Goal: Feedback & Contribution: Submit feedback/report problem

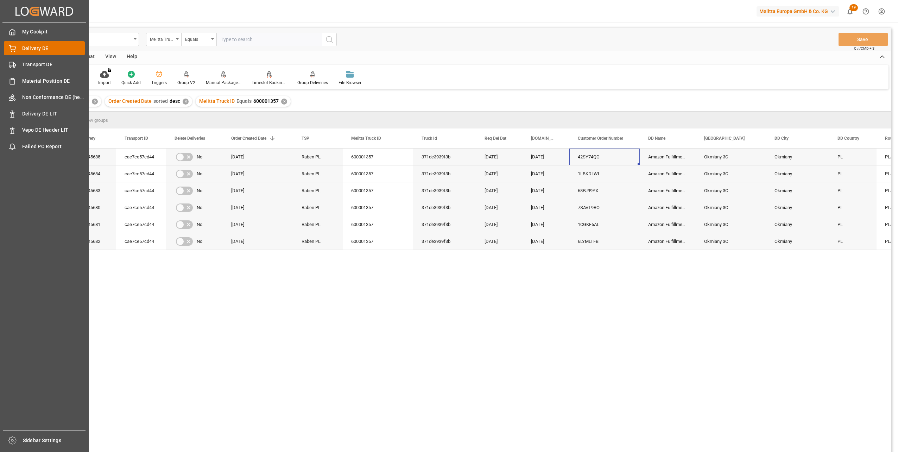
click at [38, 45] on span "Delivery DE" at bounding box center [53, 48] width 63 height 7
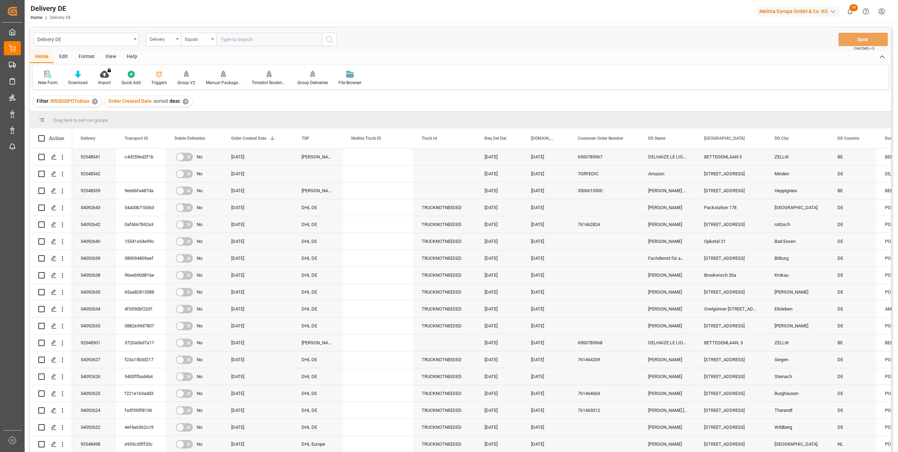
click at [468, 37] on div "Delivery DE Delivery Equals Save Ctrl/CMD + S" at bounding box center [460, 39] width 861 height 23
click at [94, 173] on div "92548542" at bounding box center [94, 173] width 44 height 17
click at [236, 37] on input "text" at bounding box center [269, 39] width 106 height 13
paste input "92548542"
type input "92548543"
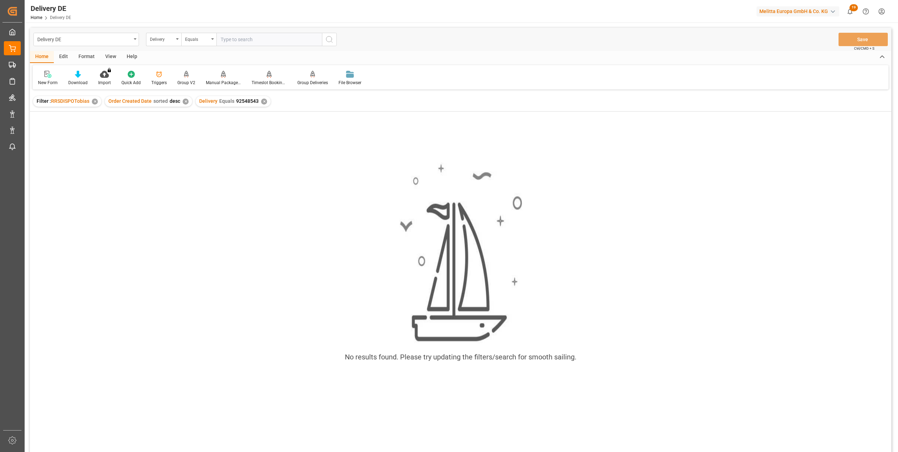
click at [94, 101] on div "✕" at bounding box center [95, 101] width 6 height 6
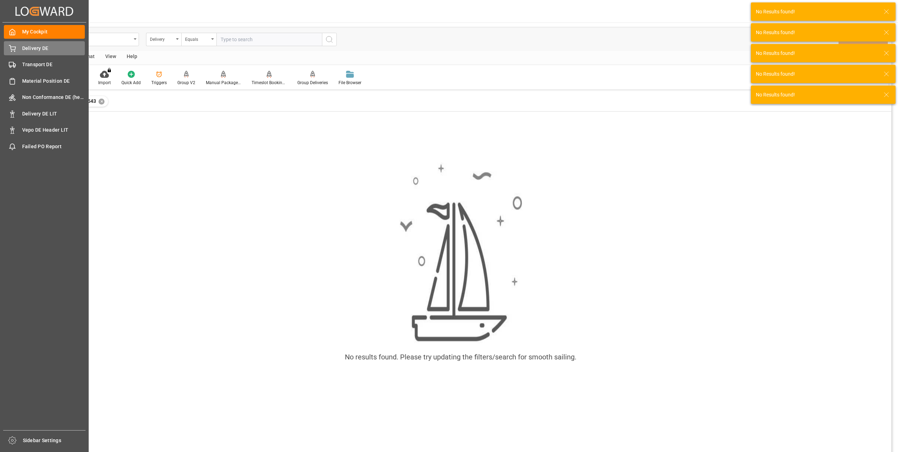
click at [23, 45] on span "Delivery DE" at bounding box center [53, 48] width 63 height 7
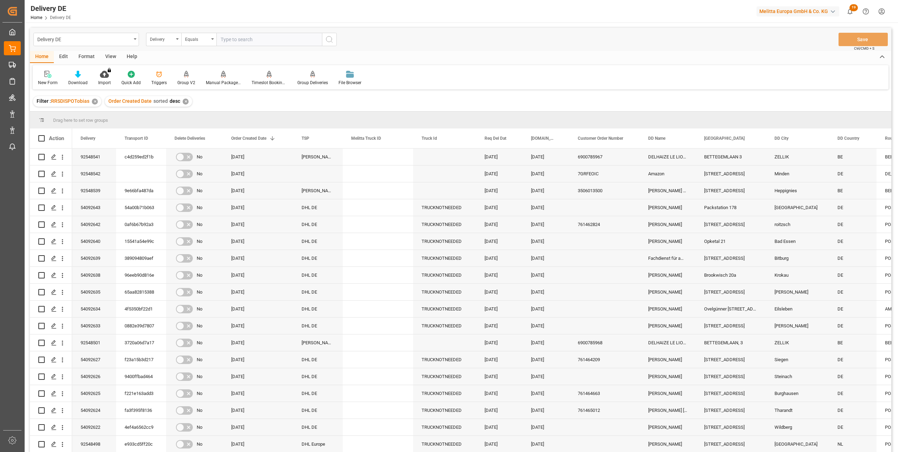
click at [253, 42] on input "text" at bounding box center [269, 39] width 106 height 13
paste input "92548542"
type input "92548542"
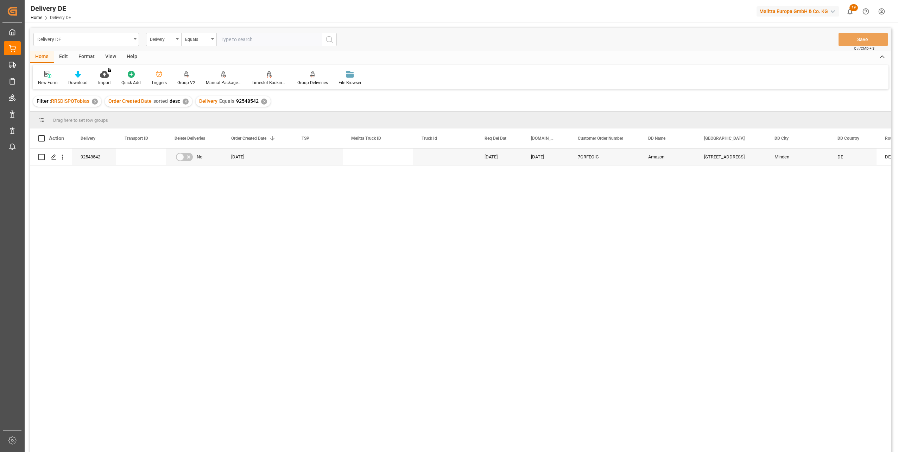
click at [267, 38] on input "text" at bounding box center [269, 39] width 106 height 13
type input "92548543"
click at [330, 39] on icon "search button" at bounding box center [329, 39] width 8 height 8
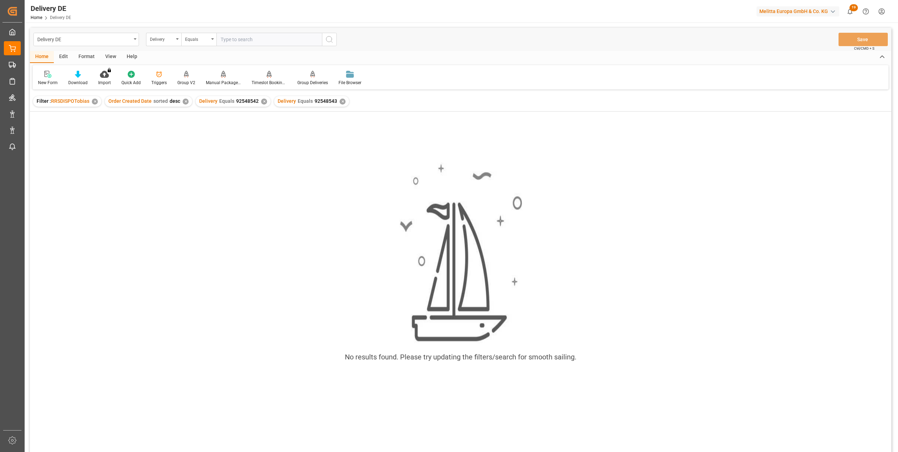
click at [261, 103] on div "✕" at bounding box center [264, 101] width 6 height 6
click at [185, 221] on div "No results found. Please try updating the filters/search for smooth sailing." at bounding box center [460, 266] width 861 height 218
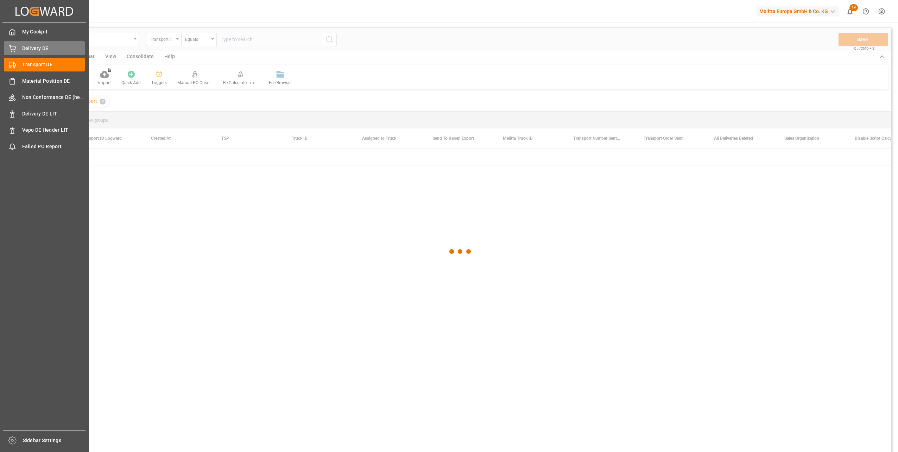
click at [21, 49] on div "Delivery DE Delivery DE" at bounding box center [44, 48] width 81 height 14
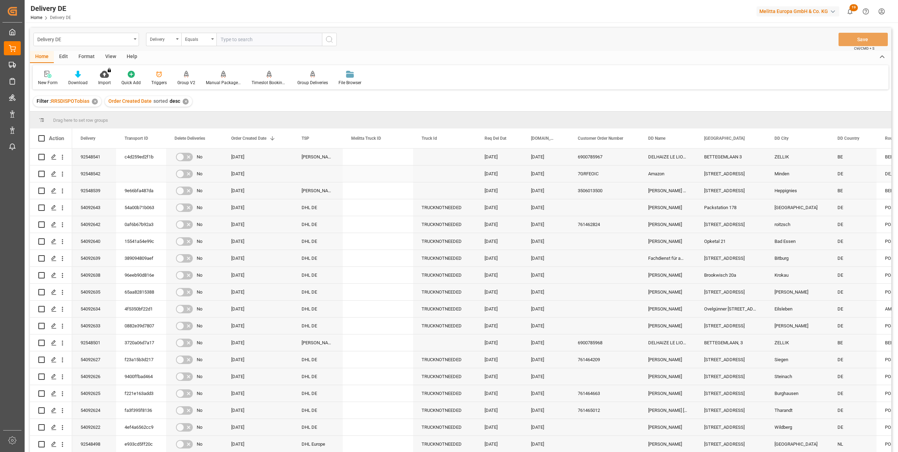
click at [723, 172] on div "[STREET_ADDRESS]" at bounding box center [730, 173] width 70 height 17
click at [172, 39] on div "Delivery" at bounding box center [162, 38] width 24 height 8
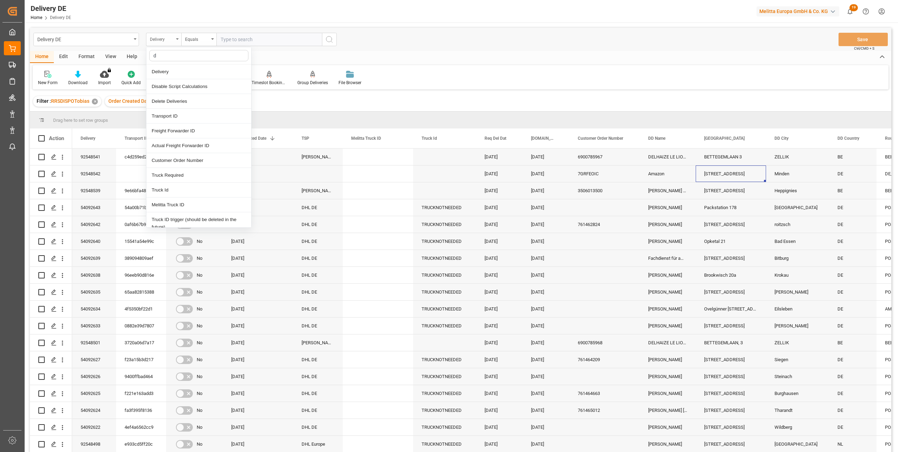
type input "dd"
click at [174, 103] on div "[GEOGRAPHIC_DATA]" at bounding box center [198, 101] width 105 height 15
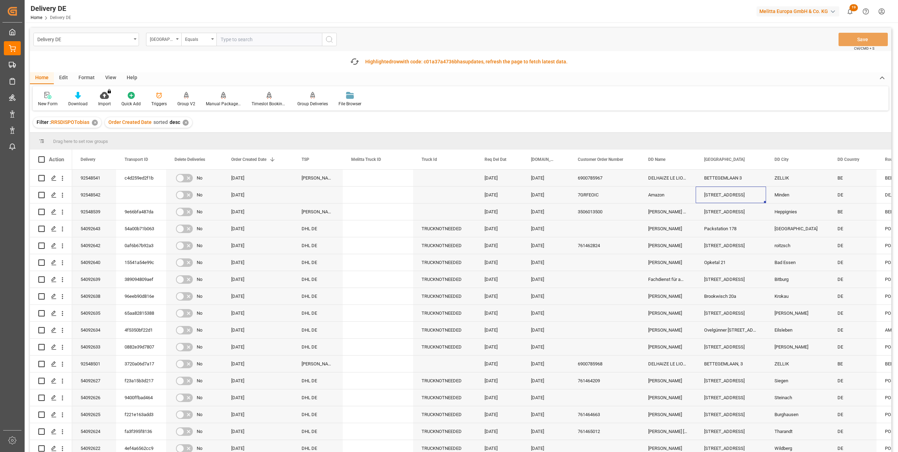
click at [239, 39] on input "text" at bounding box center [269, 39] width 106 height 13
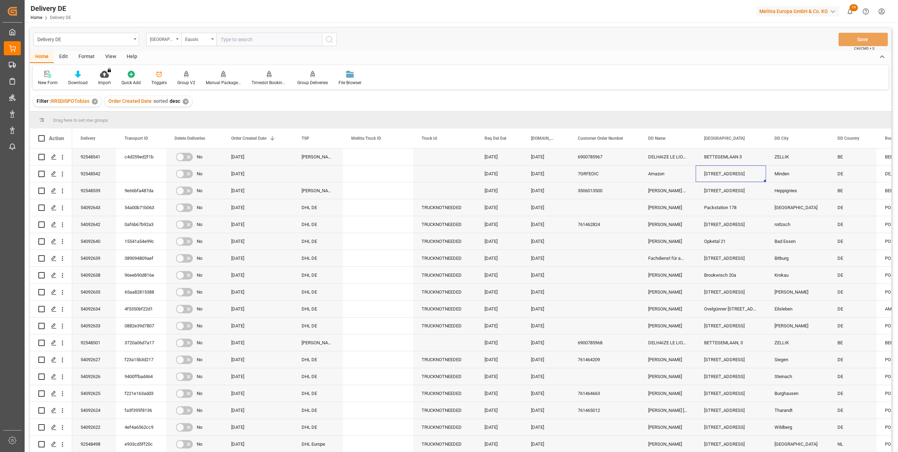
paste input "[STREET_ADDRESS]"
type input "[STREET_ADDRESS]"
click at [331, 39] on icon "search button" at bounding box center [329, 39] width 8 height 8
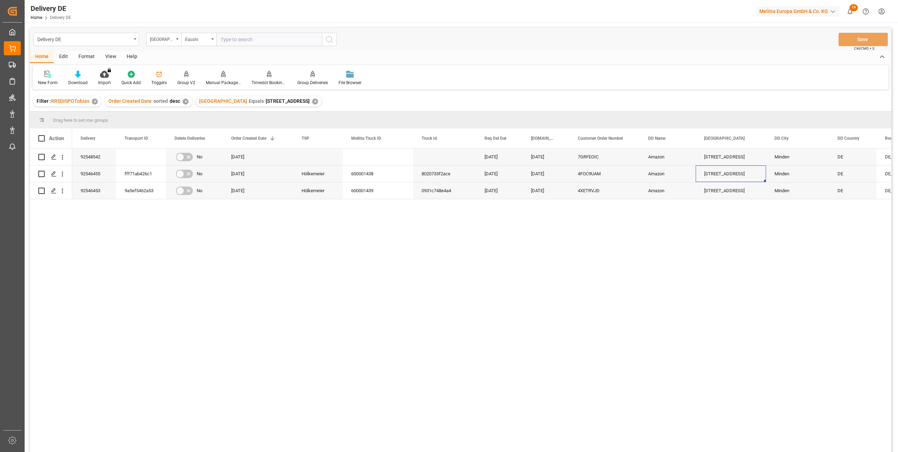
click at [132, 257] on div "92548542 No 13.08.2025 14.08.2025 13.08.2025 7GRFEOIC Amazon Speckenstr. 11 Min…" at bounding box center [481, 302] width 819 height 308
click at [385, 267] on div "92548542 No 13.08.2025 14.08.2025 13.08.2025 7GRFEOIC Amazon Speckenstr. 11 Min…" at bounding box center [481, 302] width 819 height 308
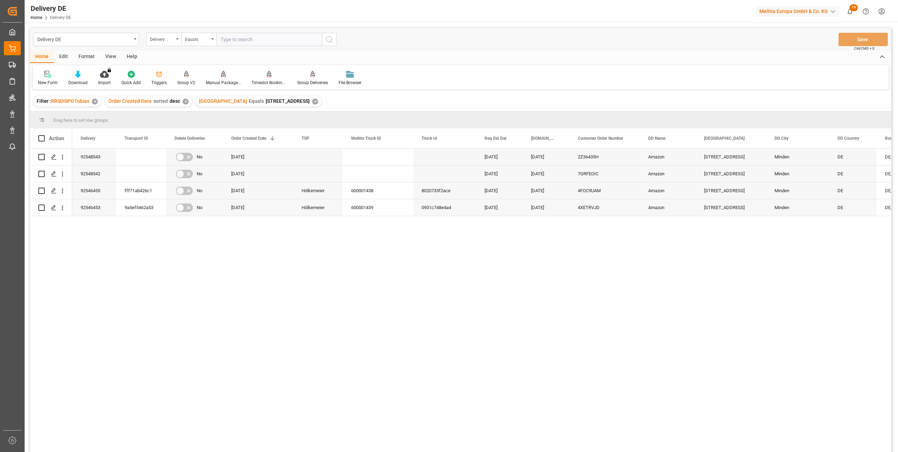
click at [177, 325] on div "92548543 No [DATE] [DATE] [DATE] 2Z36435H Amazon [STREET_ADDRESS] DE DE_01 1 92…" at bounding box center [481, 302] width 819 height 308
click at [165, 237] on div "[DATE] [DATE] 2Z36435H Amazon [STREET_ADDRESS] DE DE_01 1 [DATE] No 92548543 [D…" at bounding box center [481, 302] width 819 height 308
click at [42, 159] on input "Press Space to toggle row selection (unchecked)" at bounding box center [41, 157] width 6 height 6
checkbox input "true"
click at [42, 172] on input "Press Space to toggle row selection (unchecked)" at bounding box center [41, 174] width 6 height 6
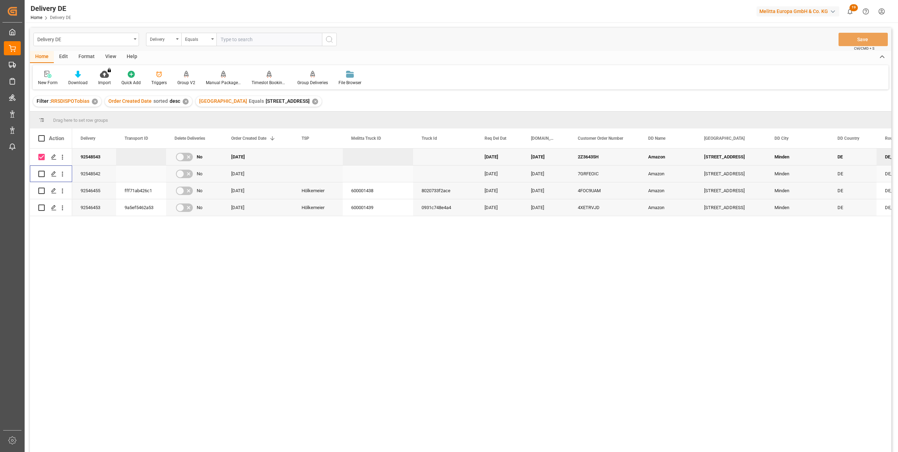
checkbox input "true"
click at [221, 77] on icon at bounding box center [223, 74] width 5 height 7
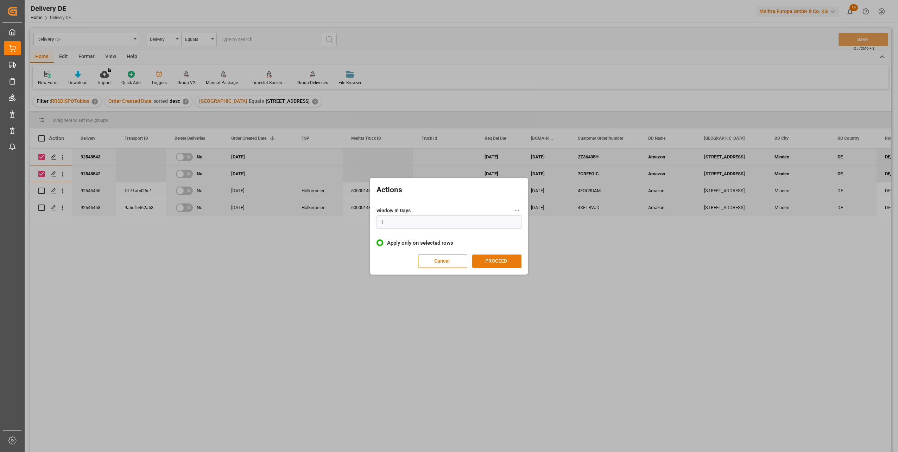
click at [501, 258] on button "PROCEED" at bounding box center [496, 260] width 49 height 13
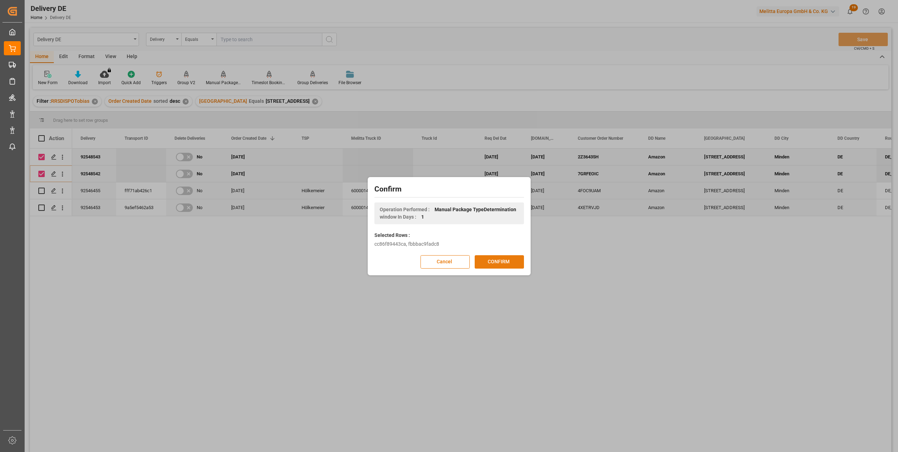
click at [501, 261] on button "CONFIRM" at bounding box center [498, 261] width 49 height 13
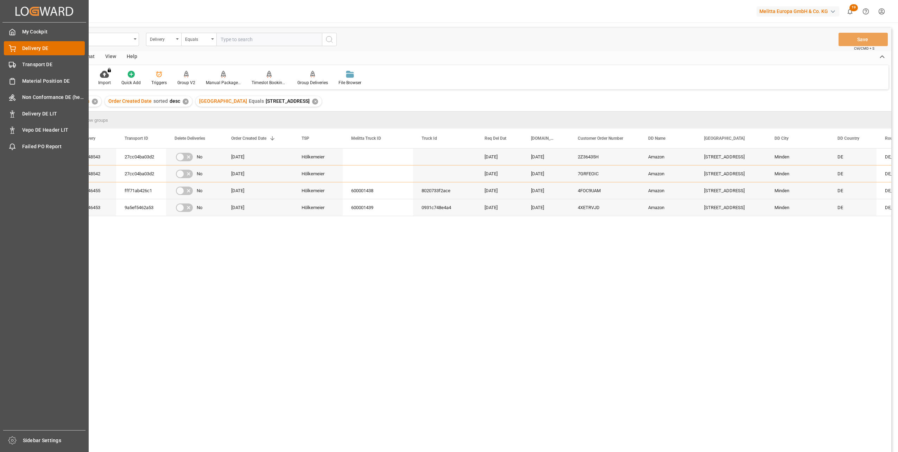
click at [37, 47] on span "Delivery DE" at bounding box center [53, 48] width 63 height 7
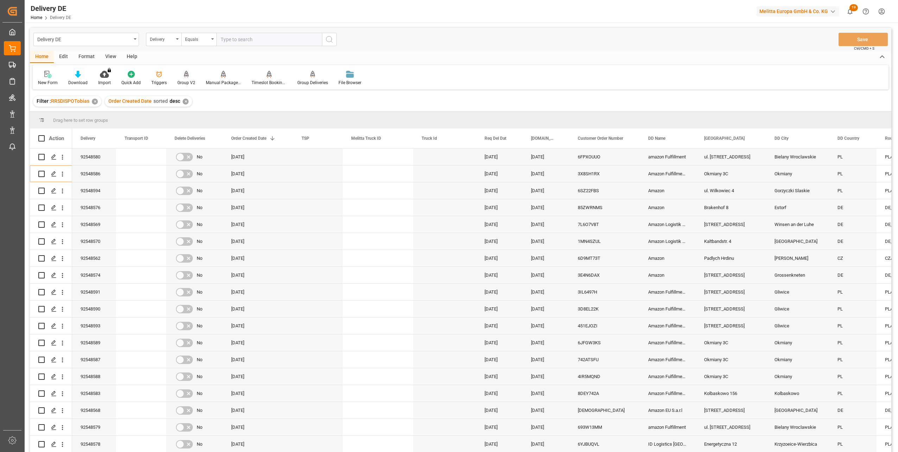
click at [191, 76] on div at bounding box center [186, 73] width 18 height 7
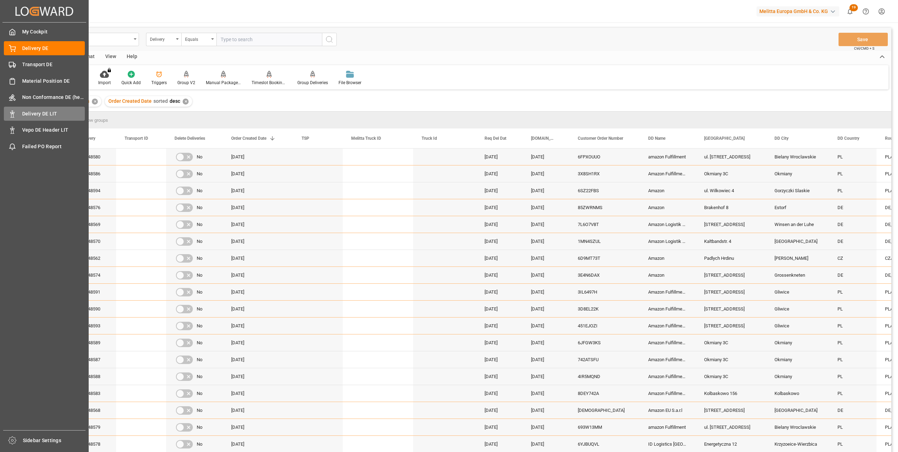
click at [23, 114] on span "Delivery DE LIT" at bounding box center [53, 113] width 63 height 7
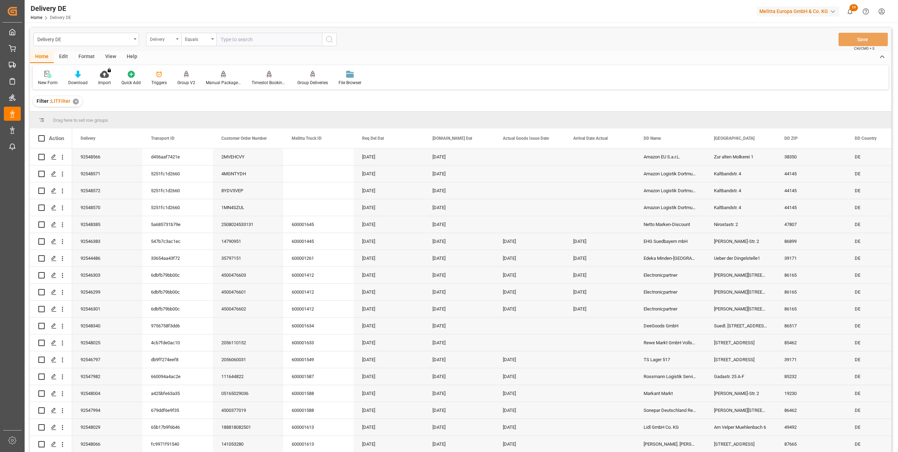
click at [170, 41] on div "Delivery" at bounding box center [162, 38] width 24 height 8
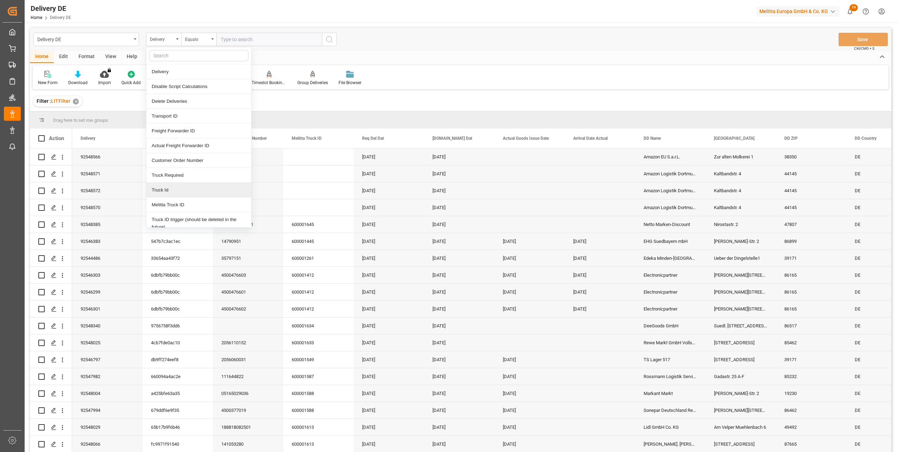
type input "o"
click at [192, 182] on div "Order Created Date" at bounding box center [198, 182] width 105 height 15
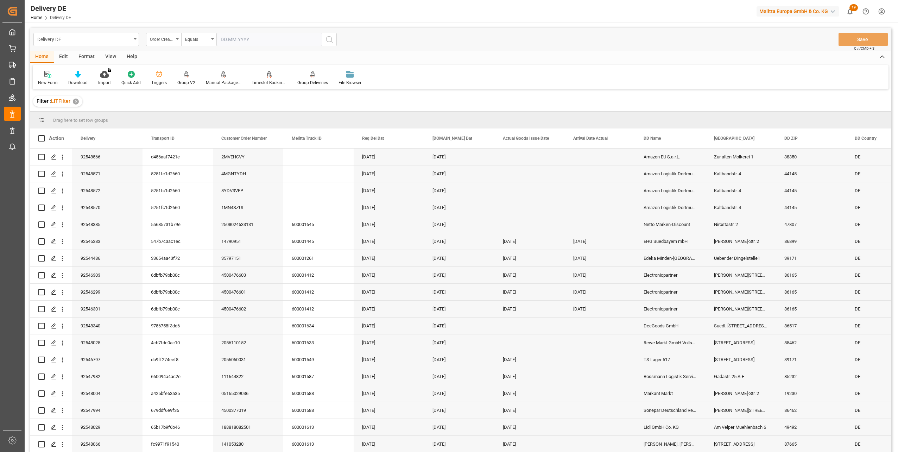
click at [294, 41] on input "text" at bounding box center [269, 39] width 106 height 13
click at [253, 109] on span "13" at bounding box center [252, 109] width 5 height 5
type input "[DATE]"
click at [329, 40] on icon "search button" at bounding box center [329, 39] width 8 height 8
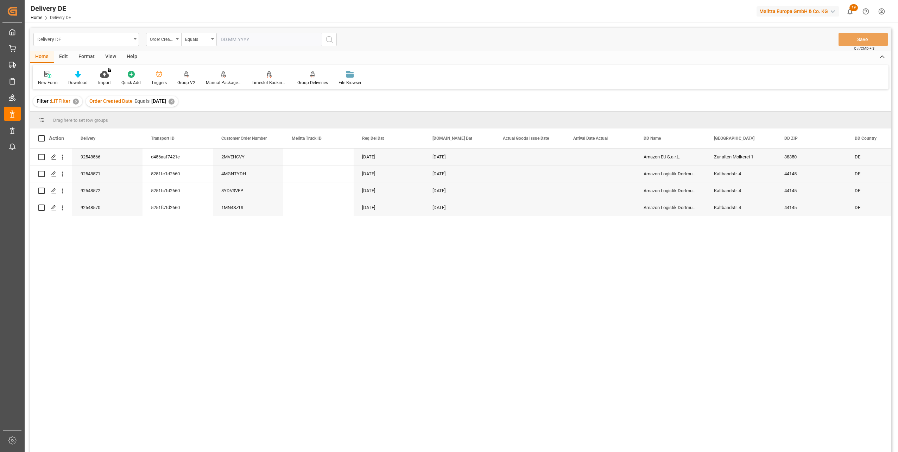
click at [215, 406] on div "92548566 d456aaf7421e 2MVEHCVY 19.08.2025 15.08.2025 Amazon EU S.a.r.L. Zur alt…" at bounding box center [481, 302] width 819 height 308
click at [113, 288] on div "92548566 d456aaf7421e 2MVEHCVY 19.08.2025 15.08.2025 Amazon EU S.a.r.L. Zur alt…" at bounding box center [481, 302] width 819 height 308
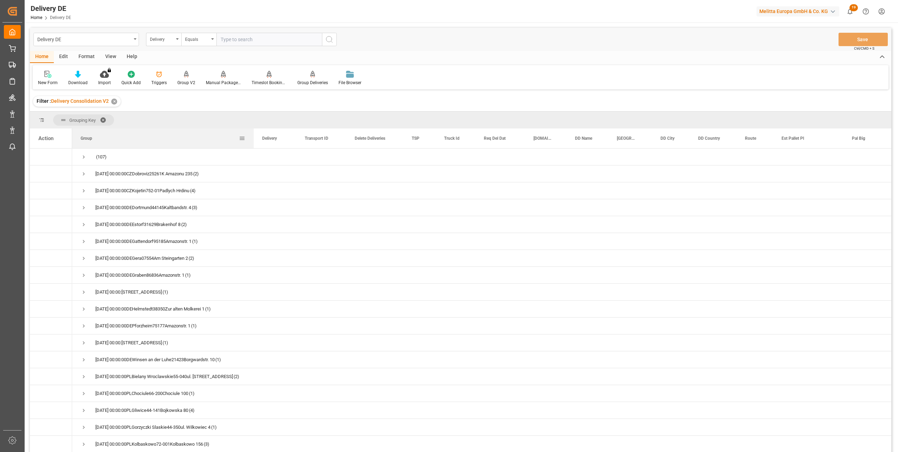
drag, startPoint x: 142, startPoint y: 141, endPoint x: 262, endPoint y: 147, distance: 120.1
click at [255, 147] on div at bounding box center [253, 138] width 3 height 20
click at [82, 176] on span "Press SPACE to select this row." at bounding box center [84, 174] width 6 height 6
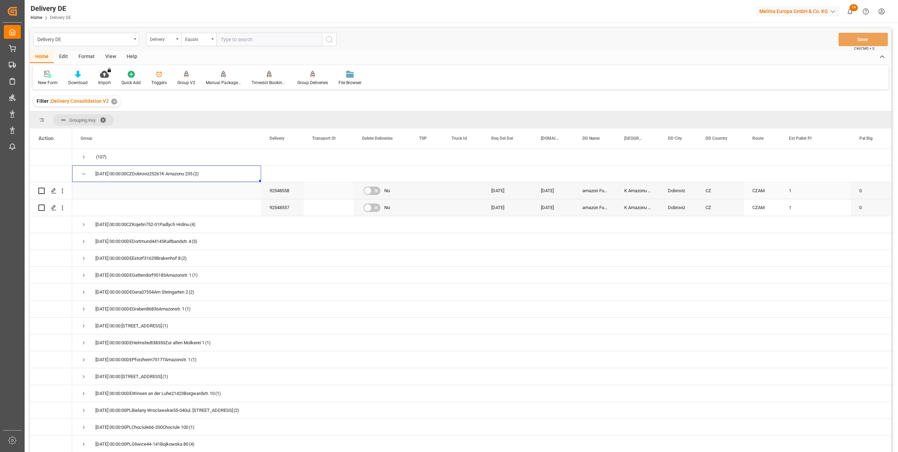
click at [41, 192] on input "Press Space to toggle row selection (unchecked)" at bounding box center [41, 190] width 6 height 6
checkbox input "true"
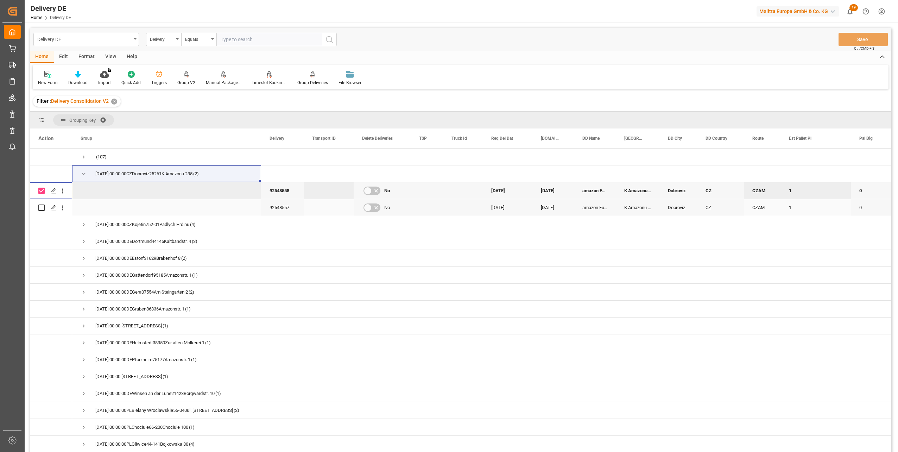
click at [42, 207] on input "Press Space to toggle row selection (unchecked)" at bounding box center [41, 207] width 6 height 6
checkbox input "true"
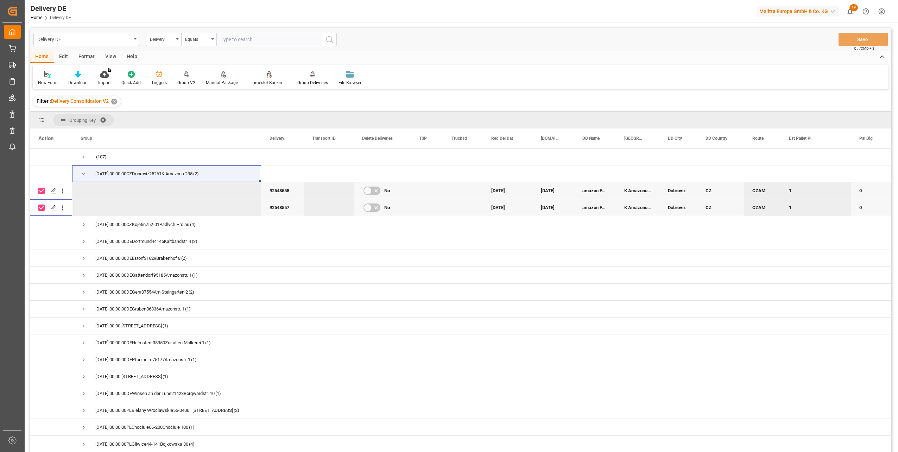
click at [222, 76] on icon at bounding box center [223, 74] width 5 height 7
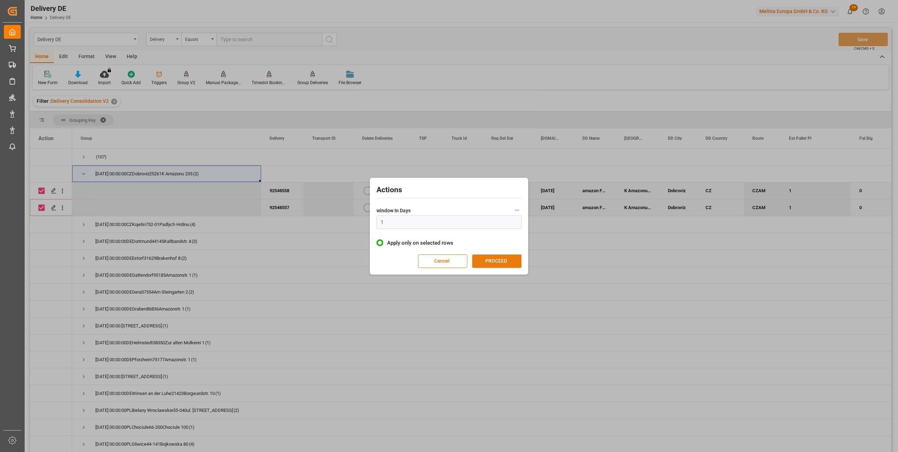
click at [500, 258] on button "PROCEED" at bounding box center [496, 260] width 49 height 13
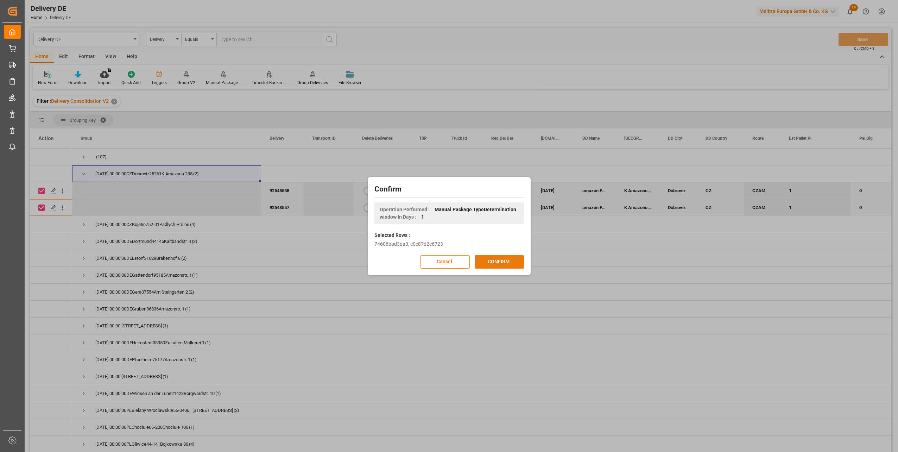
click at [501, 258] on button "CONFIRM" at bounding box center [498, 261] width 49 height 13
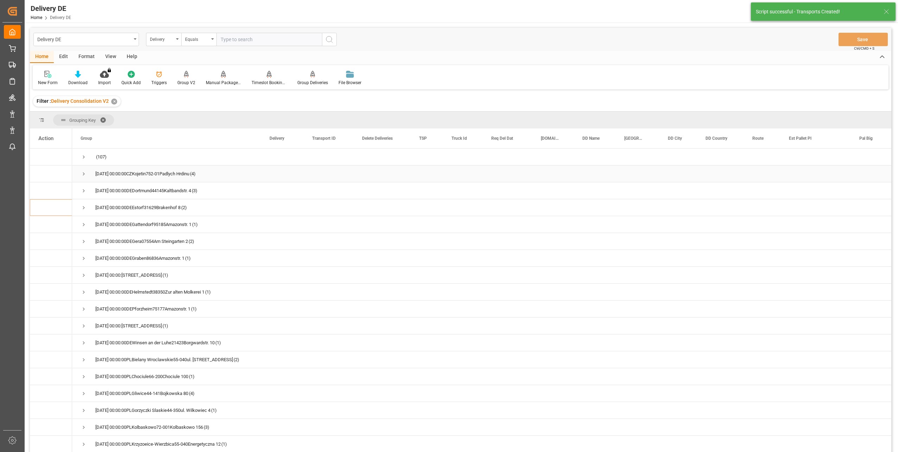
click at [83, 173] on span "Press SPACE to select this row." at bounding box center [84, 174] width 6 height 6
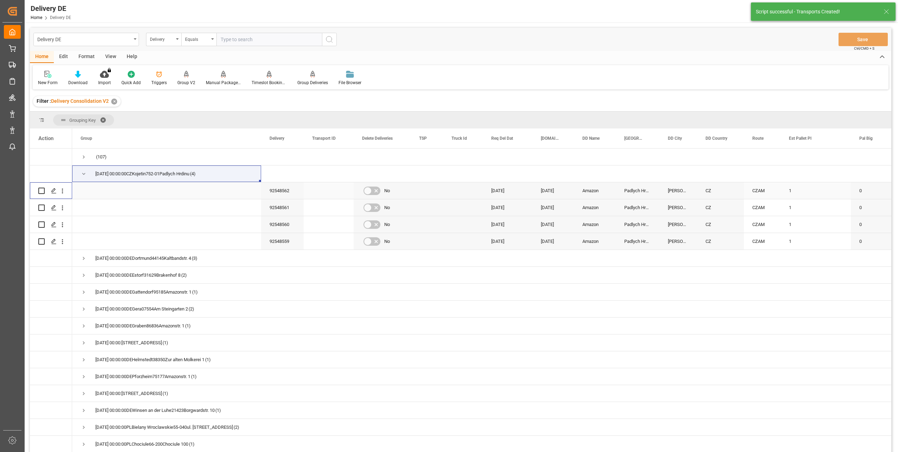
click at [42, 192] on input "Press Space to toggle row selection (unchecked)" at bounding box center [41, 190] width 6 height 6
checkbox input "true"
click at [41, 206] on input "Press Space to toggle row selection (unchecked)" at bounding box center [41, 207] width 6 height 6
checkbox input "true"
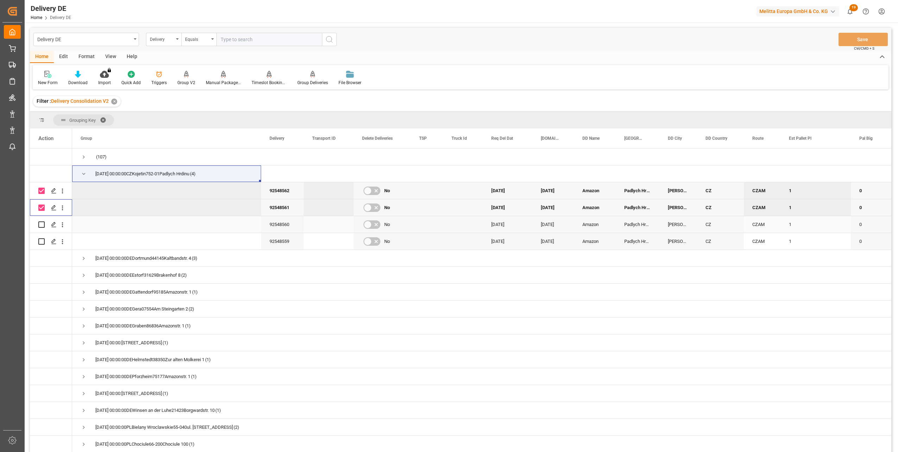
click at [43, 225] on input "Press Space to toggle row selection (unchecked)" at bounding box center [41, 224] width 6 height 6
checkbox input "true"
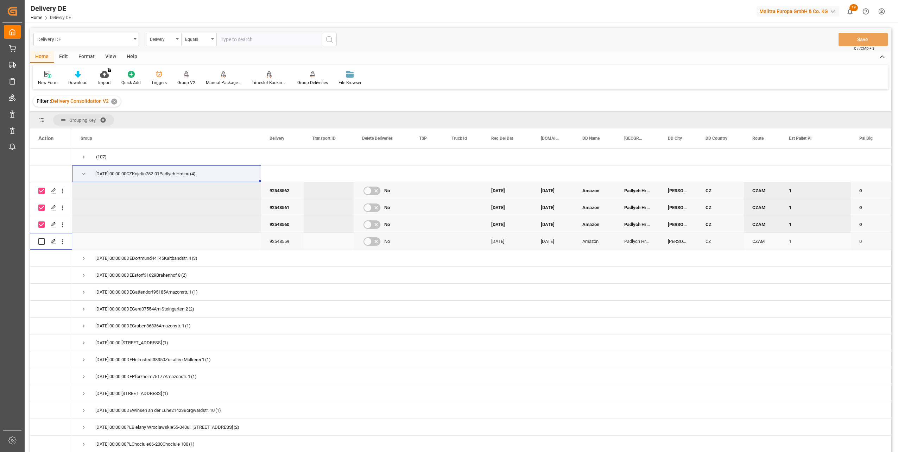
click at [41, 242] on input "Press Space to toggle row selection (unchecked)" at bounding box center [41, 241] width 6 height 6
checkbox input "true"
click at [222, 77] on icon at bounding box center [223, 74] width 5 height 7
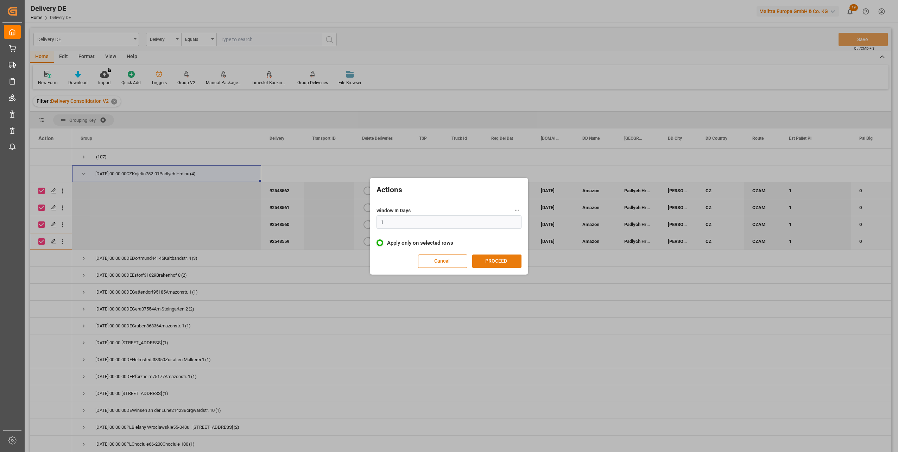
click at [499, 259] on button "PROCEED" at bounding box center [496, 260] width 49 height 13
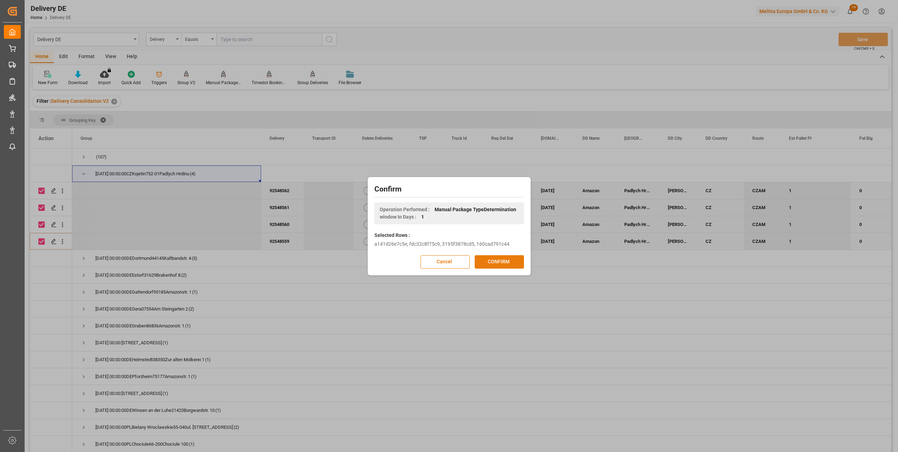
click at [501, 259] on button "CONFIRM" at bounding box center [498, 261] width 49 height 13
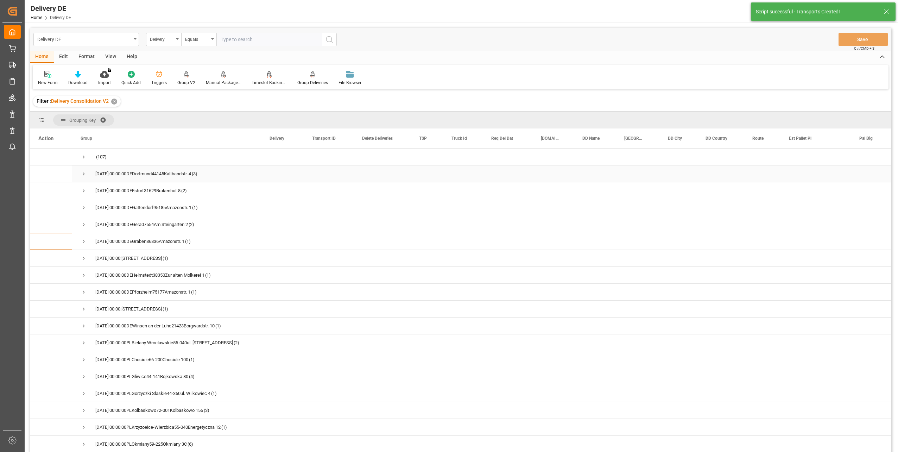
click at [81, 172] on span "Press SPACE to select this row." at bounding box center [84, 174] width 6 height 6
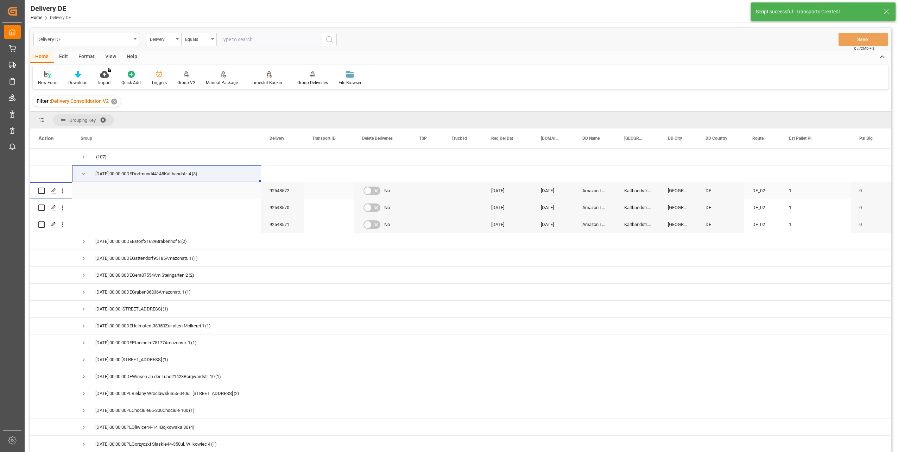
click at [41, 192] on input "Press Space to toggle row selection (unchecked)" at bounding box center [41, 190] width 6 height 6
checkbox input "true"
click at [42, 206] on input "Press Space to toggle row selection (unchecked)" at bounding box center [41, 207] width 6 height 6
checkbox input "true"
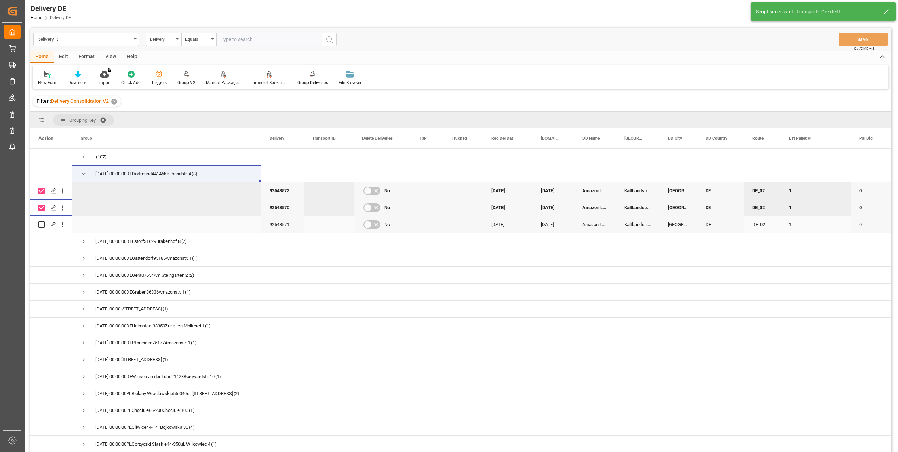
click at [40, 224] on input "Press Space to toggle row selection (unchecked)" at bounding box center [41, 224] width 6 height 6
checkbox input "true"
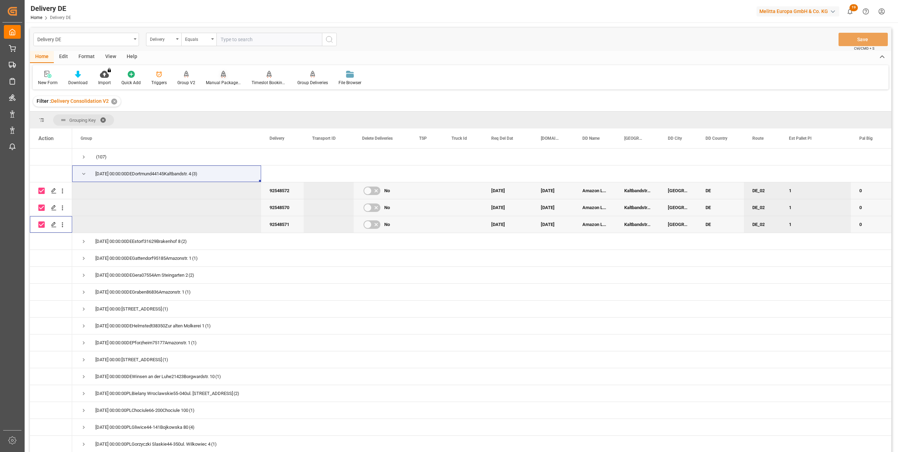
click at [220, 79] on div "Manual Package TypeDetermination" at bounding box center [223, 77] width 46 height 15
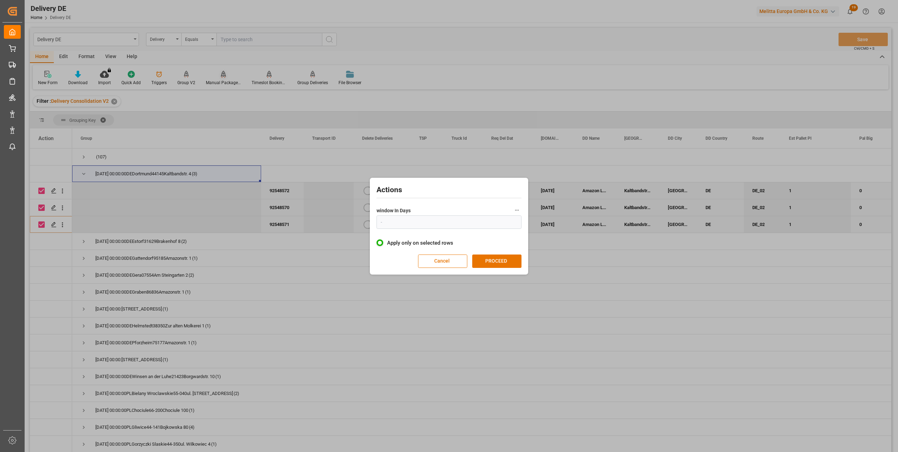
type input "1"
click at [489, 261] on button "PROCEED" at bounding box center [496, 260] width 49 height 13
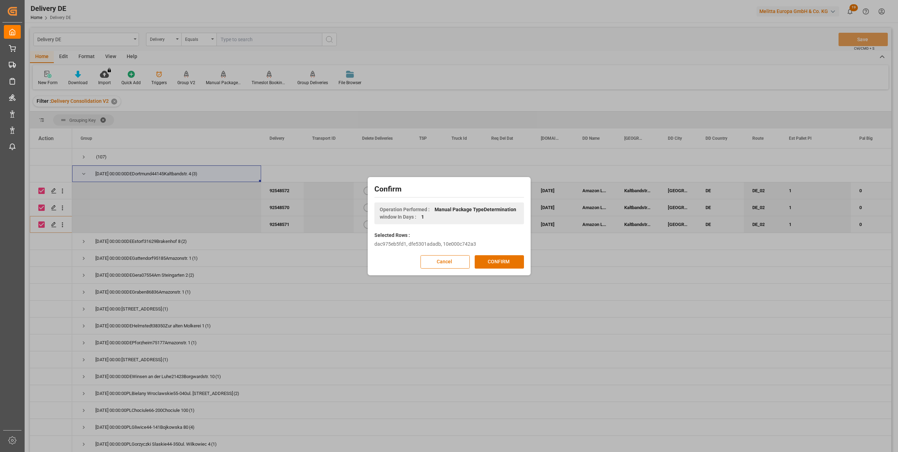
click at [489, 261] on button "CONFIRM" at bounding box center [498, 261] width 49 height 13
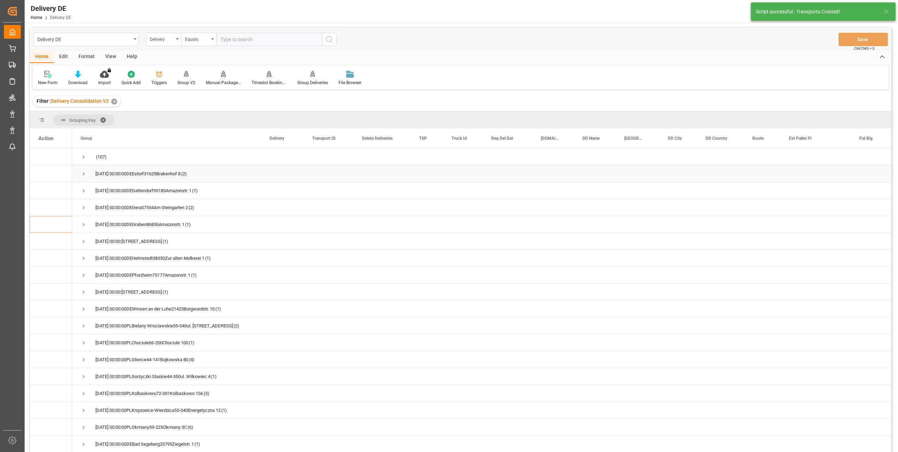
click at [84, 172] on span "Press SPACE to select this row." at bounding box center [84, 174] width 6 height 6
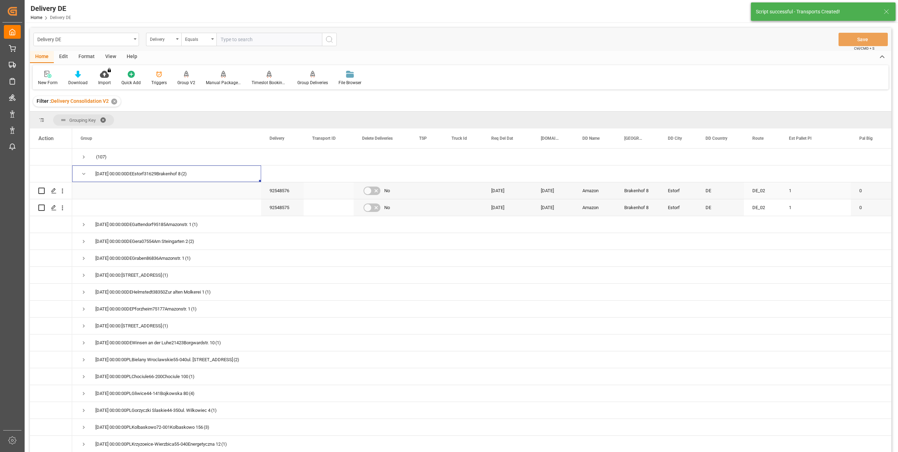
click at [42, 190] on input "Press Space to toggle row selection (unchecked)" at bounding box center [41, 190] width 6 height 6
checkbox input "true"
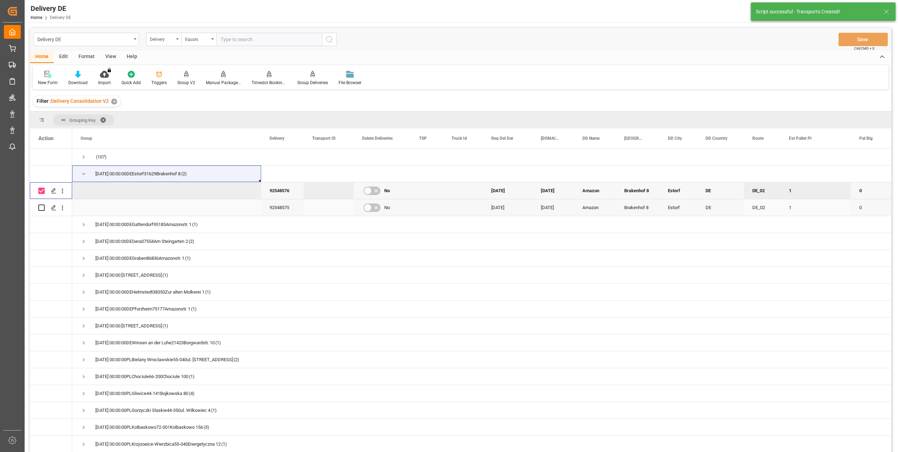
click at [42, 206] on input "Press Space to toggle row selection (unchecked)" at bounding box center [41, 207] width 6 height 6
checkbox input "true"
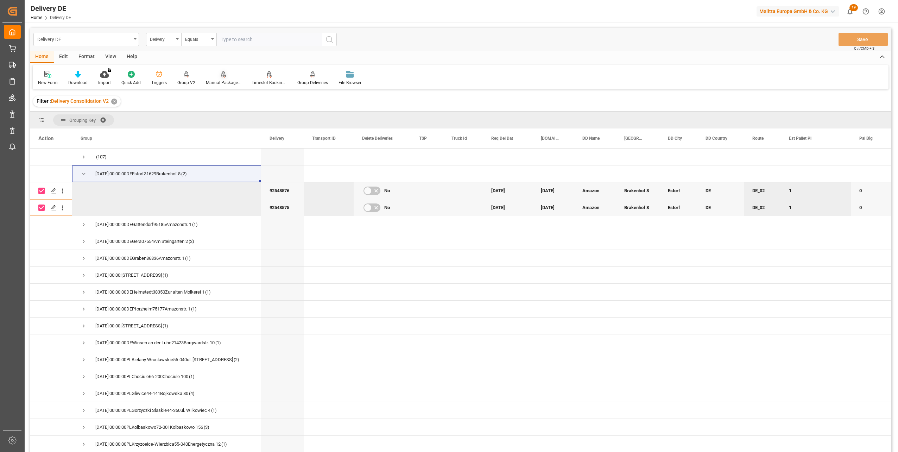
click at [217, 82] on div "Manual Package TypeDetermination" at bounding box center [223, 82] width 35 height 6
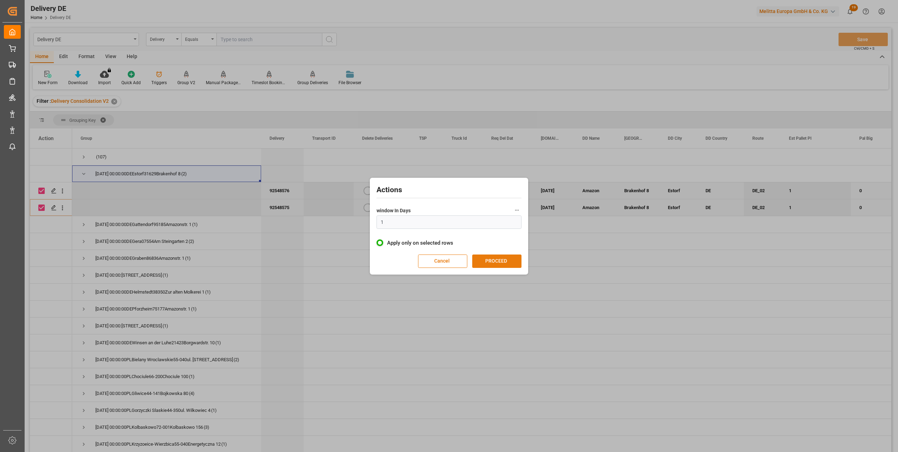
click at [498, 255] on button "PROCEED" at bounding box center [496, 260] width 49 height 13
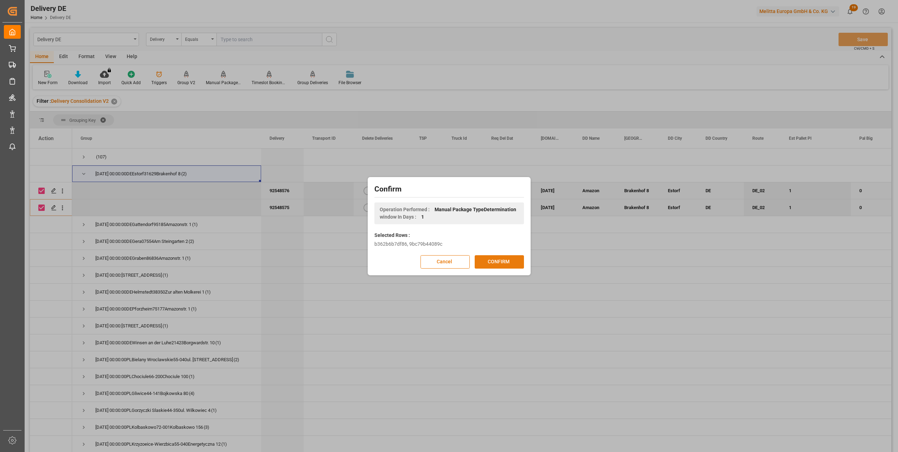
click at [499, 259] on button "CONFIRM" at bounding box center [498, 261] width 49 height 13
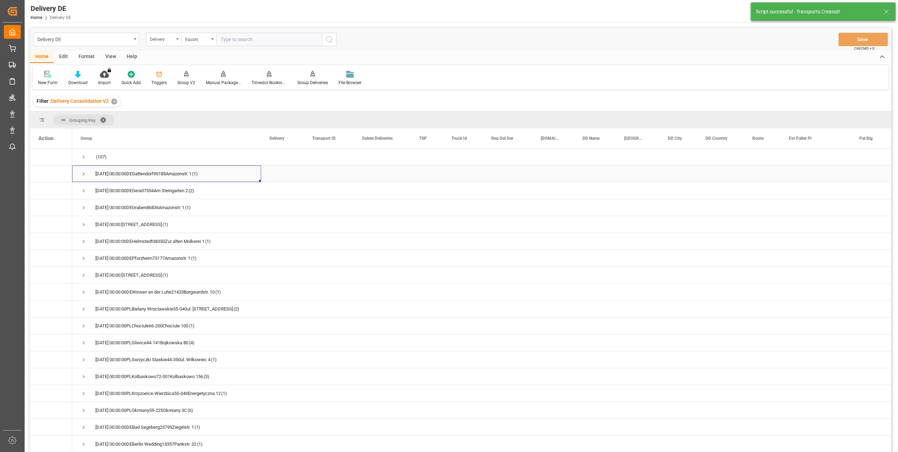
click at [83, 173] on span "Press SPACE to select this row." at bounding box center [84, 174] width 6 height 6
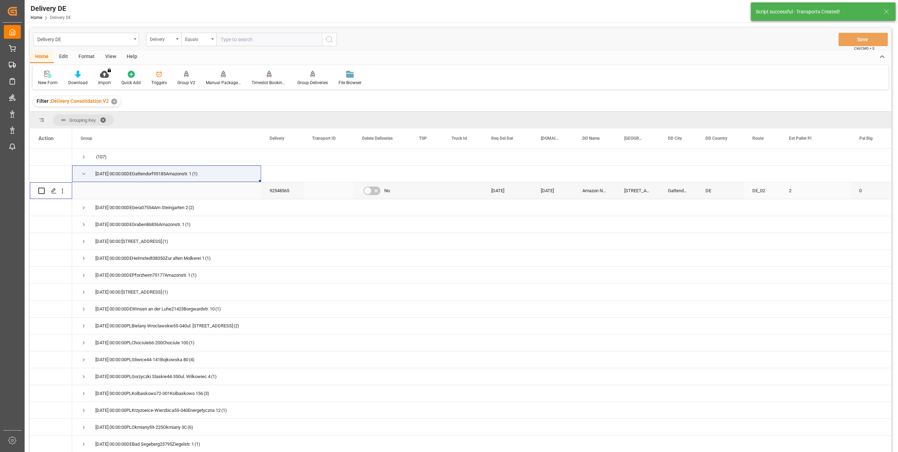
click at [41, 190] on input "Press Space to toggle row selection (unchecked)" at bounding box center [41, 190] width 6 height 6
checkbox input "true"
click at [218, 78] on div at bounding box center [223, 73] width 35 height 7
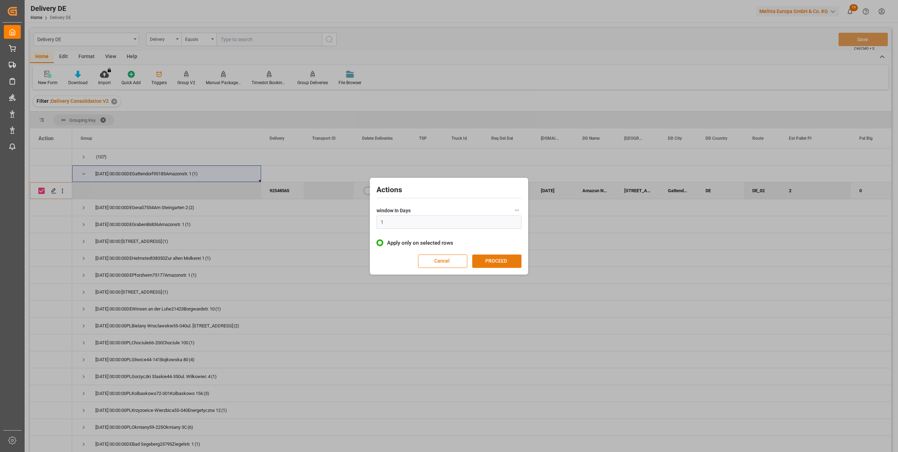
click at [495, 256] on button "PROCEED" at bounding box center [496, 260] width 49 height 13
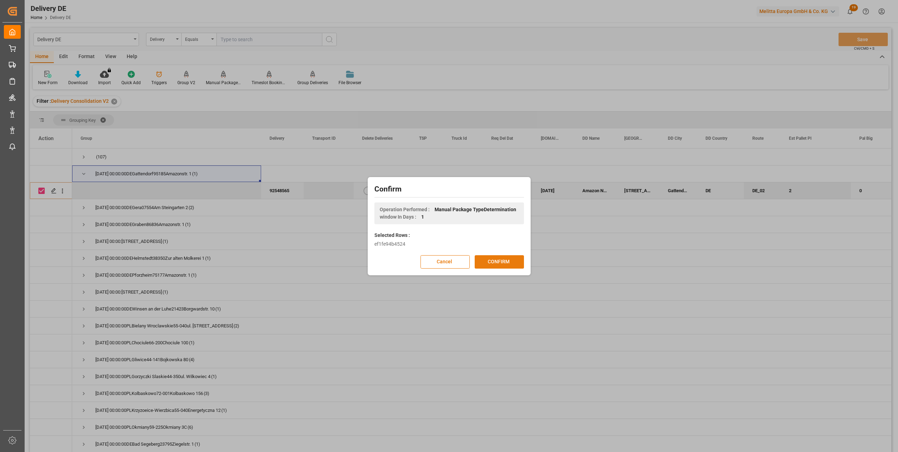
click at [498, 260] on button "CONFIRM" at bounding box center [498, 261] width 49 height 13
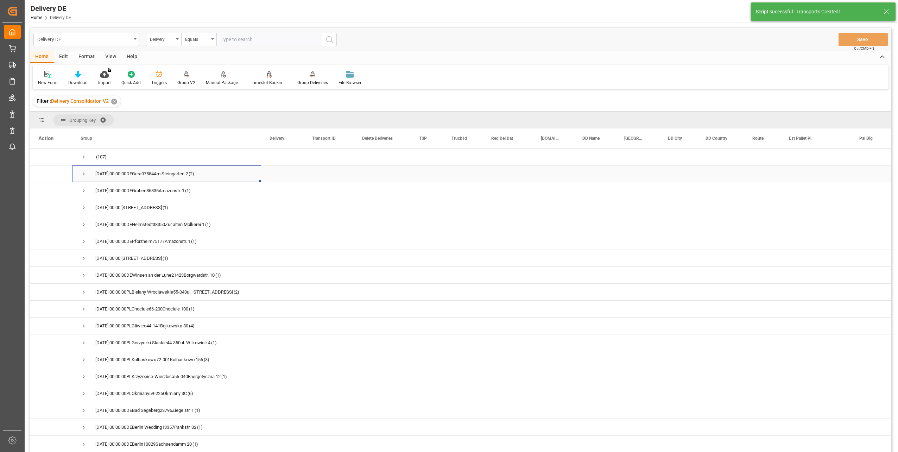
click at [83, 174] on span "Press SPACE to select this row." at bounding box center [84, 174] width 6 height 6
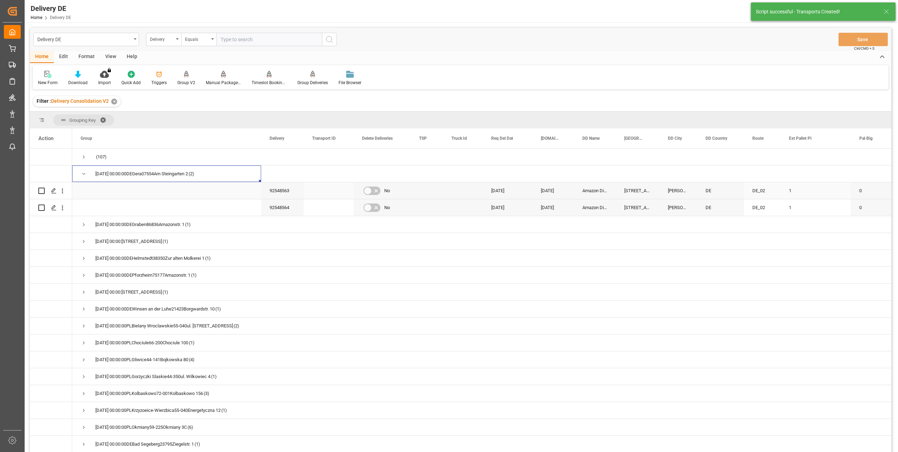
click at [42, 193] on input "Press Space to toggle row selection (unchecked)" at bounding box center [41, 190] width 6 height 6
checkbox input "true"
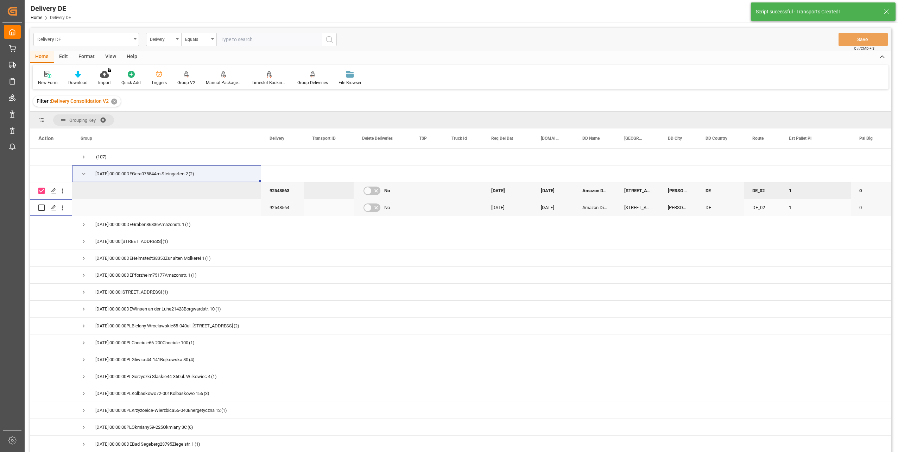
click at [42, 207] on input "Press Space to toggle row selection (unchecked)" at bounding box center [41, 207] width 6 height 6
checkbox input "true"
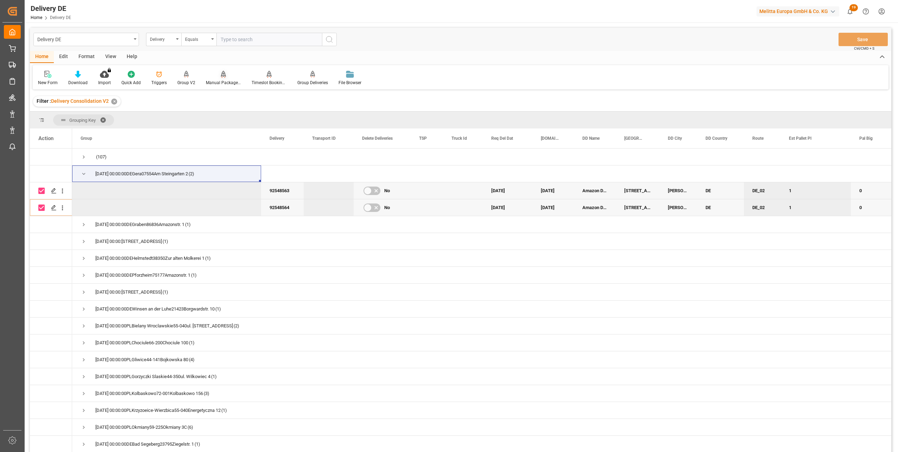
click at [228, 75] on div at bounding box center [223, 73] width 35 height 7
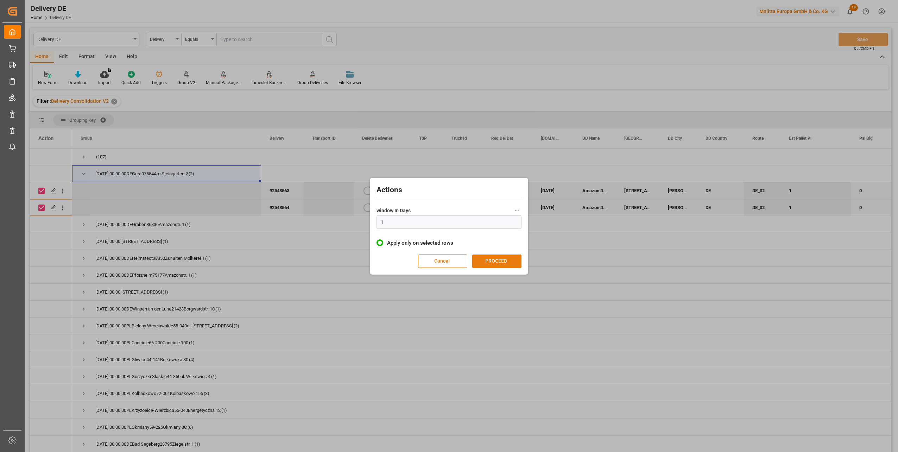
click at [500, 264] on button "PROCEED" at bounding box center [496, 260] width 49 height 13
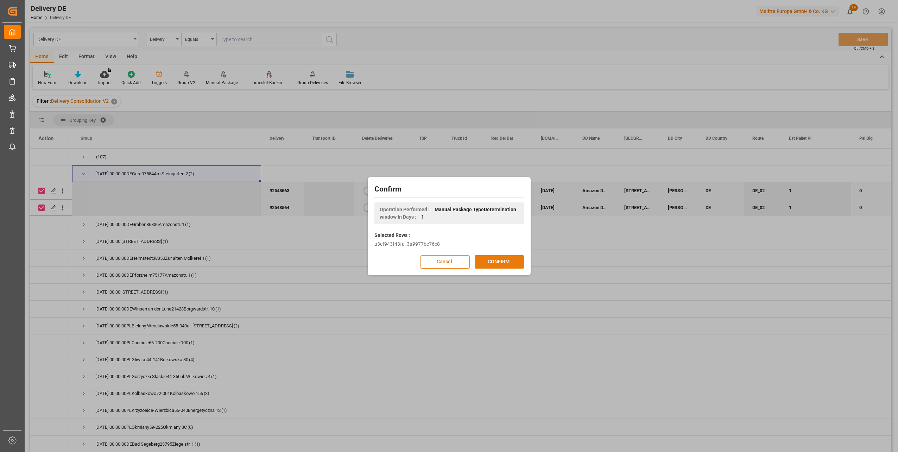
click at [500, 259] on button "CONFIRM" at bounding box center [498, 261] width 49 height 13
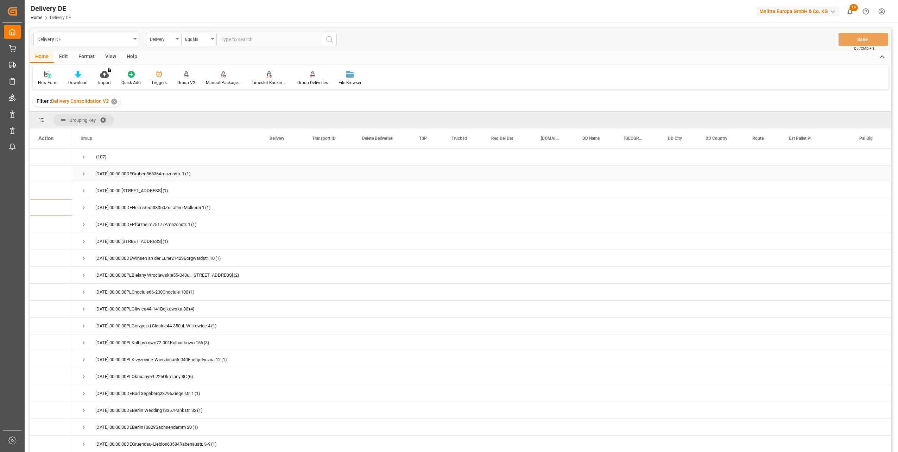
click at [83, 175] on span "Press SPACE to select this row." at bounding box center [84, 174] width 6 height 6
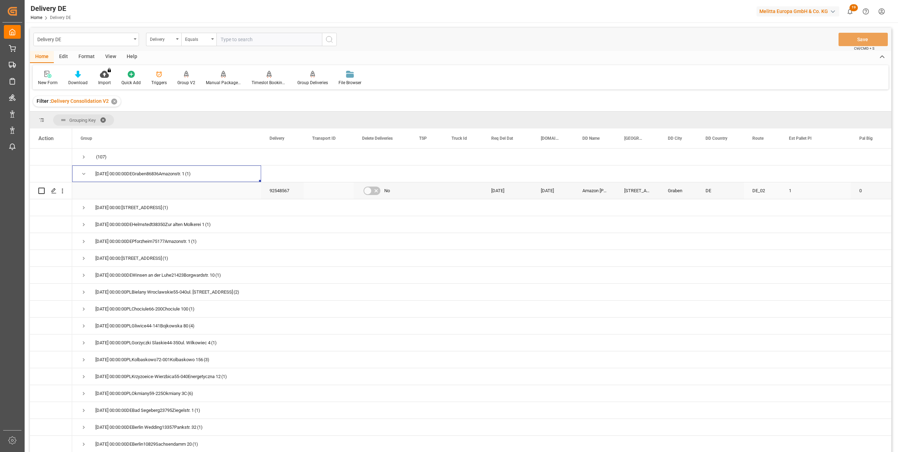
click at [42, 191] on input "Press Space to toggle row selection (unchecked)" at bounding box center [41, 190] width 6 height 6
checkbox input "true"
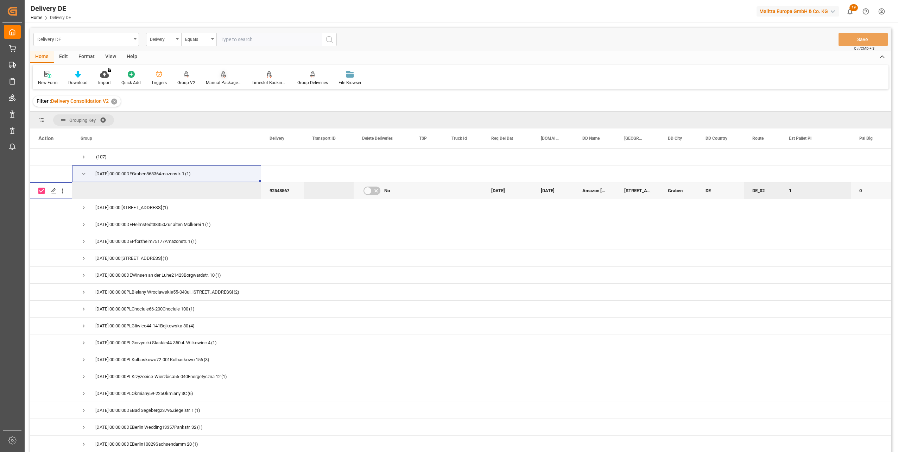
click at [222, 75] on icon at bounding box center [223, 74] width 5 height 7
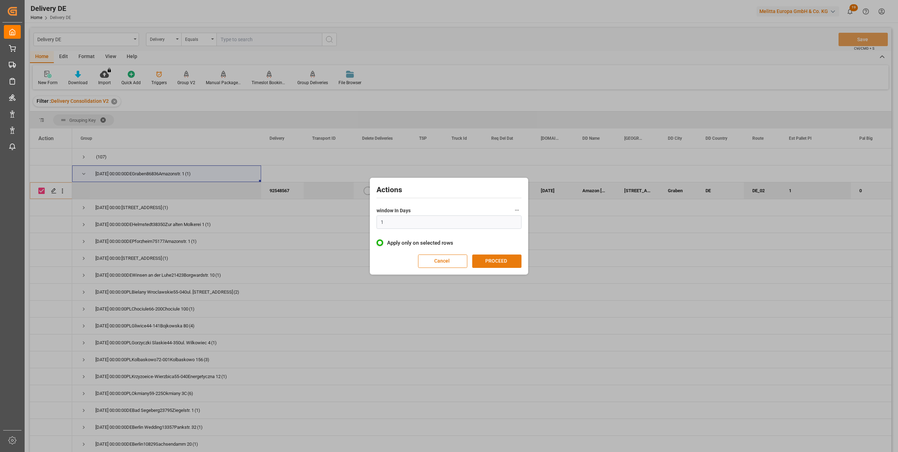
click at [492, 257] on button "PROCEED" at bounding box center [496, 260] width 49 height 13
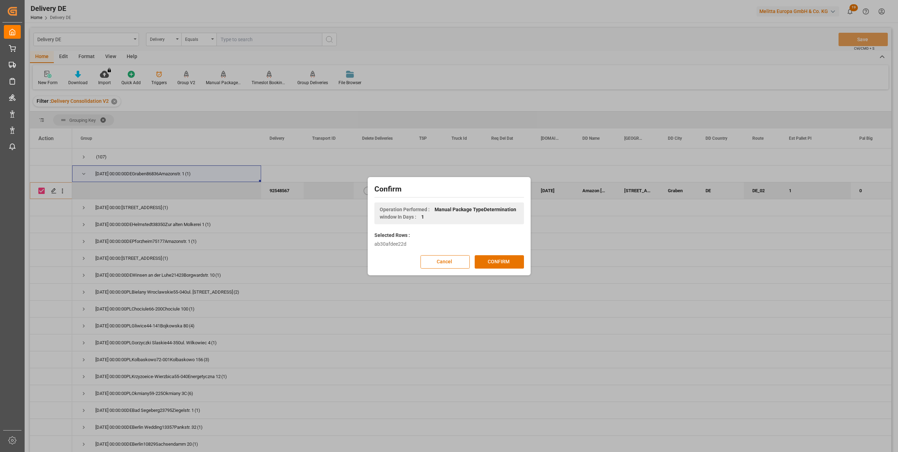
click at [499, 260] on button "CONFIRM" at bounding box center [498, 261] width 49 height 13
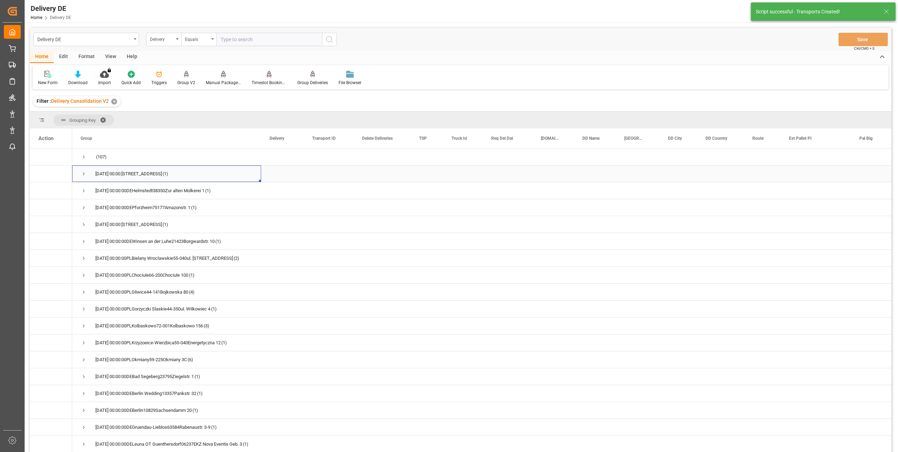
click at [83, 173] on span "Press SPACE to select this row." at bounding box center [84, 174] width 6 height 6
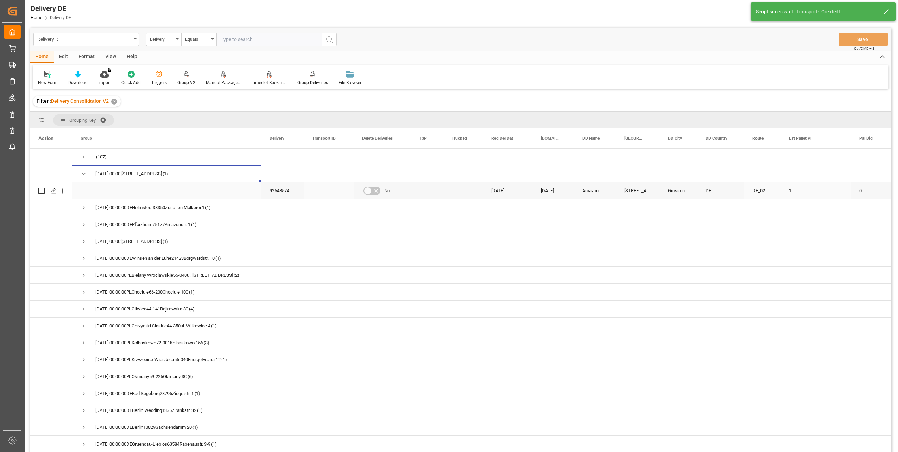
click at [43, 190] on input "Press Space to toggle row selection (unchecked)" at bounding box center [41, 190] width 6 height 6
checkbox input "true"
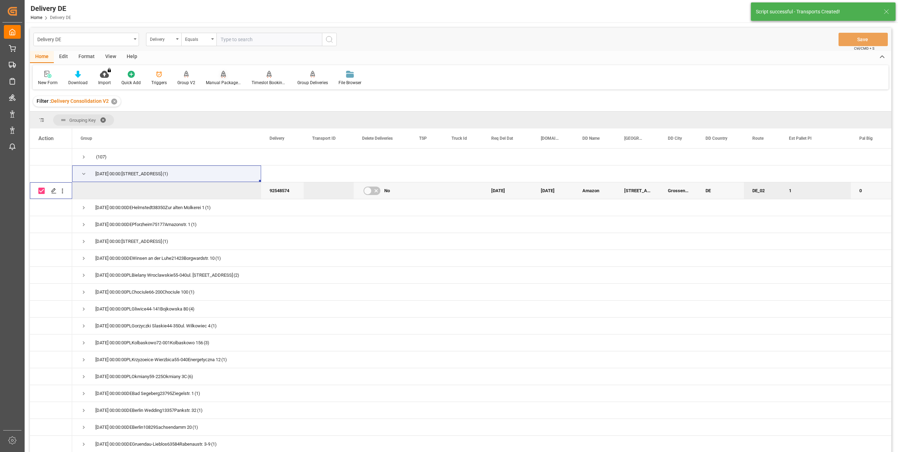
click at [223, 78] on div "Manual Package TypeDetermination" at bounding box center [223, 77] width 46 height 15
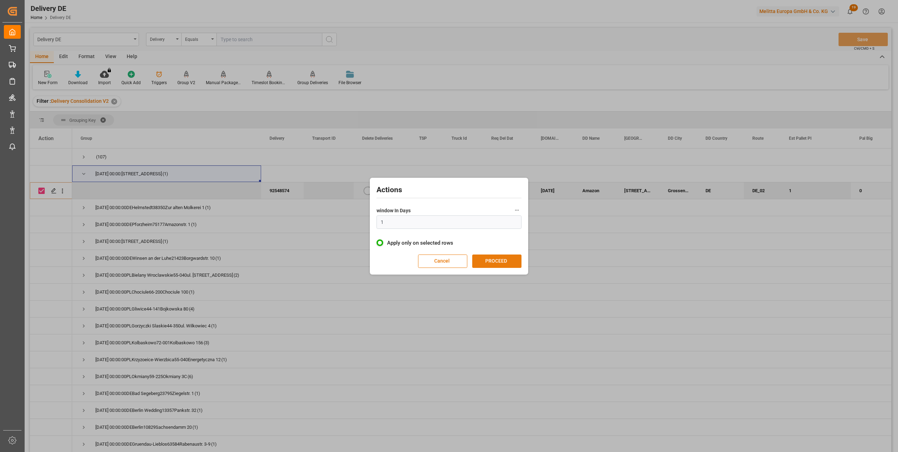
click at [495, 260] on button "PROCEED" at bounding box center [496, 260] width 49 height 13
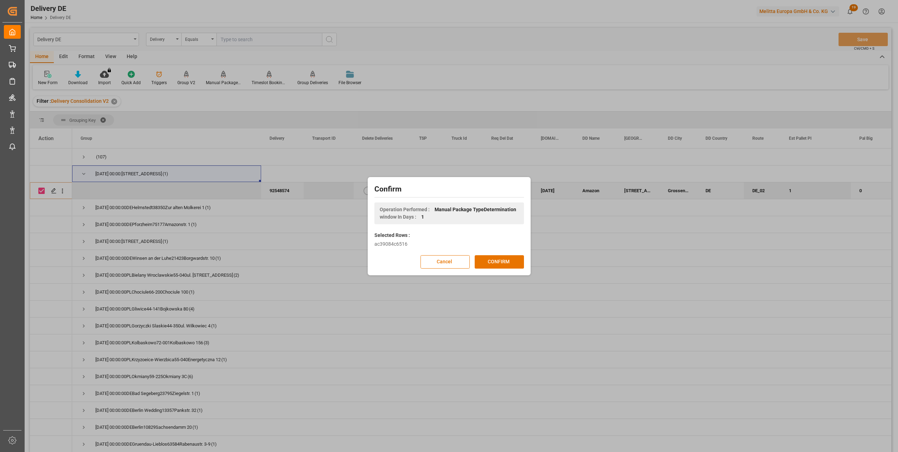
click at [495, 260] on button "CONFIRM" at bounding box center [498, 261] width 49 height 13
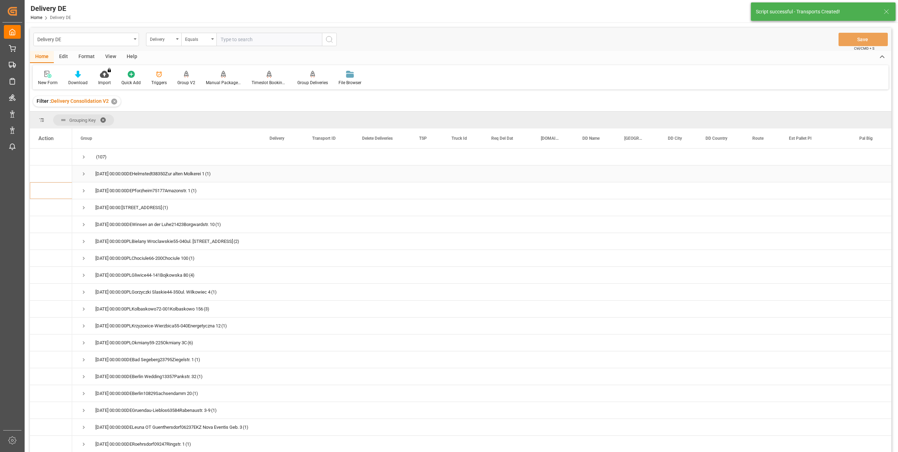
click at [84, 173] on span "Press SPACE to select this row." at bounding box center [84, 174] width 6 height 6
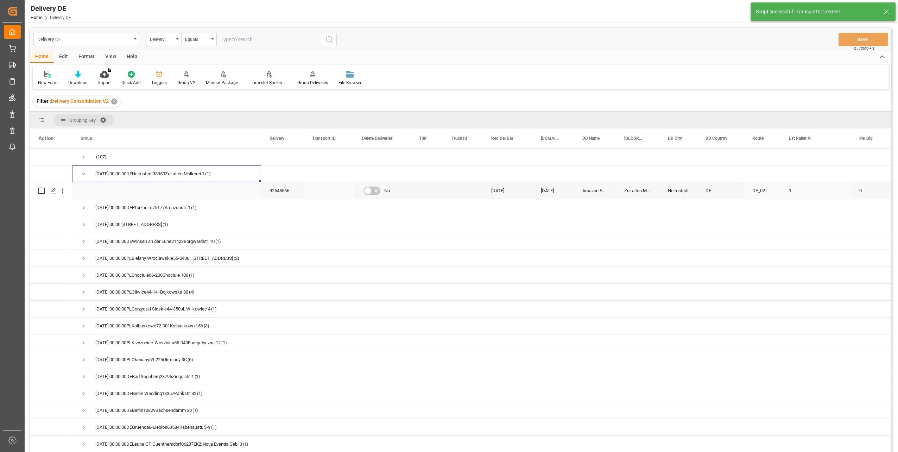
click at [42, 192] on input "Press Space to toggle row selection (unchecked)" at bounding box center [41, 190] width 6 height 6
checkbox input "true"
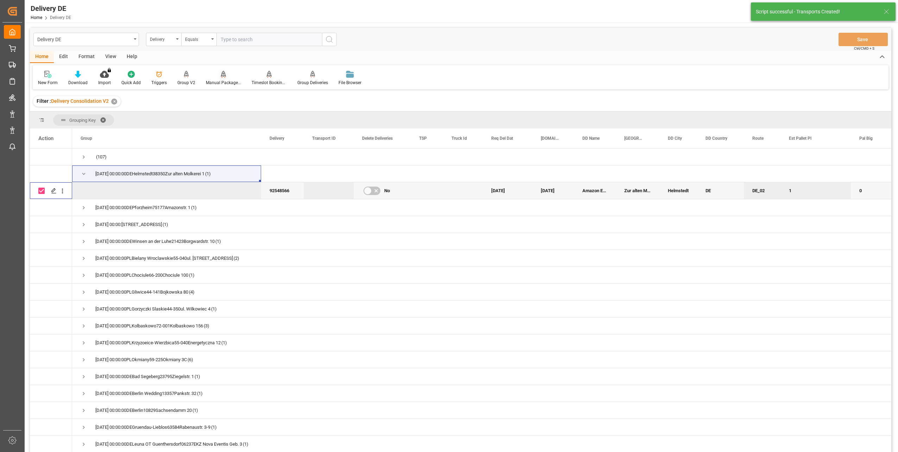
click at [224, 78] on div "Manual Package TypeDetermination" at bounding box center [223, 77] width 46 height 15
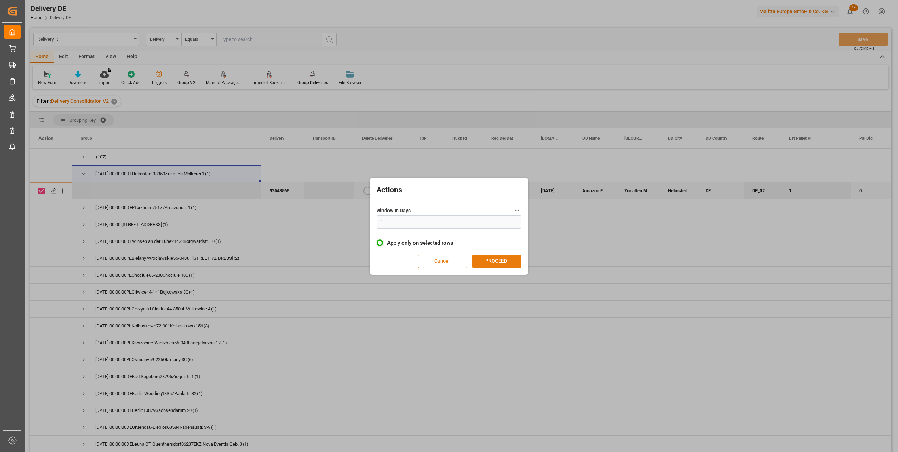
click at [508, 265] on button "PROCEED" at bounding box center [496, 260] width 49 height 13
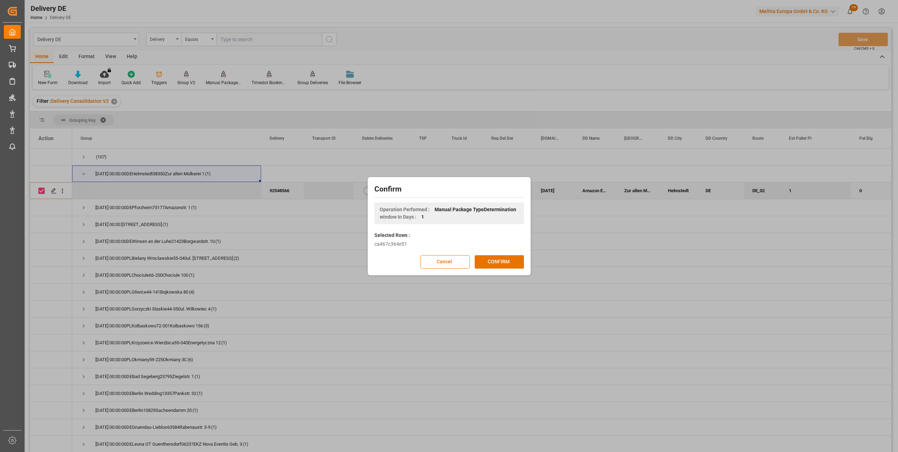
click at [508, 265] on button "CONFIRM" at bounding box center [498, 261] width 49 height 13
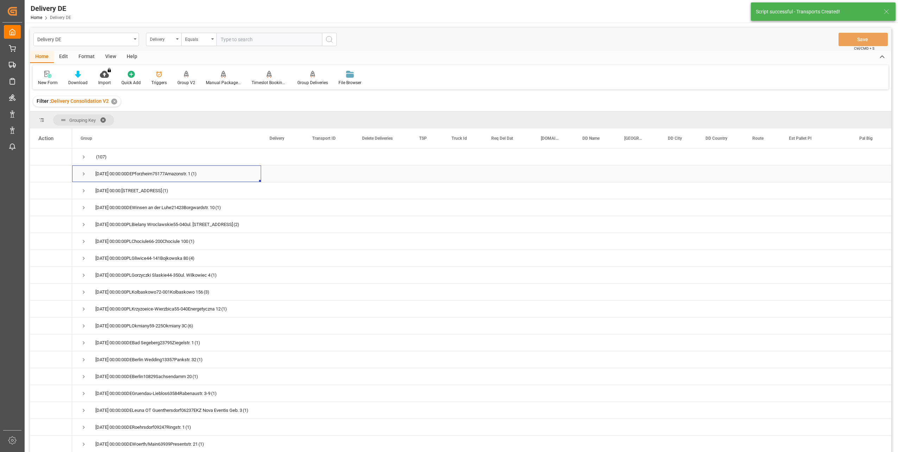
click at [82, 172] on span "Press SPACE to select this row." at bounding box center [84, 174] width 6 height 6
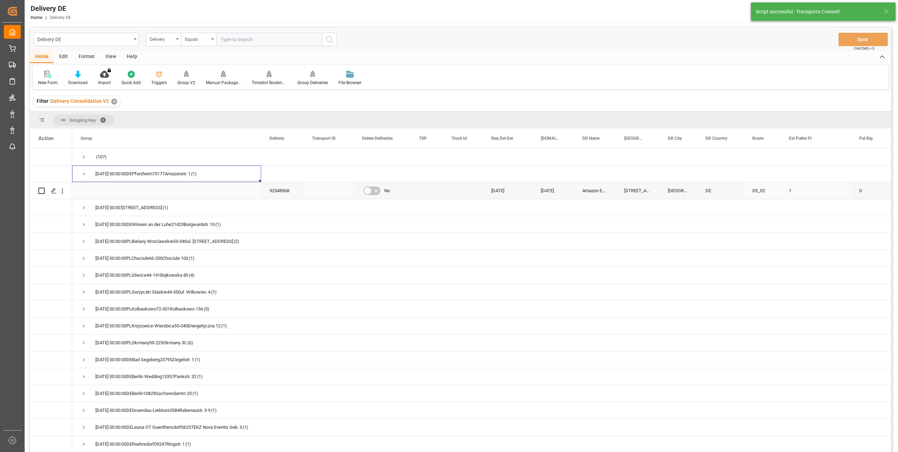
click at [40, 190] on input "Press Space to toggle row selection (unchecked)" at bounding box center [41, 190] width 6 height 6
checkbox input "true"
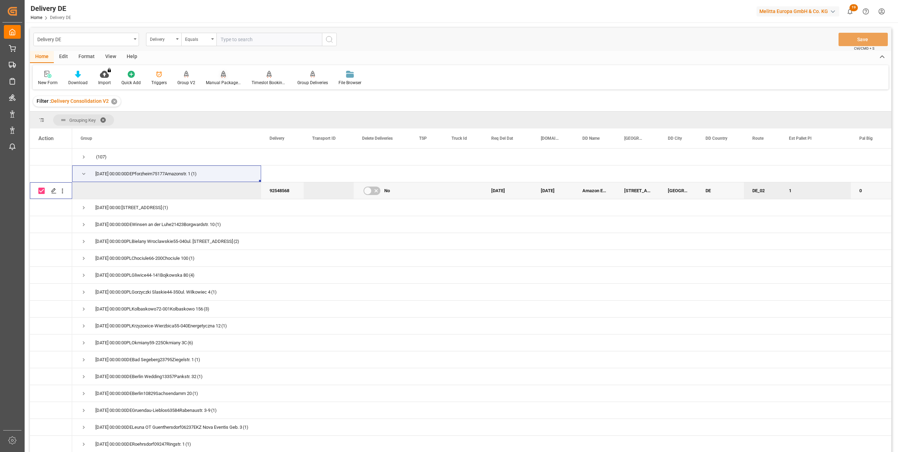
click at [218, 84] on div "Manual Package TypeDetermination" at bounding box center [223, 82] width 35 height 6
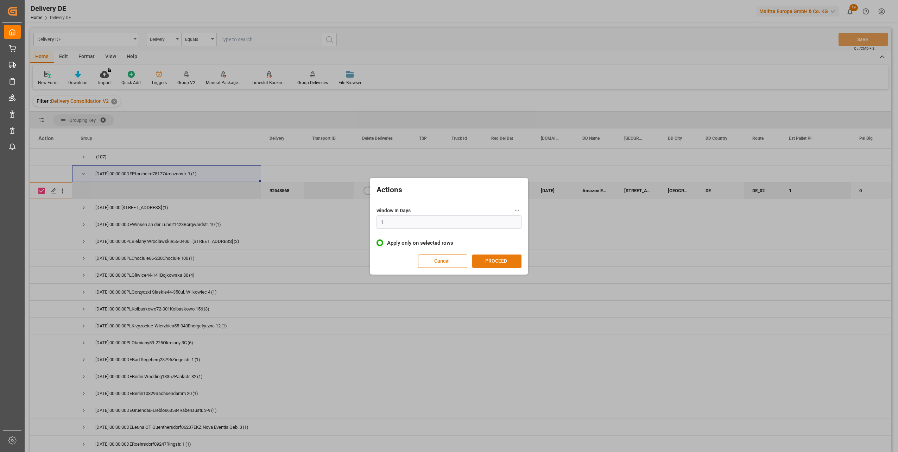
click at [488, 260] on button "PROCEED" at bounding box center [496, 260] width 49 height 13
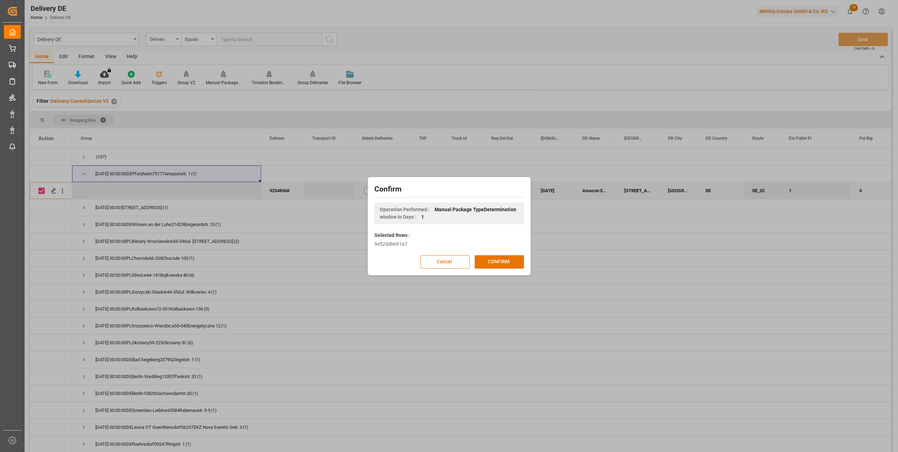
click at [488, 260] on button "CONFIRM" at bounding box center [498, 261] width 49 height 13
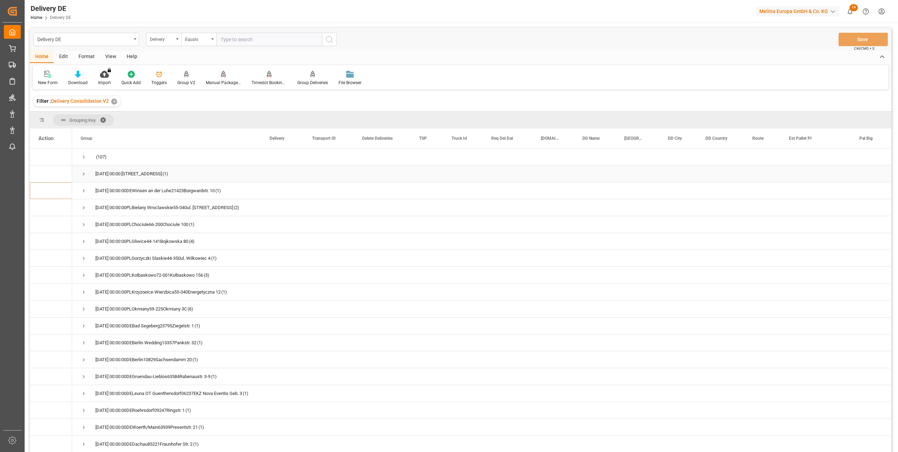
click at [83, 176] on span "Press SPACE to select this row." at bounding box center [84, 174] width 6 height 6
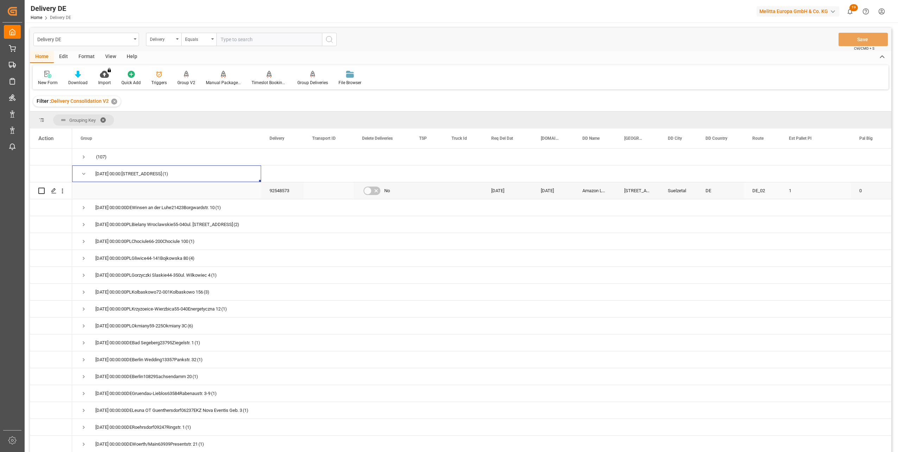
click at [40, 190] on input "Press Space to toggle row selection (unchecked)" at bounding box center [41, 190] width 6 height 6
checkbox input "true"
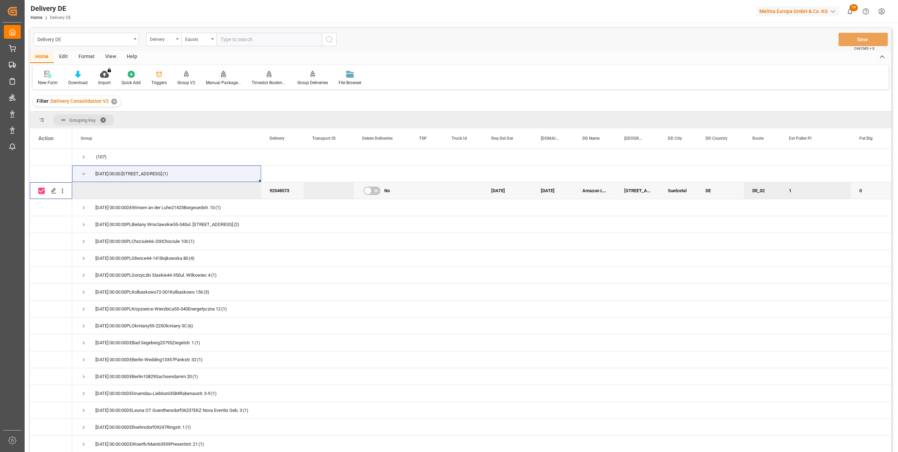
click at [223, 76] on icon at bounding box center [223, 74] width 5 height 6
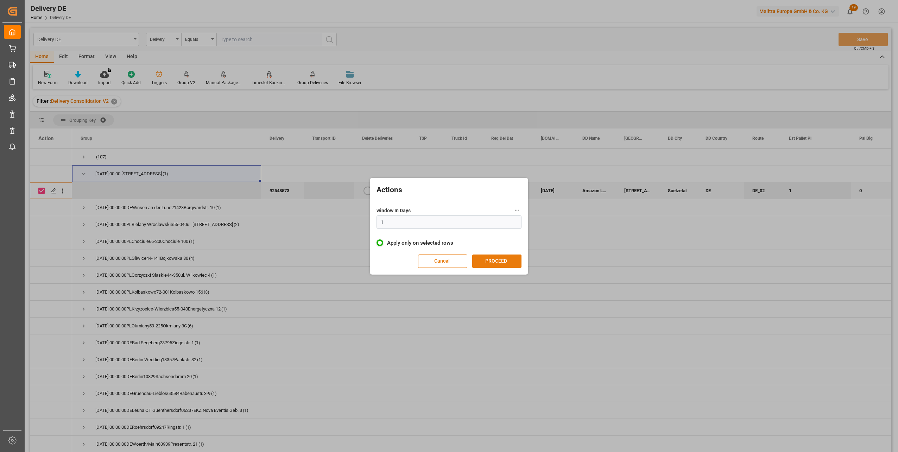
click at [502, 263] on button "PROCEED" at bounding box center [496, 260] width 49 height 13
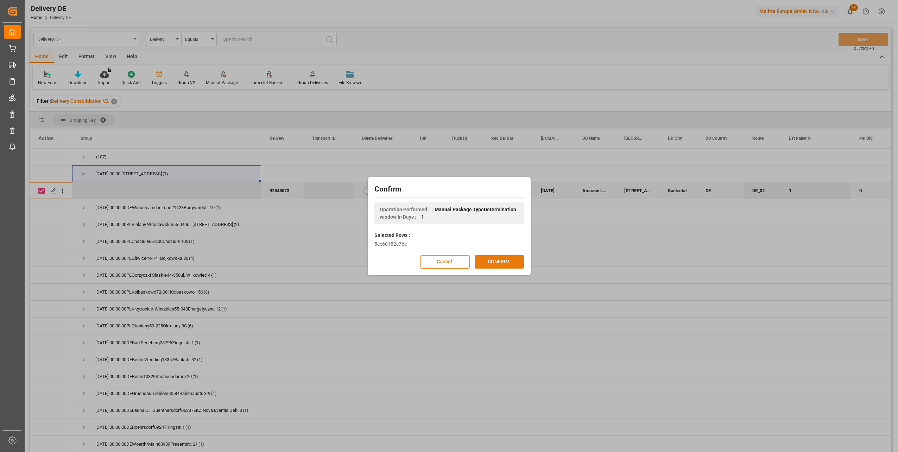
click at [502, 263] on button "CONFIRM" at bounding box center [498, 261] width 49 height 13
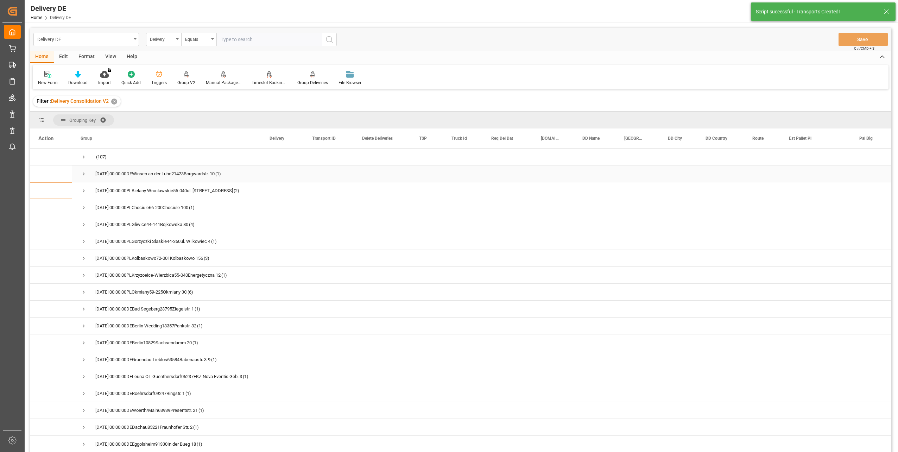
click at [83, 174] on span "Press SPACE to select this row." at bounding box center [84, 174] width 6 height 6
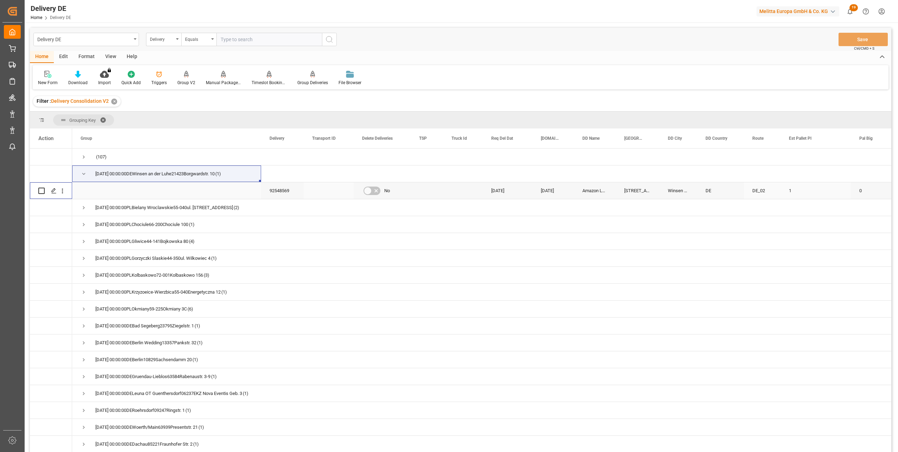
click at [42, 191] on input "Press Space to toggle row selection (unchecked)" at bounding box center [41, 190] width 6 height 6
checkbox input "true"
click at [223, 82] on div "Manual Package TypeDetermination" at bounding box center [223, 82] width 35 height 6
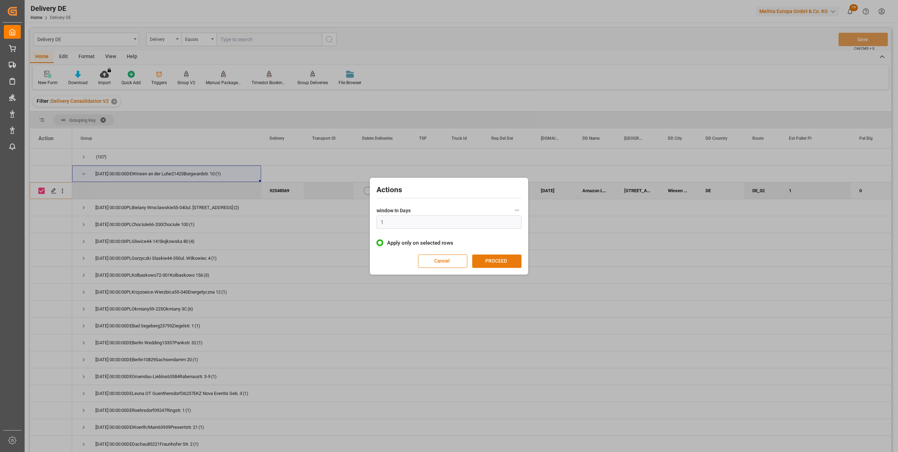
click at [484, 259] on button "PROCEED" at bounding box center [496, 260] width 49 height 13
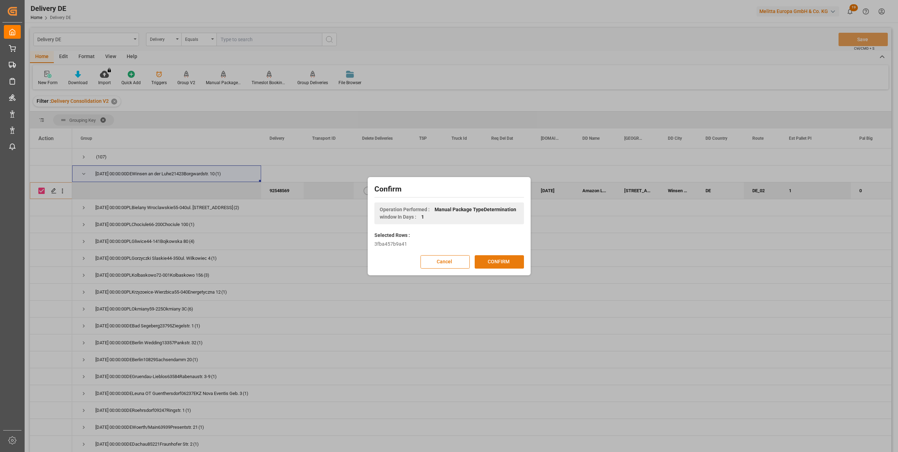
click at [487, 259] on button "CONFIRM" at bounding box center [498, 261] width 49 height 13
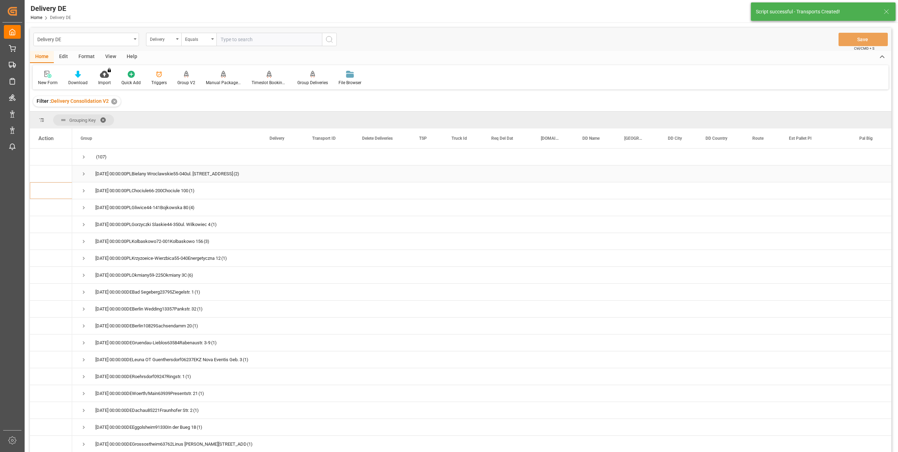
click at [84, 172] on span "Press SPACE to select this row." at bounding box center [84, 174] width 6 height 6
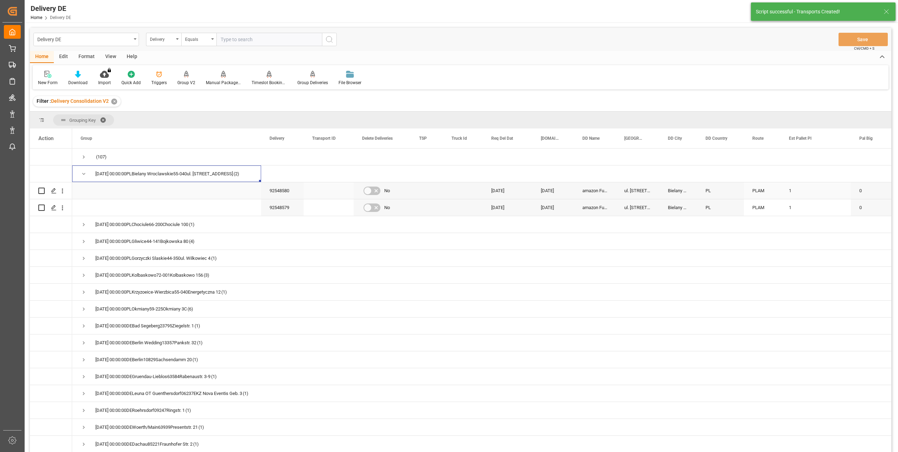
click at [40, 190] on input "Press Space to toggle row selection (unchecked)" at bounding box center [41, 190] width 6 height 6
checkbox input "true"
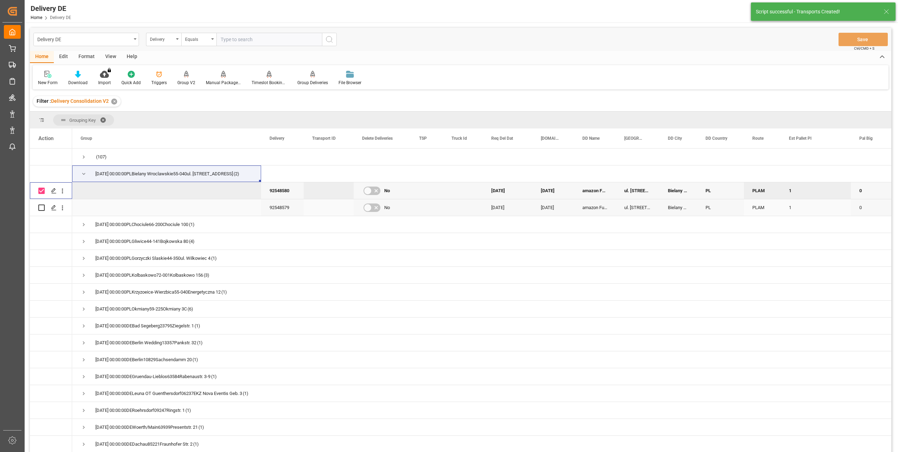
click at [41, 207] on input "Press Space to toggle row selection (unchecked)" at bounding box center [41, 207] width 6 height 6
checkbox input "true"
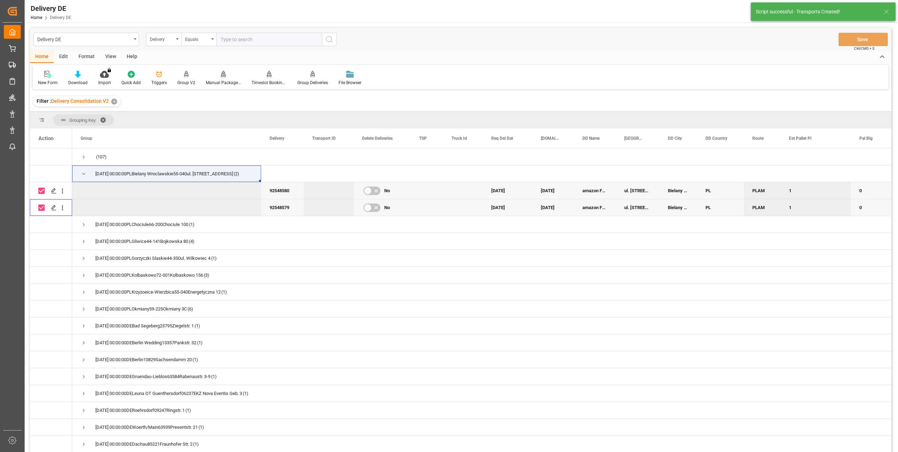
click at [214, 85] on div "Manual Package TypeDetermination" at bounding box center [223, 82] width 35 height 6
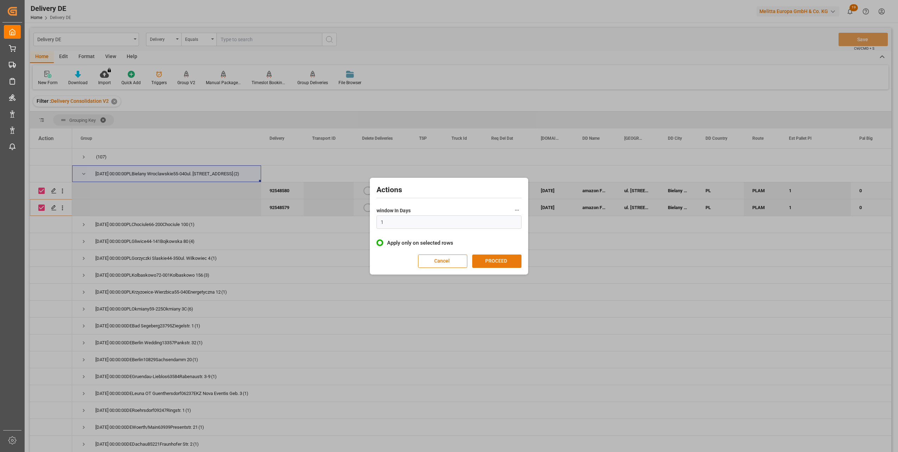
click at [510, 267] on button "PROCEED" at bounding box center [496, 260] width 49 height 13
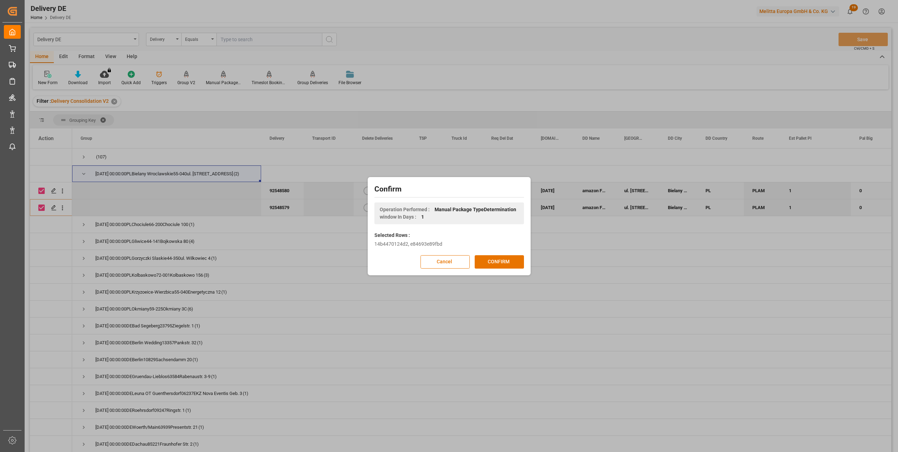
click at [510, 267] on button "CONFIRM" at bounding box center [498, 261] width 49 height 13
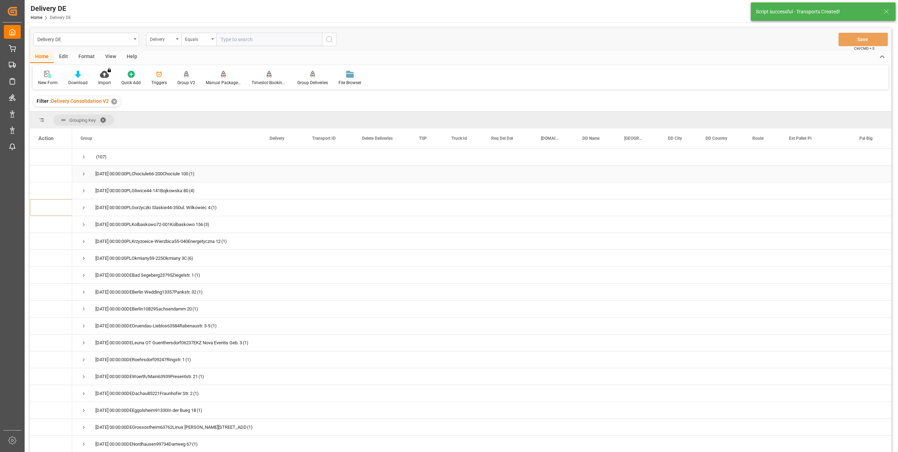
click at [86, 173] on span "Press SPACE to select this row." at bounding box center [84, 174] width 6 height 6
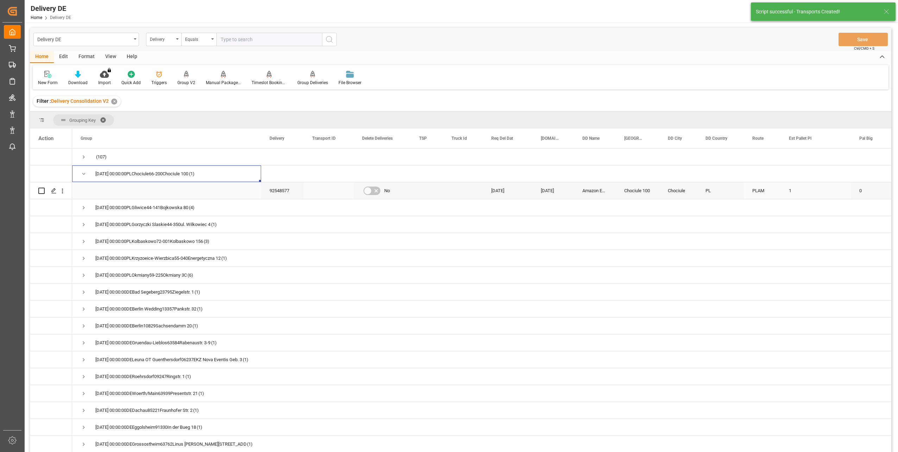
click at [41, 190] on input "Press Space to toggle row selection (unchecked)" at bounding box center [41, 190] width 6 height 6
checkbox input "true"
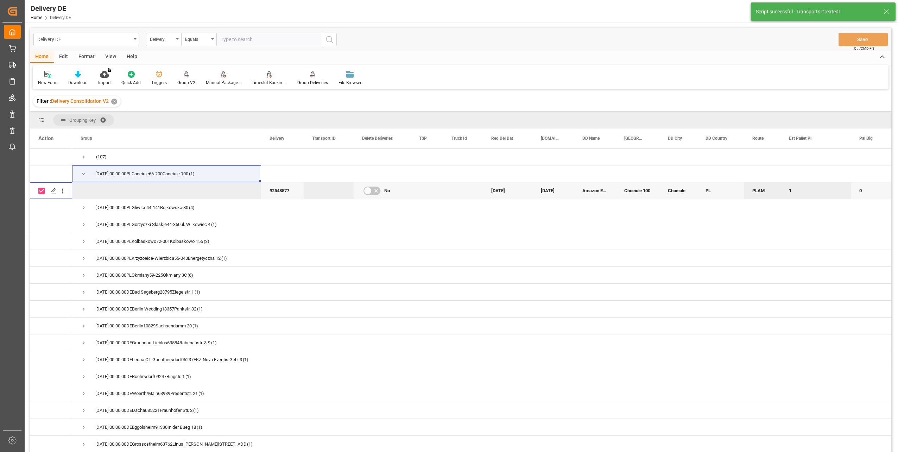
click at [215, 79] on div "Manual Package TypeDetermination" at bounding box center [223, 82] width 35 height 6
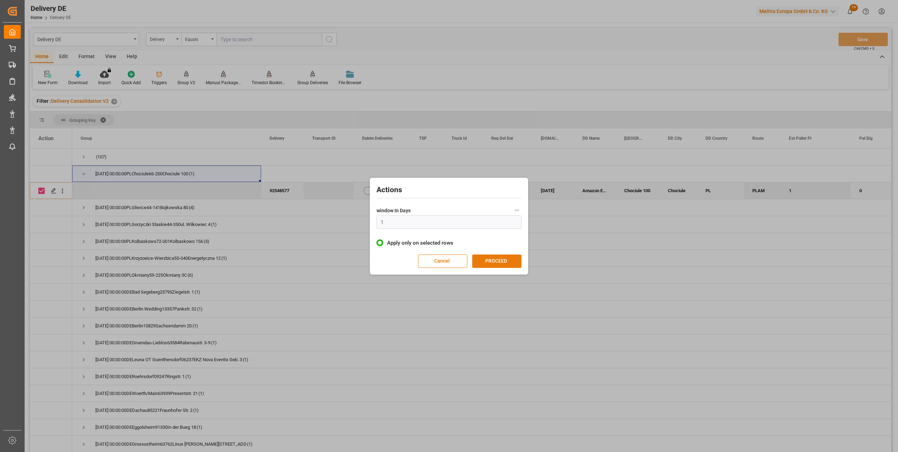
click at [486, 263] on button "PROCEED" at bounding box center [496, 260] width 49 height 13
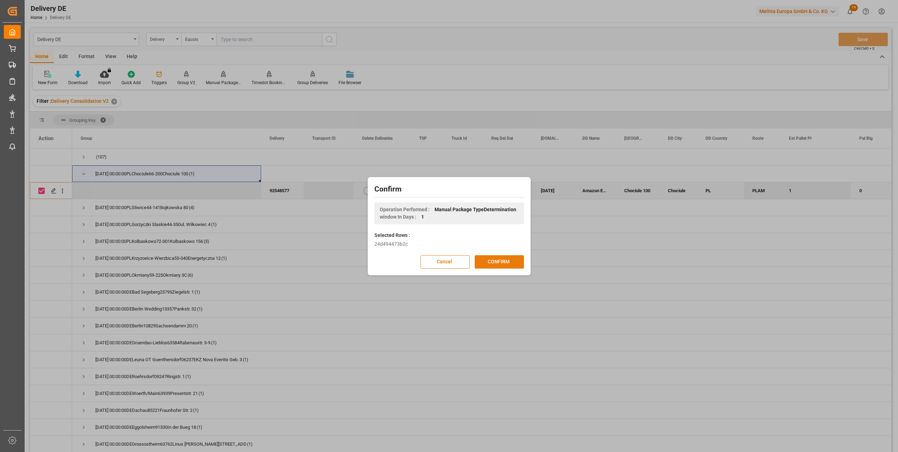
click at [491, 263] on button "CONFIRM" at bounding box center [498, 261] width 49 height 13
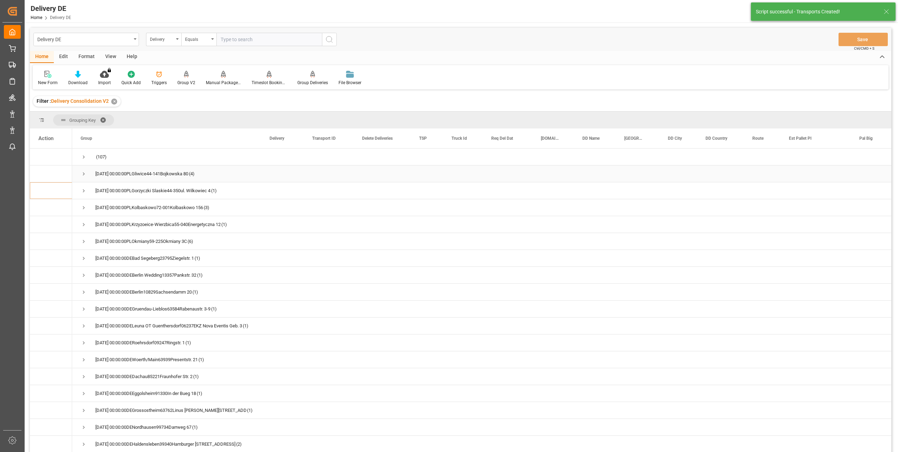
click at [82, 174] on span "Press SPACE to select this row." at bounding box center [84, 174] width 6 height 6
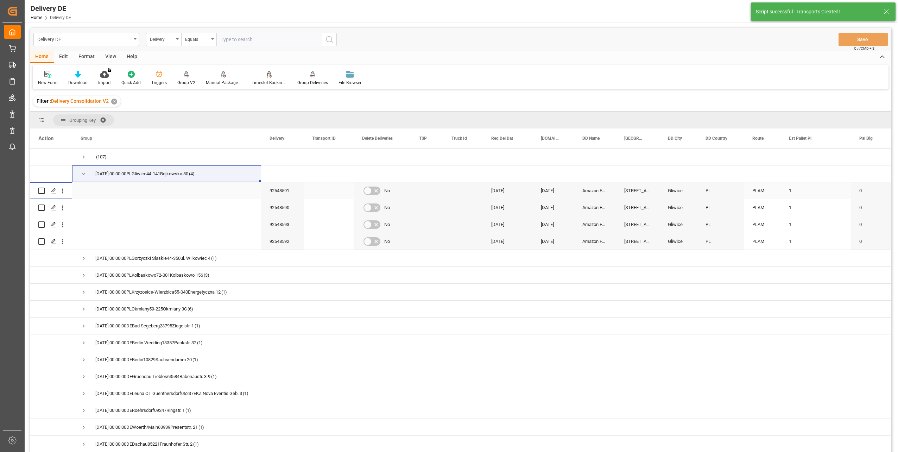
click at [40, 189] on input "Press Space to toggle row selection (unchecked)" at bounding box center [41, 190] width 6 height 6
checkbox input "true"
click at [40, 208] on input "Press Space to toggle row selection (unchecked)" at bounding box center [41, 207] width 6 height 6
checkbox input "true"
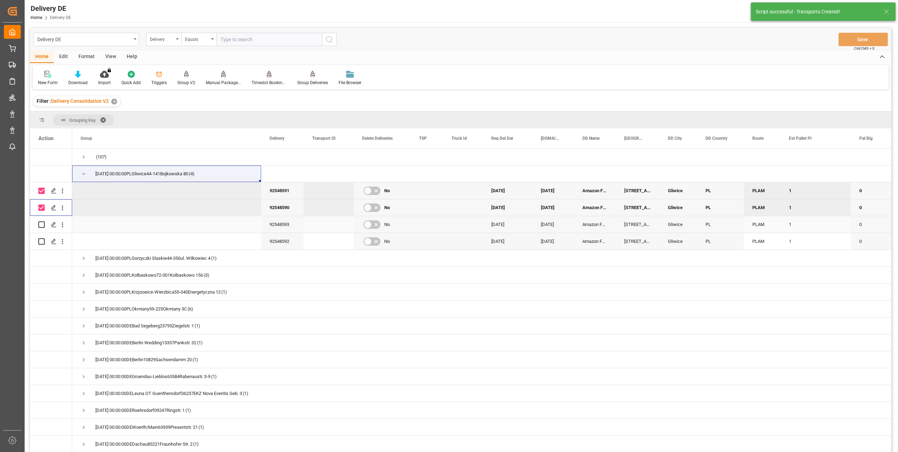
click at [41, 224] on input "Press Space to toggle row selection (unchecked)" at bounding box center [41, 224] width 6 height 6
checkbox input "true"
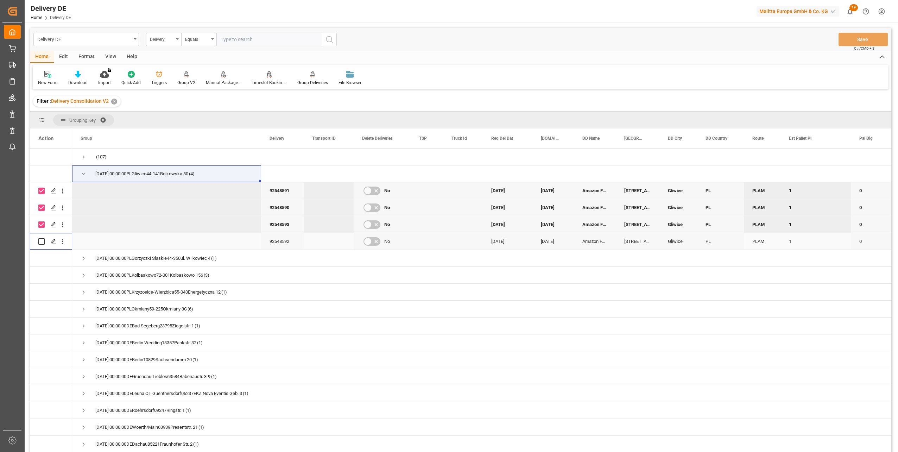
click at [41, 240] on input "Press Space to toggle row selection (unchecked)" at bounding box center [41, 241] width 6 height 6
checkbox input "true"
click at [224, 82] on div "Manual Package TypeDetermination" at bounding box center [223, 82] width 35 height 6
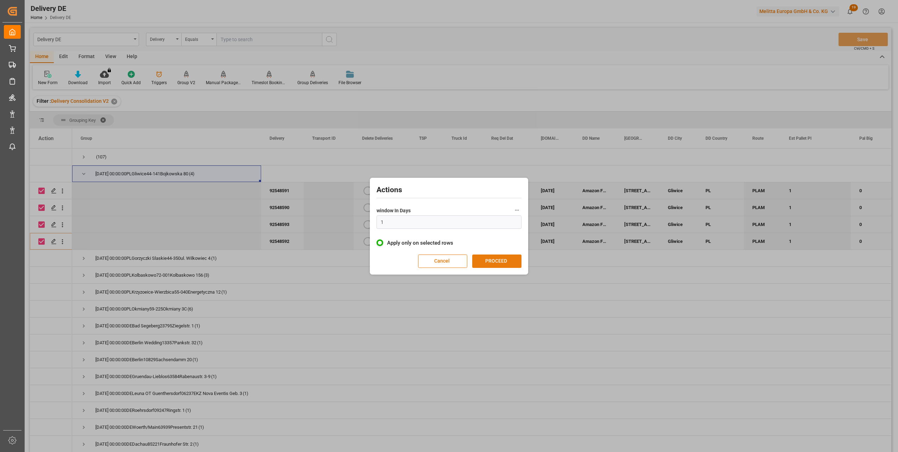
click at [500, 255] on button "PROCEED" at bounding box center [496, 260] width 49 height 13
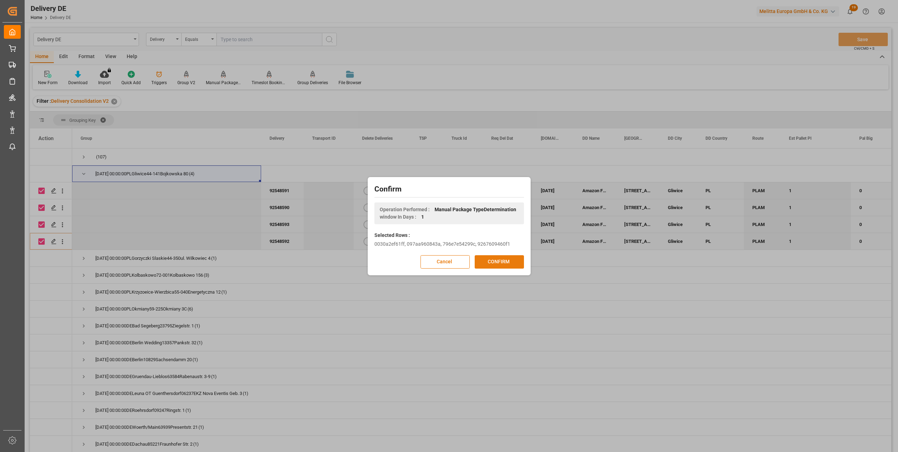
click at [503, 266] on button "CONFIRM" at bounding box center [498, 261] width 49 height 13
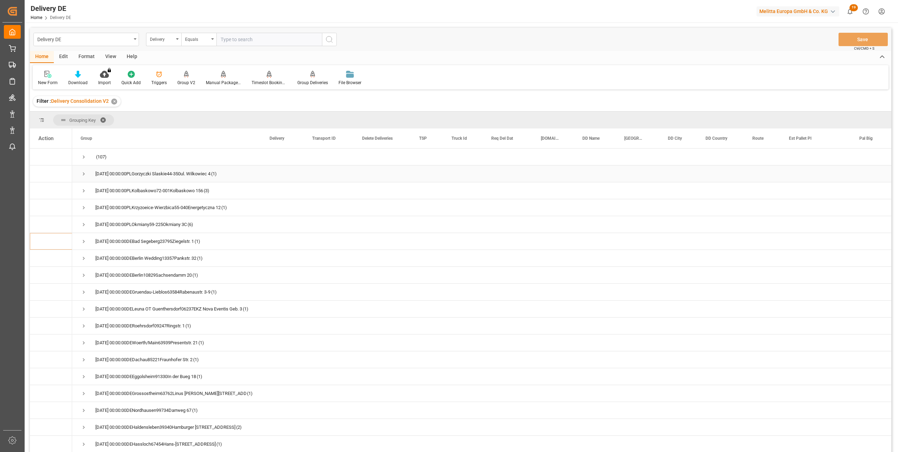
click at [86, 175] on span "Press SPACE to select this row." at bounding box center [84, 174] width 6 height 6
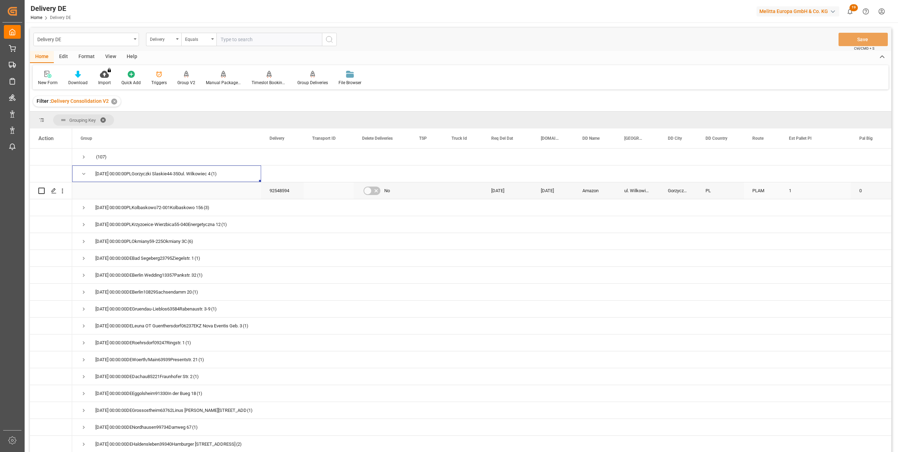
click at [42, 192] on input "Press Space to toggle row selection (unchecked)" at bounding box center [41, 190] width 6 height 6
checkbox input "true"
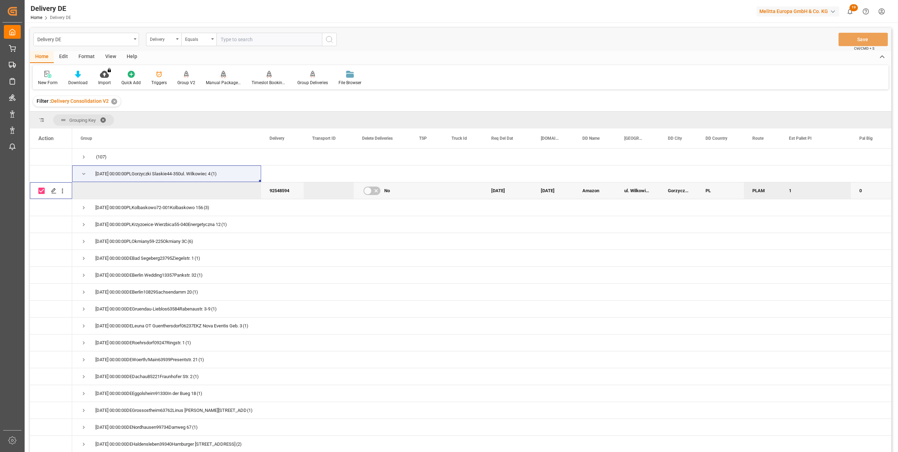
click at [225, 81] on div "Manual Package TypeDetermination" at bounding box center [223, 82] width 35 height 6
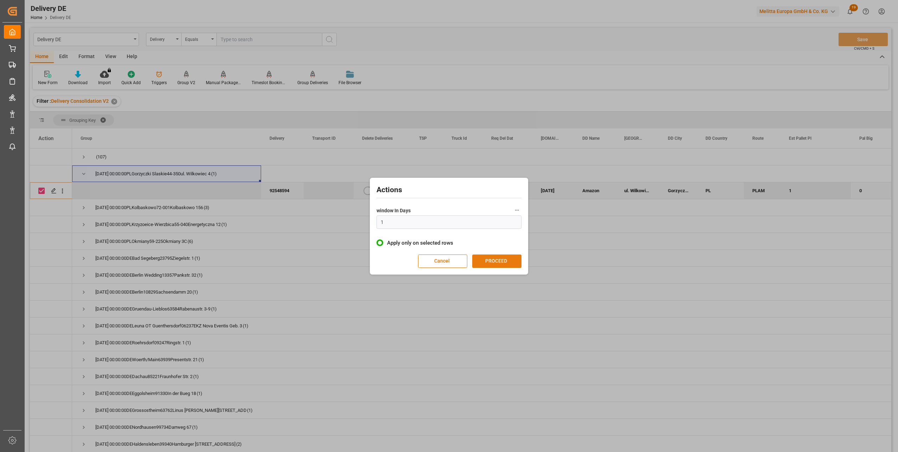
click at [502, 262] on button "PROCEED" at bounding box center [496, 260] width 49 height 13
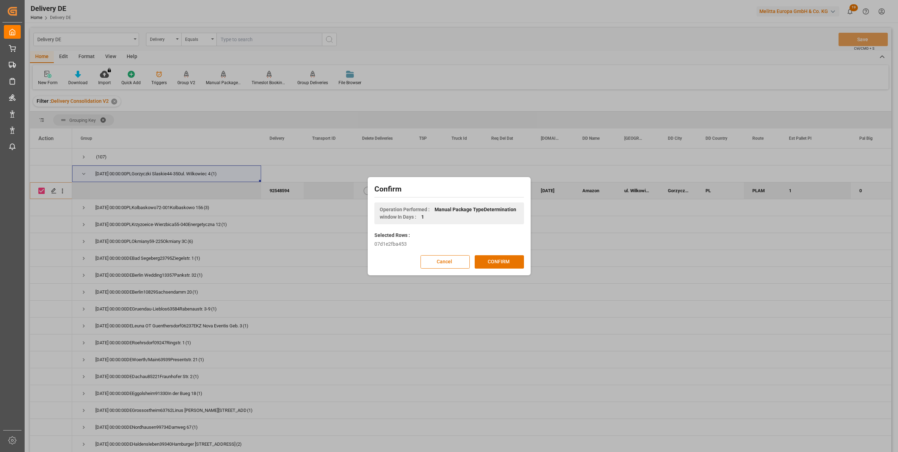
click at [505, 262] on button "CONFIRM" at bounding box center [498, 261] width 49 height 13
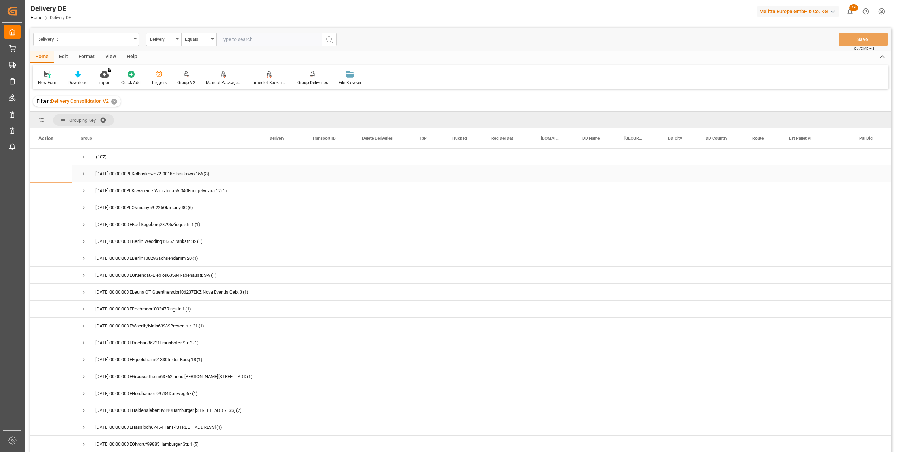
click at [84, 174] on span "Press SPACE to select this row." at bounding box center [84, 174] width 6 height 6
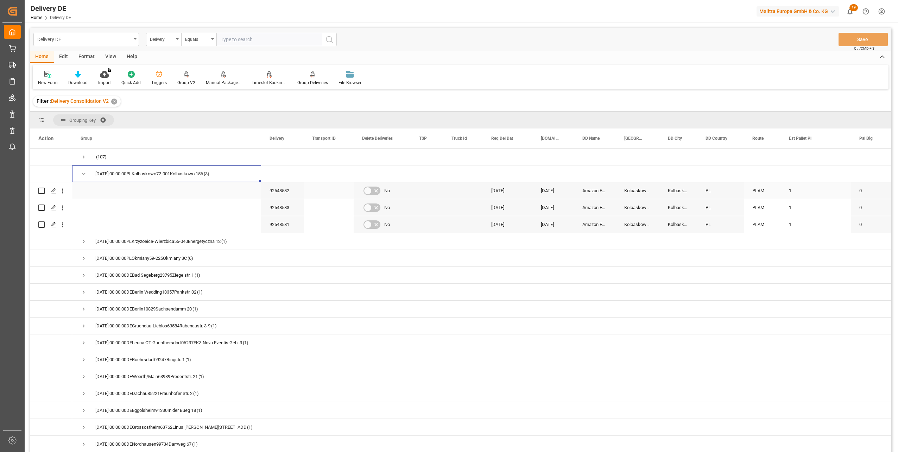
click at [41, 193] on input "Press Space to toggle row selection (unchecked)" at bounding box center [41, 190] width 6 height 6
checkbox input "true"
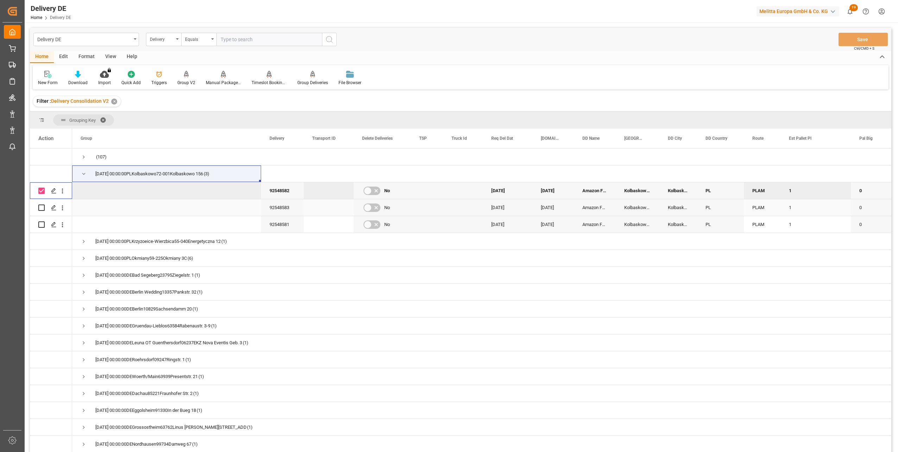
click at [39, 206] on input "Press Space to toggle row selection (unchecked)" at bounding box center [41, 207] width 6 height 6
checkbox input "true"
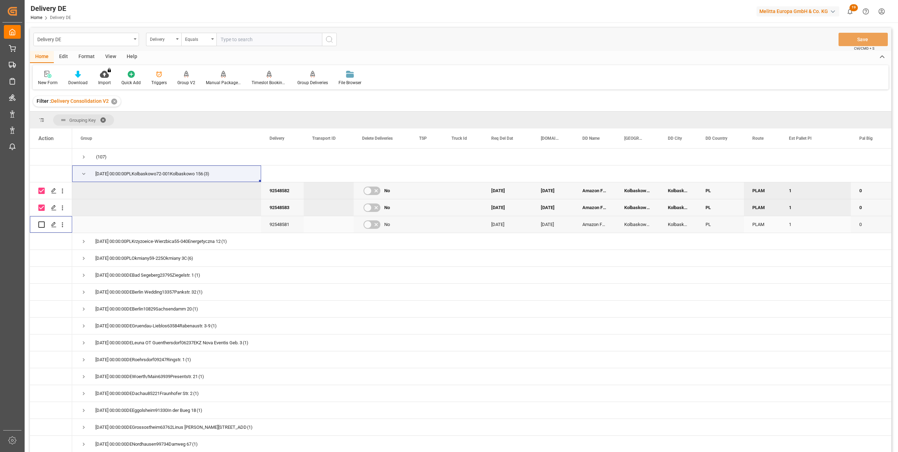
click at [41, 224] on input "Press Space to toggle row selection (unchecked)" at bounding box center [41, 224] width 6 height 6
checkbox input "true"
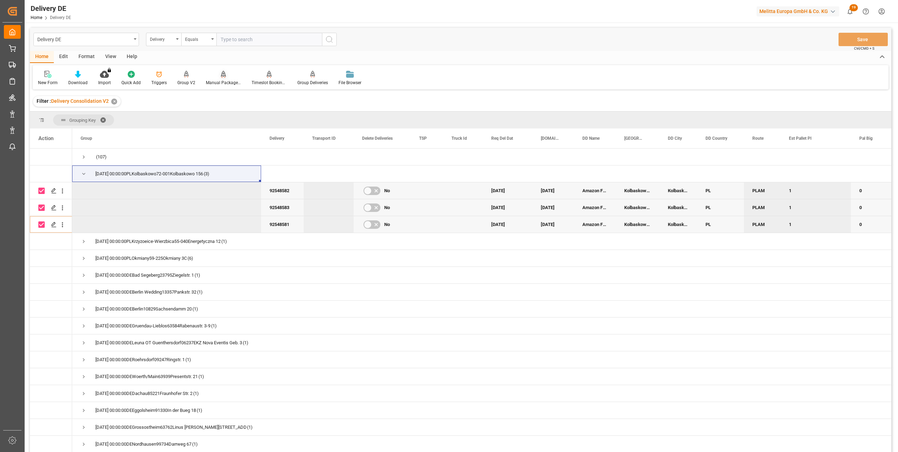
click at [216, 77] on div at bounding box center [223, 73] width 35 height 7
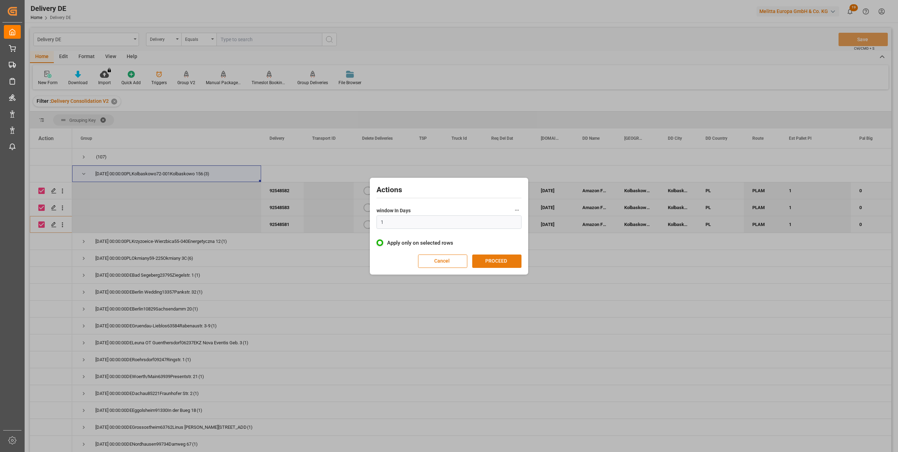
click at [515, 262] on button "PROCEED" at bounding box center [496, 260] width 49 height 13
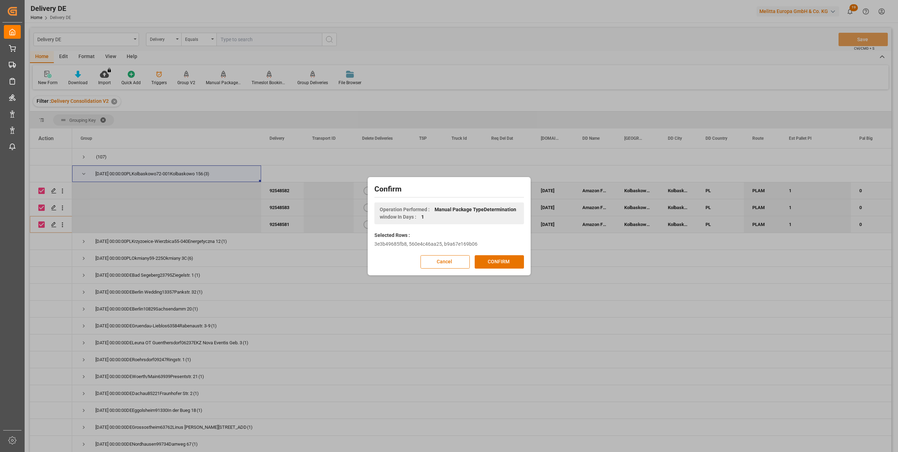
click at [515, 262] on button "CONFIRM" at bounding box center [498, 261] width 49 height 13
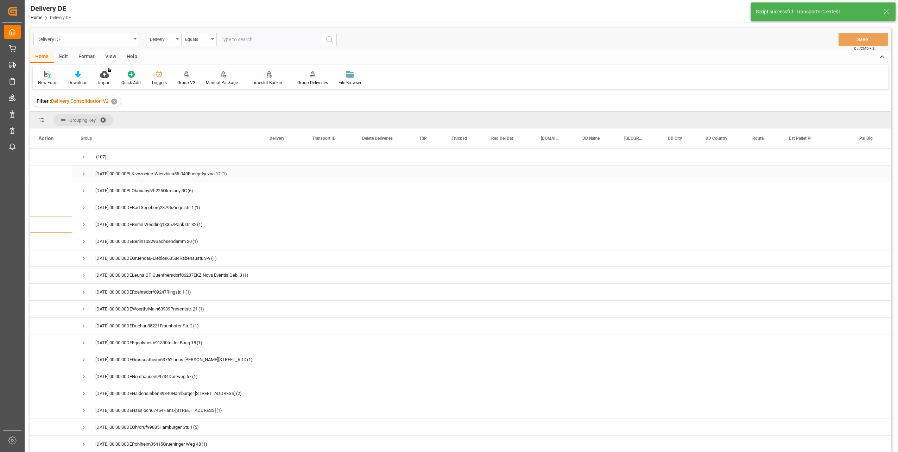
click at [83, 172] on span "Press SPACE to select this row." at bounding box center [84, 174] width 6 height 6
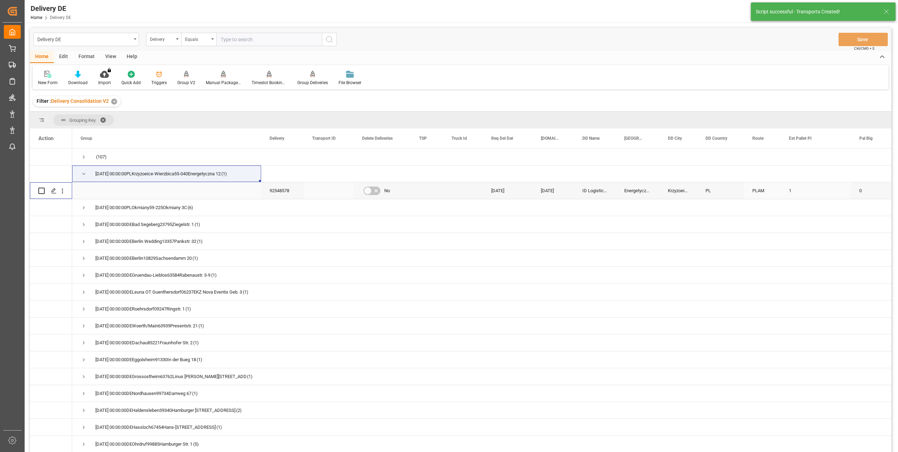
click at [42, 190] on input "Press Space to toggle row selection (unchecked)" at bounding box center [41, 190] width 6 height 6
checkbox input "true"
click at [218, 85] on div "Manual Package TypeDetermination" at bounding box center [223, 82] width 35 height 6
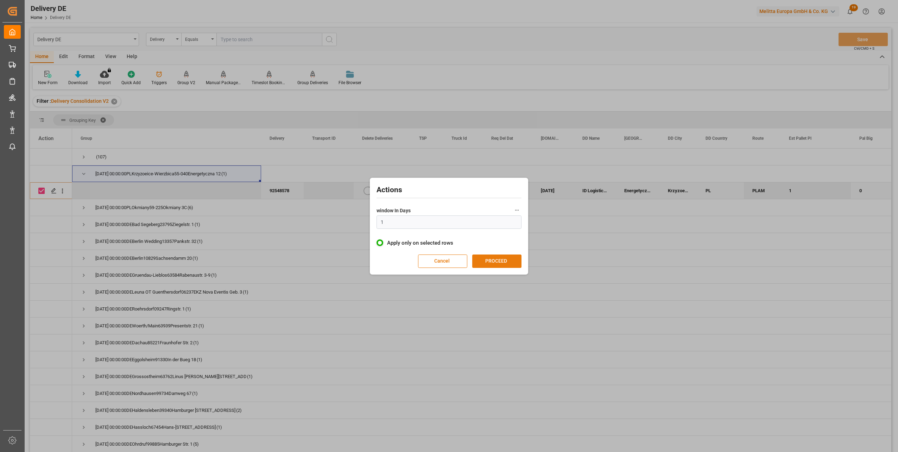
click at [498, 259] on button "PROCEED" at bounding box center [496, 260] width 49 height 13
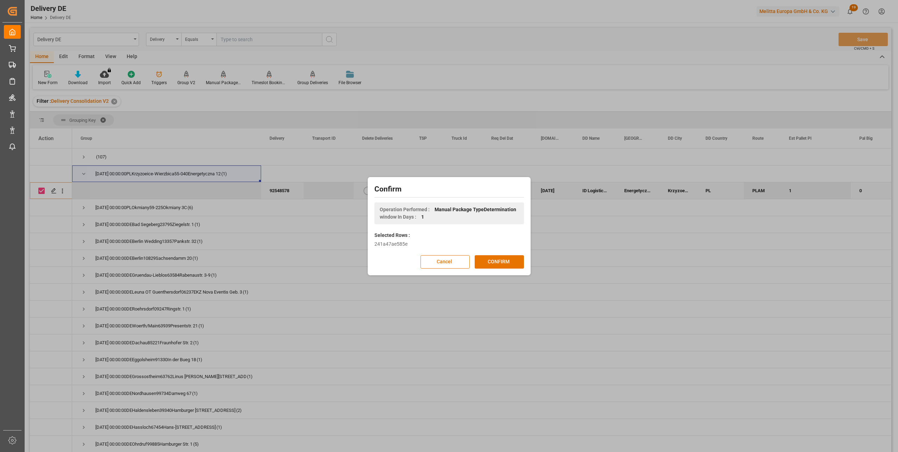
click at [498, 259] on button "CONFIRM" at bounding box center [498, 261] width 49 height 13
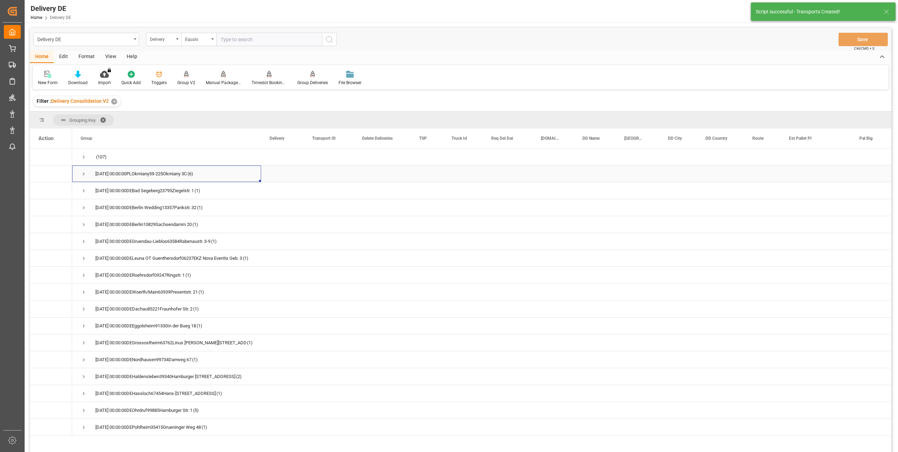
click at [83, 170] on span "Press SPACE to select this row." at bounding box center [84, 174] width 6 height 16
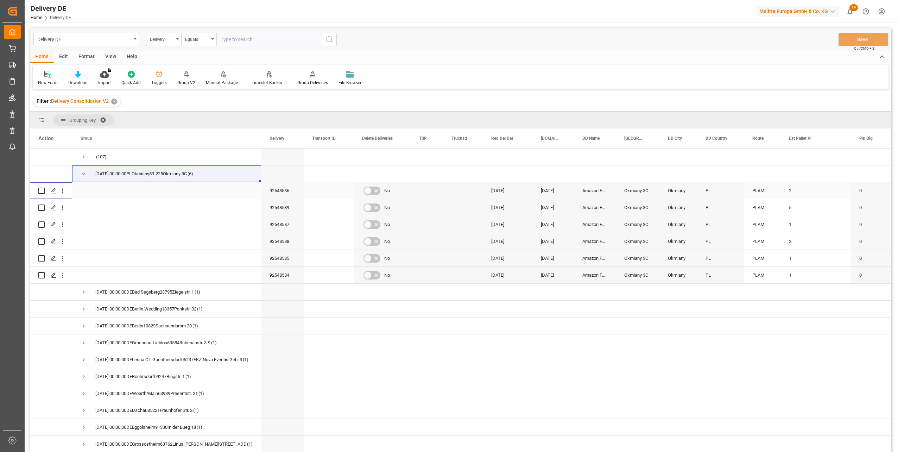
click at [40, 192] on input "Press Space to toggle row selection (unchecked)" at bounding box center [41, 190] width 6 height 6
checkbox input "true"
click at [40, 208] on input "Press Space to toggle row selection (unchecked)" at bounding box center [41, 207] width 6 height 6
checkbox input "true"
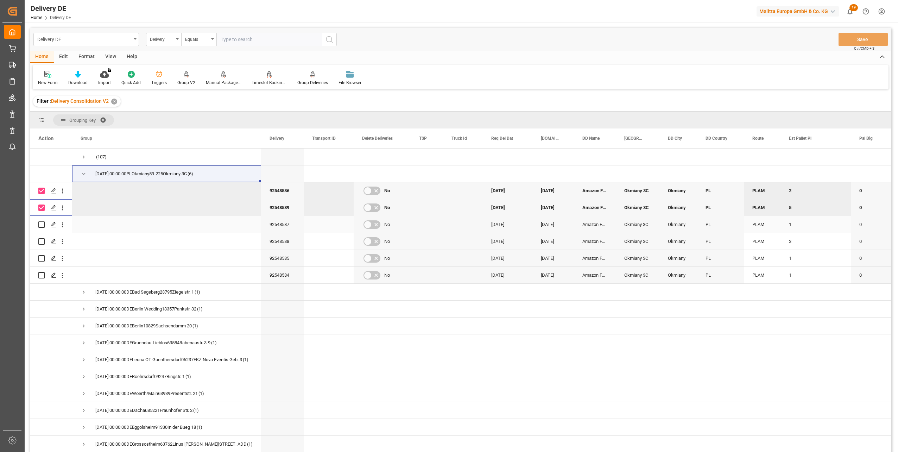
click at [42, 226] on input "Press Space to toggle row selection (unchecked)" at bounding box center [41, 224] width 6 height 6
checkbox input "true"
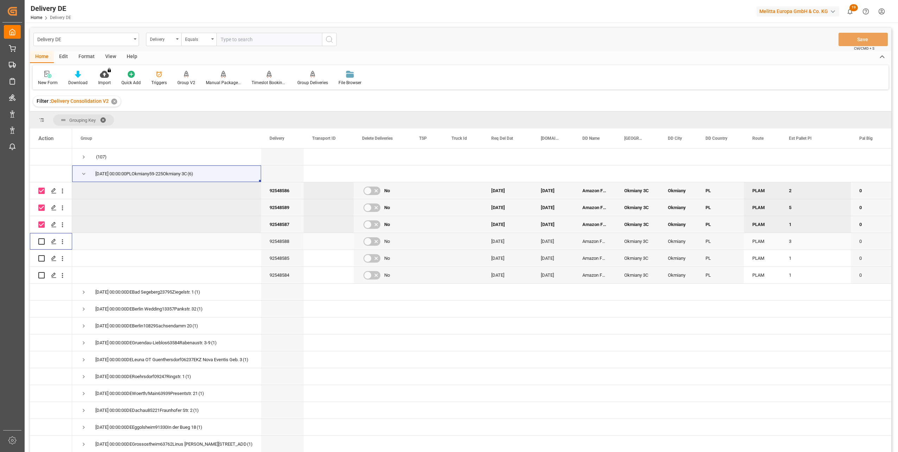
click at [40, 240] on input "Press Space to toggle row selection (unchecked)" at bounding box center [41, 241] width 6 height 6
checkbox input "true"
click at [42, 258] on input "Press Space to toggle row selection (unchecked)" at bounding box center [41, 258] width 6 height 6
checkbox input "true"
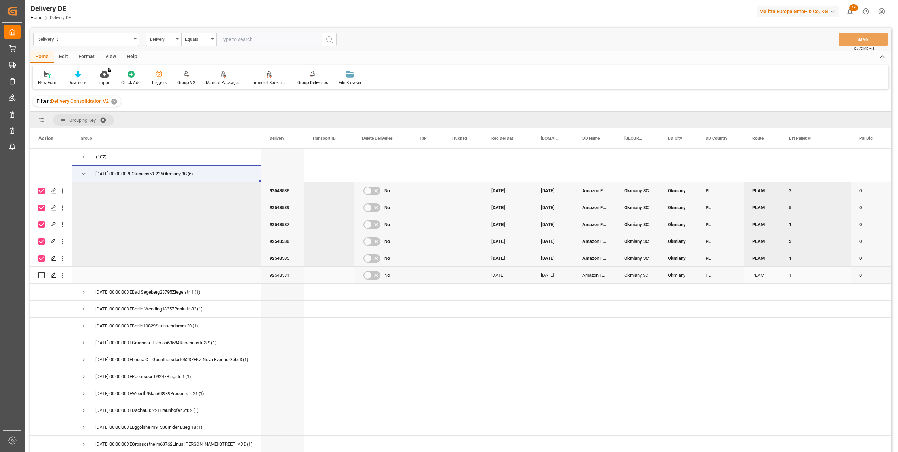
click at [42, 276] on input "Press Space to toggle row selection (unchecked)" at bounding box center [41, 275] width 6 height 6
checkbox input "true"
click at [224, 77] on icon at bounding box center [223, 74] width 5 height 6
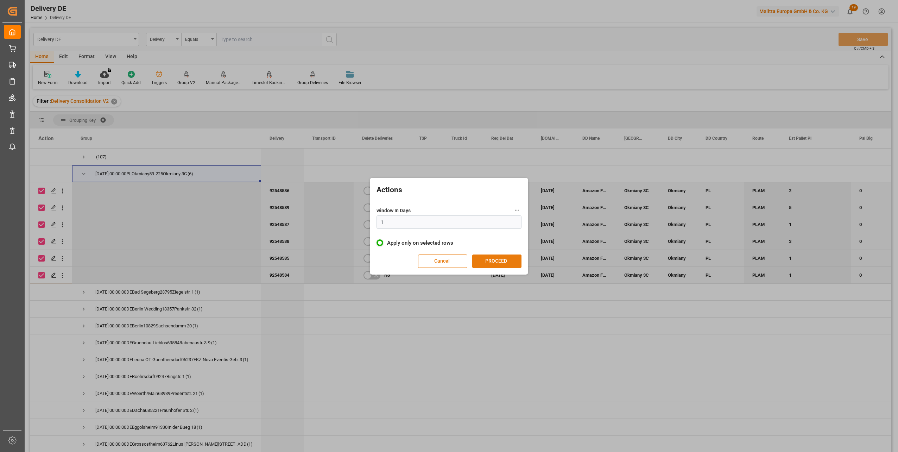
click at [503, 262] on button "PROCEED" at bounding box center [496, 260] width 49 height 13
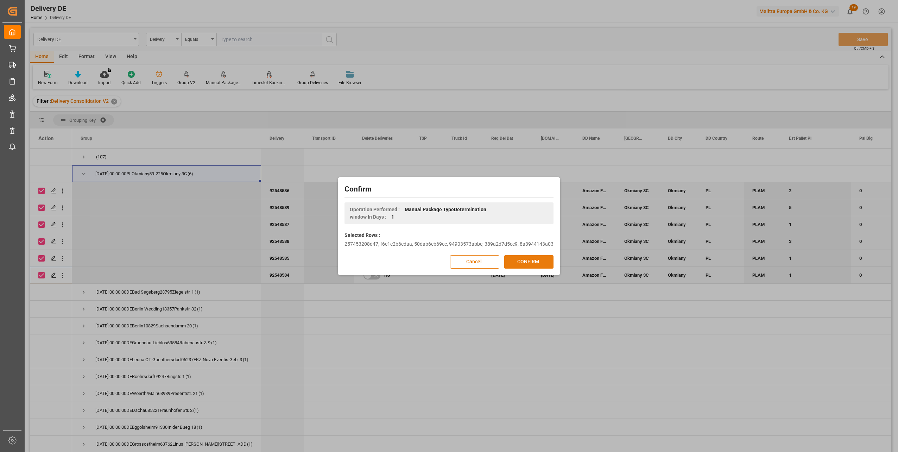
click at [529, 262] on button "CONFIRM" at bounding box center [528, 261] width 49 height 13
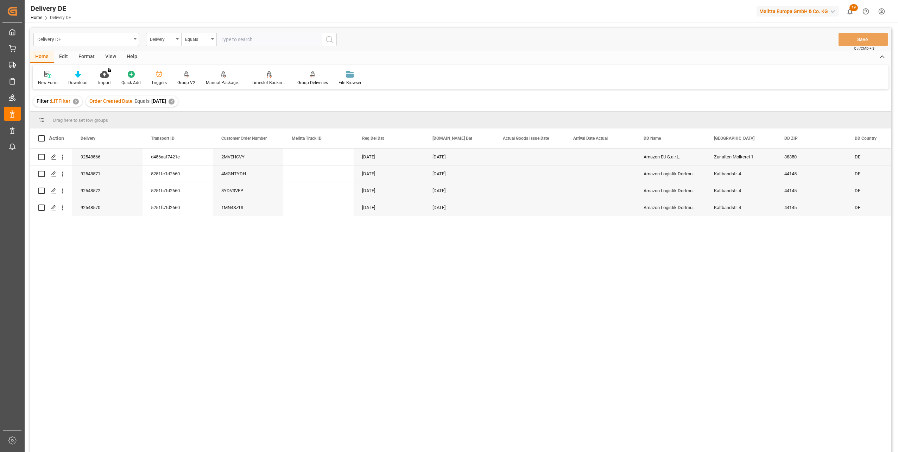
click at [897, 272] on html "Created by potrace 1.15, written by [PERSON_NAME] [DATE]-[DATE] Created by potr…" at bounding box center [449, 226] width 898 height 452
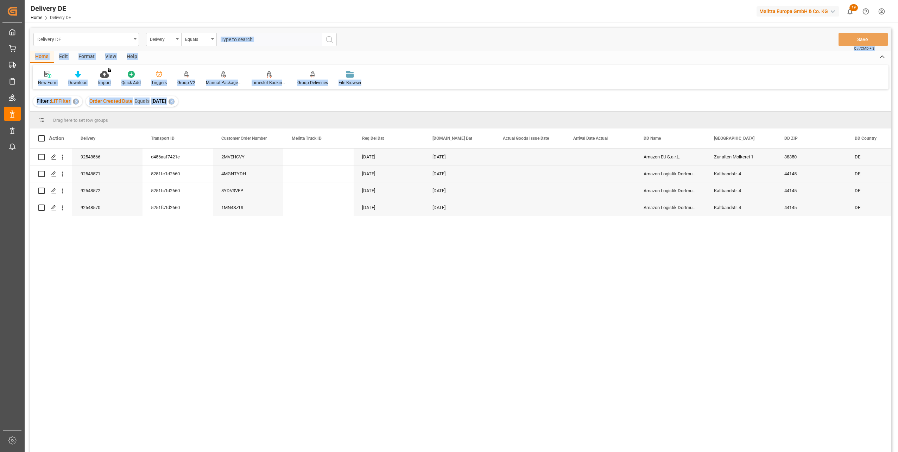
click at [489, 273] on div "92548566 d456aaf7421e 2MVEHCVY [DATE] [DATE] Amazon EU S.a.r.L. Zur alten Molke…" at bounding box center [481, 302] width 819 height 308
click at [308, 342] on div "92548566 d456aaf7421e 2MVEHCVY [DATE] [DATE] Amazon EU S.a.r.L. Zur alten Molke…" at bounding box center [481, 302] width 819 height 308
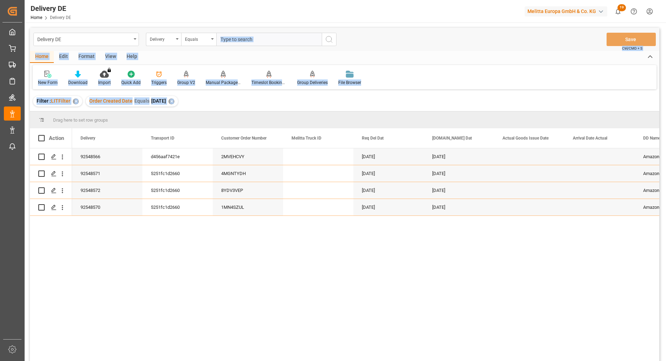
click at [220, 244] on div "92548566 d456aaf7421e 2MVEHCVY [DATE] [DATE] Amazon EU S.a.r.L. Zur alten Molke…" at bounding box center [365, 256] width 587 height 217
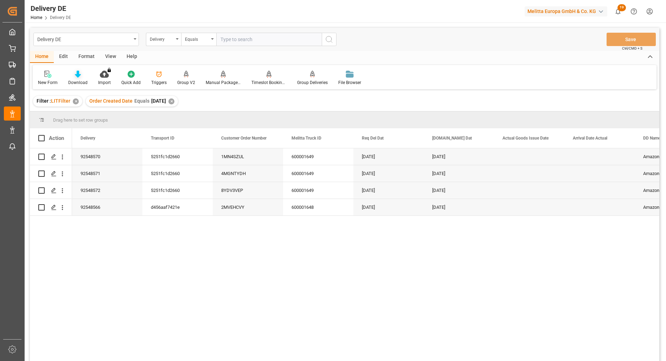
click at [78, 79] on div "Download" at bounding box center [78, 77] width 30 height 15
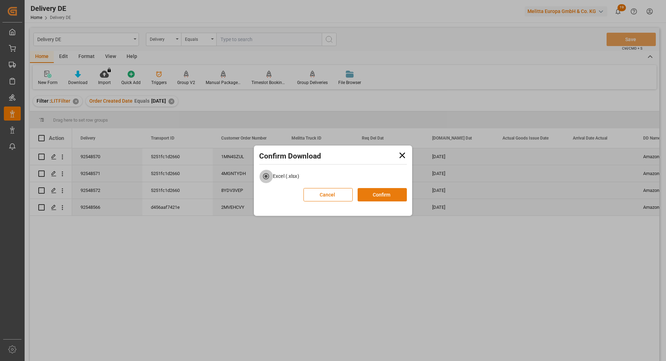
click at [379, 199] on button "Confirm" at bounding box center [382, 194] width 49 height 13
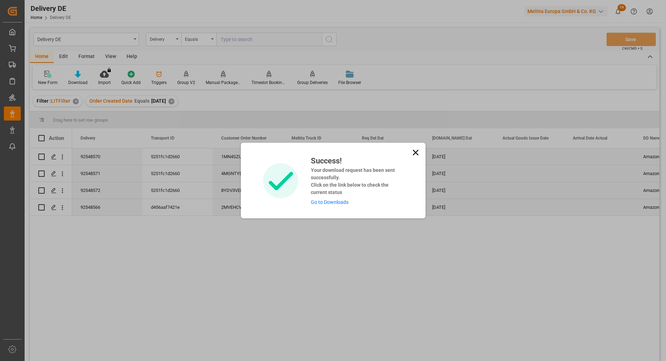
click at [323, 200] on link "Go to Downloads" at bounding box center [330, 202] width 38 height 6
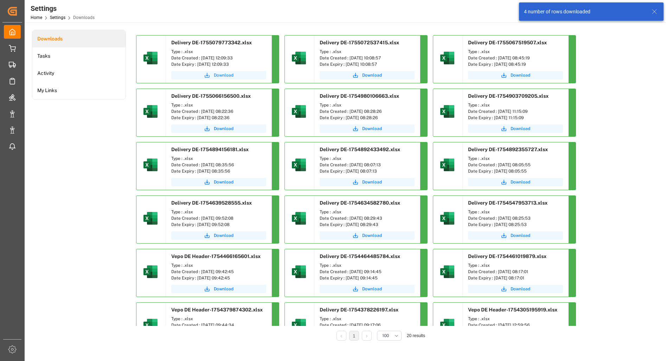
click at [232, 75] on span "Download" at bounding box center [224, 75] width 20 height 6
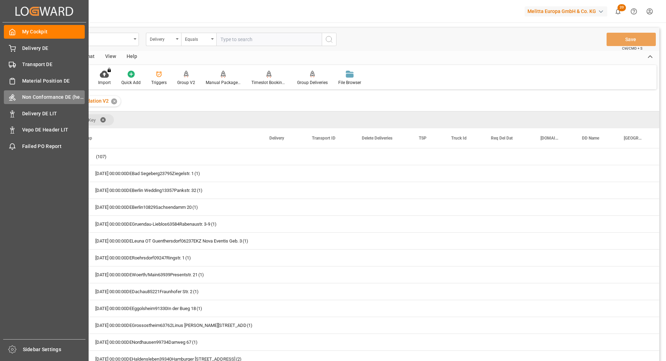
click at [34, 100] on span "Non Conformance DE (header)" at bounding box center [53, 97] width 63 height 7
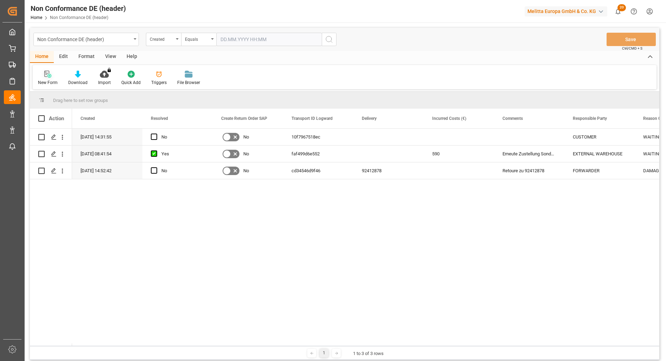
click at [46, 75] on icon at bounding box center [46, 74] width 5 height 6
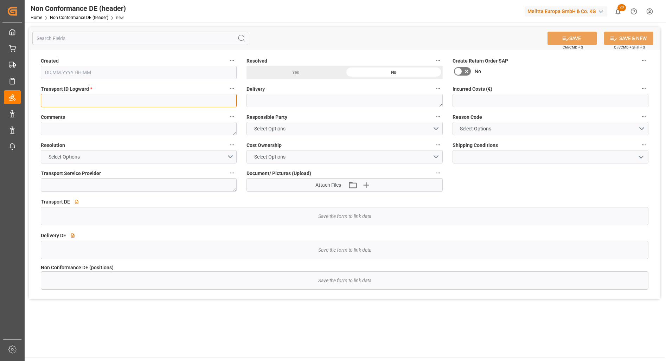
click at [76, 102] on input at bounding box center [139, 100] width 196 height 13
paste input "43af46d6ab46"
type input "43af46d6ab46"
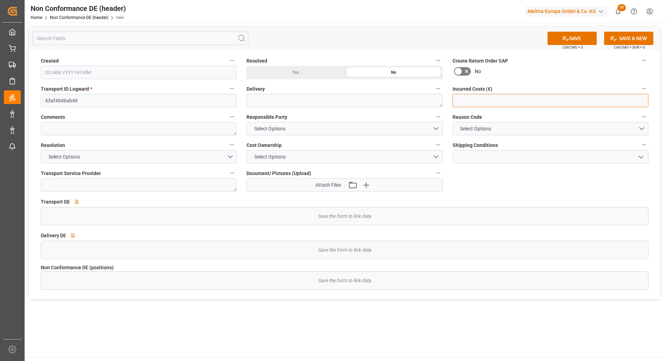
click at [472, 100] on input "text" at bounding box center [551, 100] width 196 height 13
type input "180"
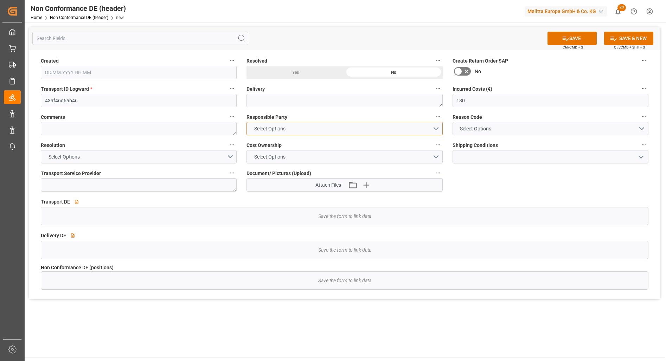
click at [274, 129] on span "Select Options" at bounding box center [270, 128] width 38 height 7
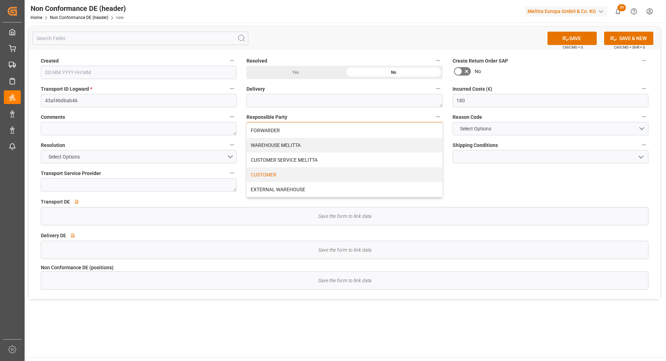
click at [271, 175] on div "CUSTOMER" at bounding box center [344, 174] width 195 height 15
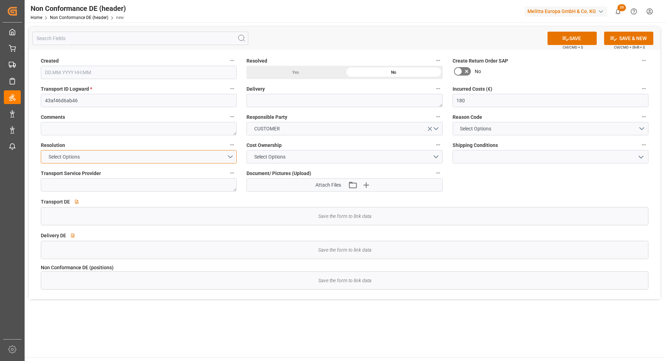
click at [175, 161] on button "Select Options" at bounding box center [139, 156] width 196 height 13
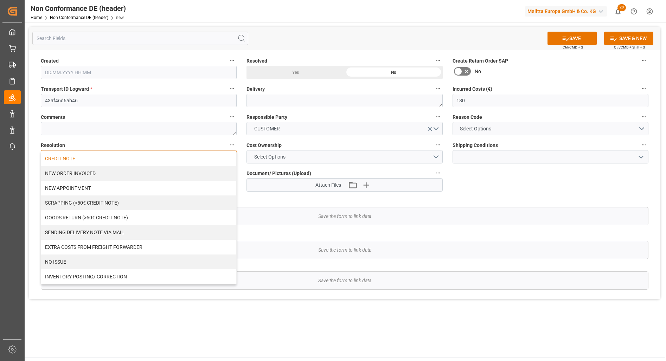
click at [177, 157] on div "CREDIT NOTE" at bounding box center [138, 158] width 195 height 15
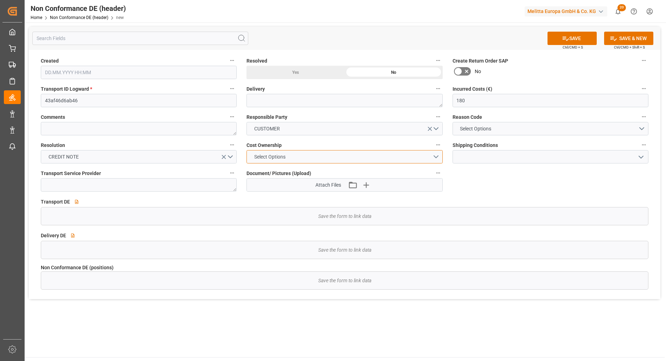
click at [318, 156] on button "Select Options" at bounding box center [345, 156] width 196 height 13
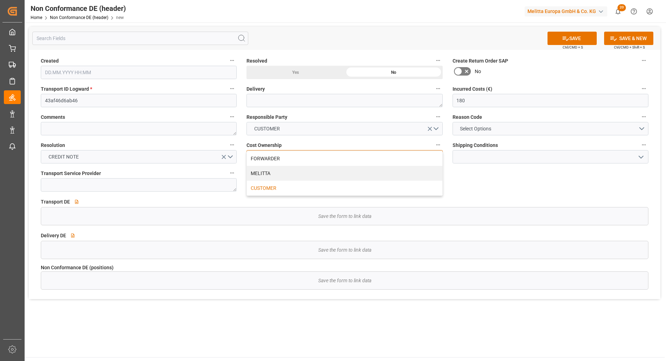
click at [265, 187] on div "CUSTOMER" at bounding box center [344, 188] width 195 height 15
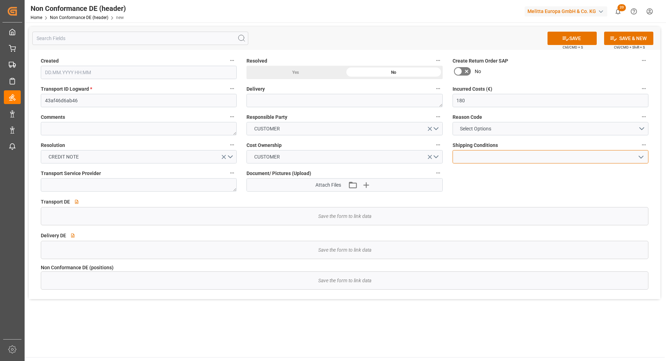
click at [521, 156] on input at bounding box center [551, 156] width 196 height 13
click at [639, 155] on icon "open menu" at bounding box center [641, 157] width 8 height 8
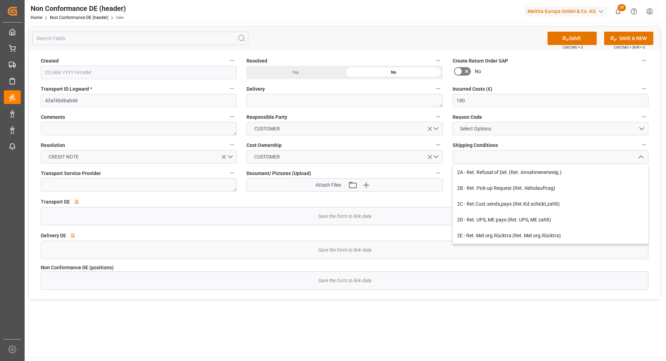
click at [639, 155] on icon "close menu" at bounding box center [641, 157] width 8 height 8
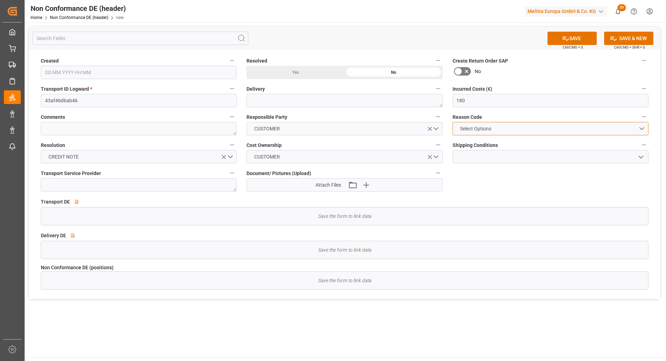
click at [470, 129] on span "Select Options" at bounding box center [476, 128] width 38 height 7
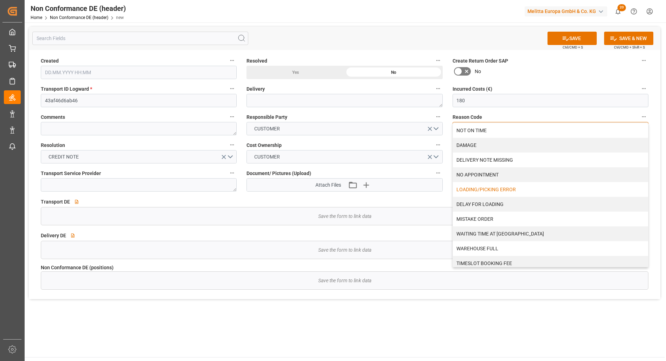
click at [486, 190] on div "LOADING/PICKING ERROR" at bounding box center [550, 189] width 195 height 15
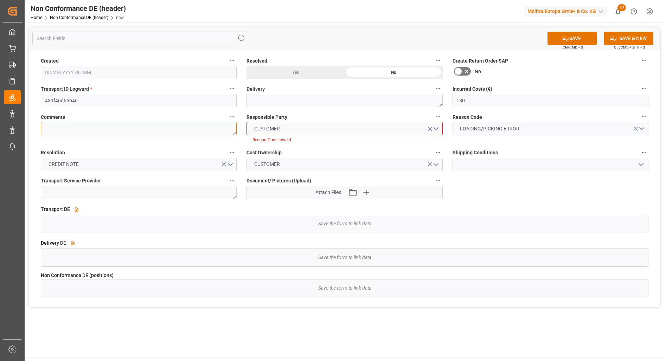
click at [125, 123] on textarea at bounding box center [139, 128] width 196 height 13
type textarea "Amazon hat nicht alle Palette entladen, LKW muss erneut anfahren"
click at [379, 145] on div "Responsible Party CUSTOMER Reason Code Invalid" at bounding box center [345, 128] width 206 height 36
click at [334, 133] on button "CUSTOMER" at bounding box center [345, 128] width 196 height 13
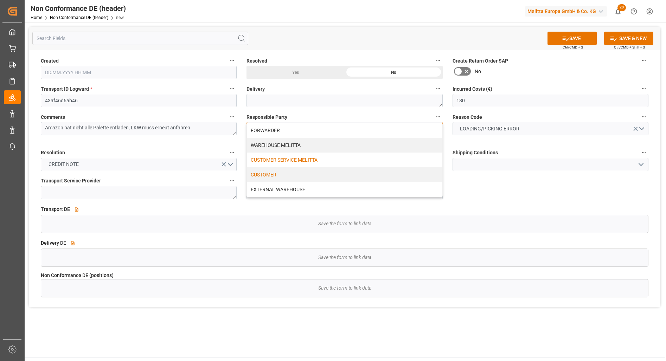
click at [300, 159] on div "CUSTOMER SERVICE MELITTA" at bounding box center [344, 160] width 195 height 15
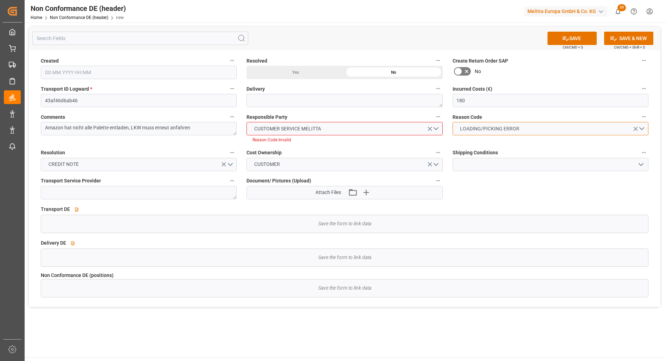
click at [475, 130] on span "LOADING/PICKING ERROR" at bounding box center [490, 128] width 66 height 7
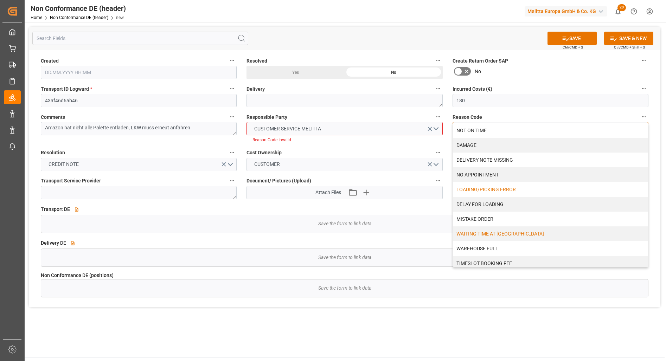
click at [492, 235] on div "WAITING TIME AT WAREHOUSE" at bounding box center [550, 233] width 195 height 15
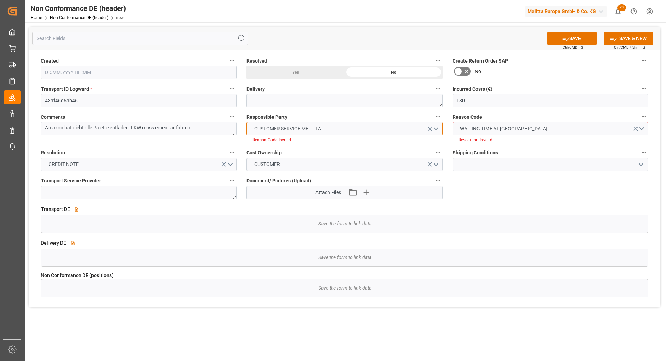
click at [290, 129] on span "CUSTOMER SERVICE MELITTA" at bounding box center [288, 128] width 74 height 7
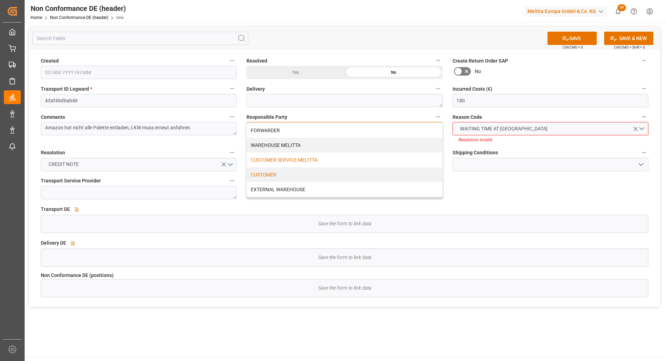
click at [262, 175] on div "CUSTOMER" at bounding box center [344, 174] width 195 height 15
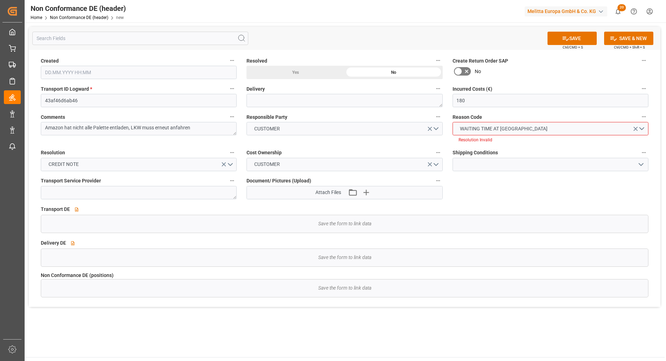
click at [354, 146] on div "Cost Ownership CUSTOMER" at bounding box center [345, 160] width 206 height 28
click at [153, 162] on button "CREDIT NOTE" at bounding box center [139, 164] width 196 height 13
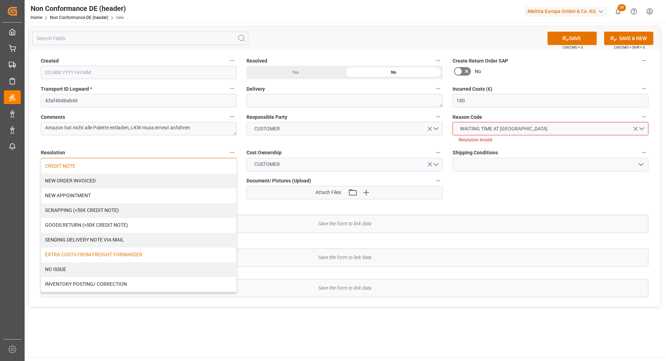
click at [127, 253] on div "EXTRA COSTS FROM FREIGHT FORWARDER" at bounding box center [138, 255] width 195 height 15
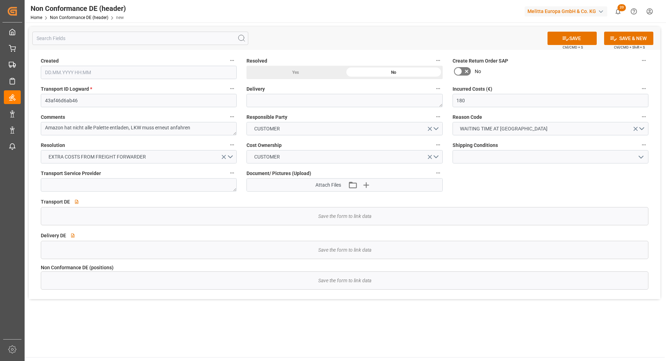
click at [446, 145] on div "Created Resolved Yes No Create Return Order SAP No Transport ID Logward * 43af4…" at bounding box center [345, 174] width 632 height 249
click at [193, 182] on textarea at bounding box center [139, 184] width 196 height 13
click at [164, 190] on textarea at bounding box center [139, 184] width 196 height 13
click at [397, 319] on main "SAVE Ctrl/CMD + S SAVE & NEW Ctrl/CMD + Shift + S Created Resolved Yes No Creat…" at bounding box center [345, 190] width 640 height 335
click at [275, 155] on span "CUSTOMER" at bounding box center [267, 156] width 33 height 7
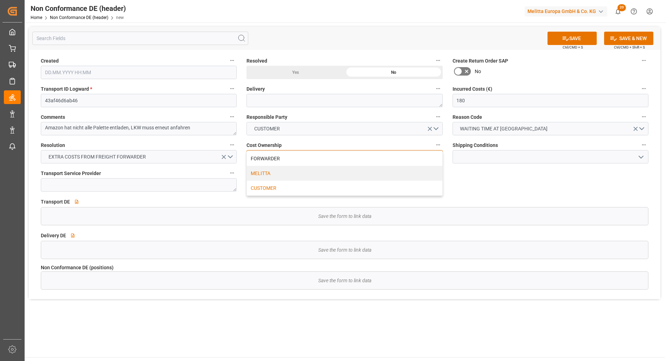
click at [261, 172] on div "MELITTA" at bounding box center [344, 173] width 195 height 15
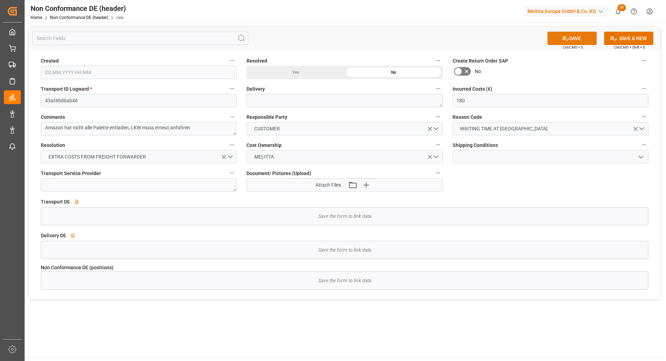
click at [562, 37] on icon at bounding box center [565, 38] width 7 height 7
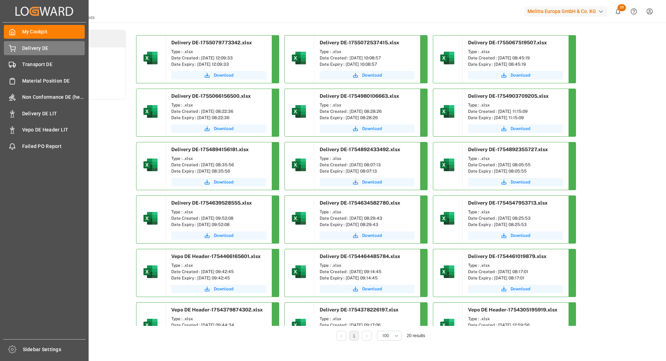
click at [8, 50] on div at bounding box center [10, 48] width 12 height 7
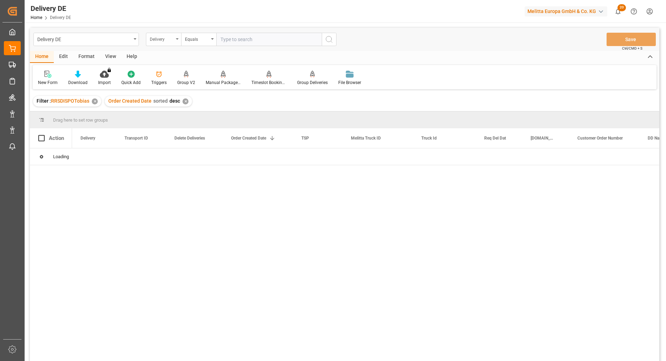
click at [164, 37] on div "Delivery" at bounding box center [162, 38] width 24 height 8
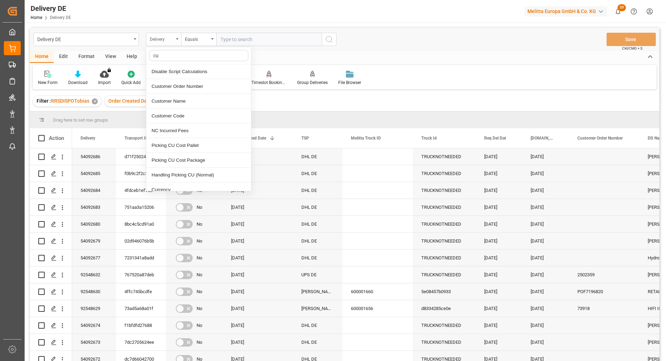
type input "cus"
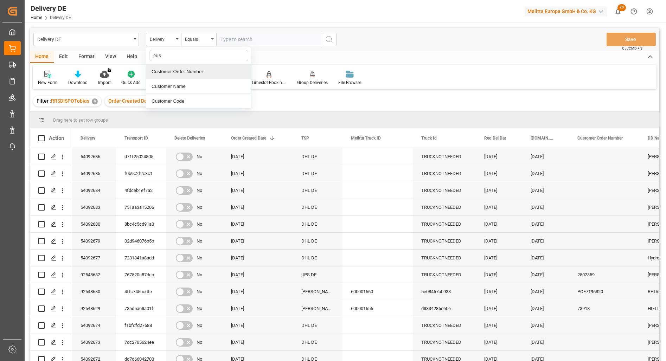
click at [191, 70] on div "Customer Order Number" at bounding box center [198, 71] width 105 height 15
click at [198, 38] on div "Equals" at bounding box center [197, 38] width 24 height 8
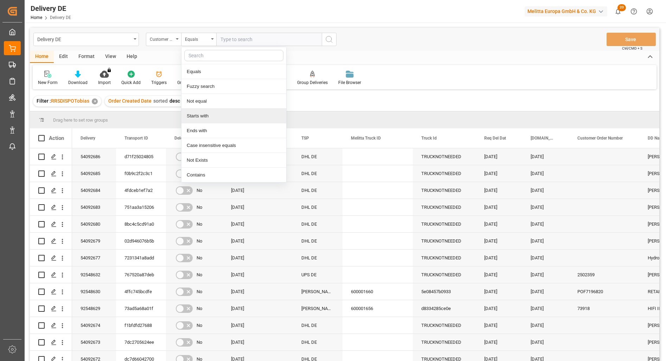
click at [204, 114] on div "Starts with" at bounding box center [233, 116] width 105 height 15
type input "2055"
click at [327, 40] on icon "search button" at bounding box center [329, 39] width 8 height 8
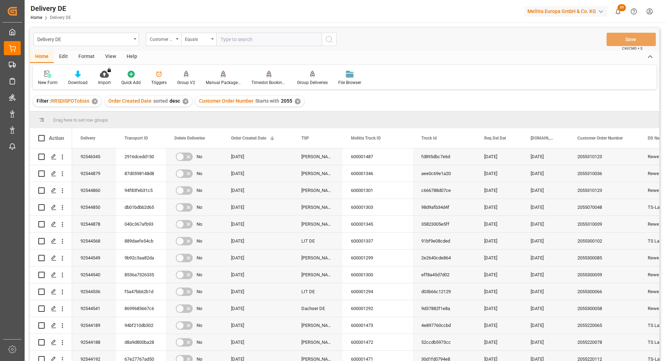
click at [477, 95] on div "Filter : RRSDISPOTobias ✕ Order Created Date sorted desc ✕ Customer Order Numbe…" at bounding box center [345, 101] width 630 height 20
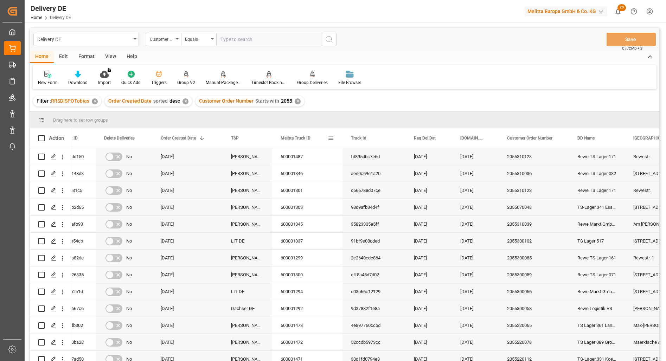
click at [332, 136] on span at bounding box center [331, 138] width 6 height 6
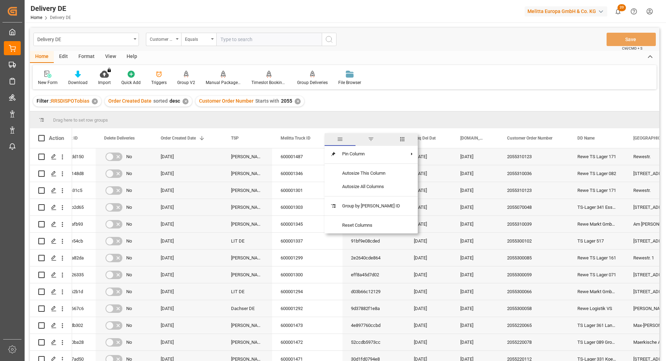
click at [399, 139] on span "columns" at bounding box center [402, 139] width 6 height 6
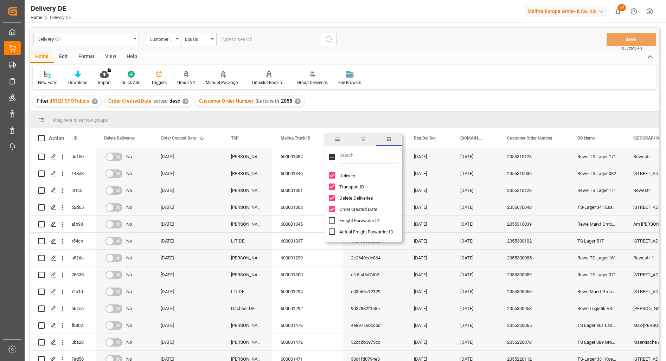
click at [346, 157] on input "Filter Columns Input" at bounding box center [368, 157] width 58 height 14
type input "act"
click at [332, 199] on input "Arrival Date Actual column toggle visibility (hidden)" at bounding box center [332, 198] width 6 height 6
checkbox input "true"
checkbox input "false"
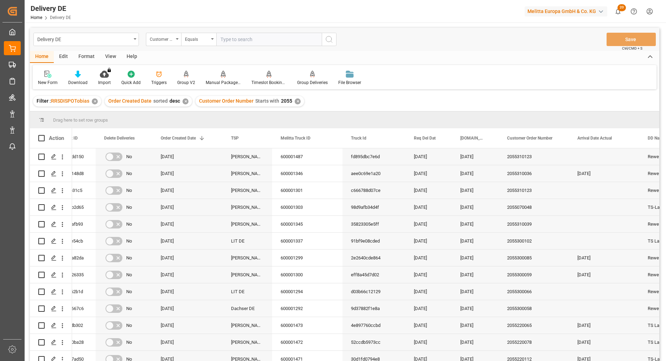
click at [521, 66] on div "New Form Download Import You don't have permission for this feature. Contact ad…" at bounding box center [345, 77] width 624 height 24
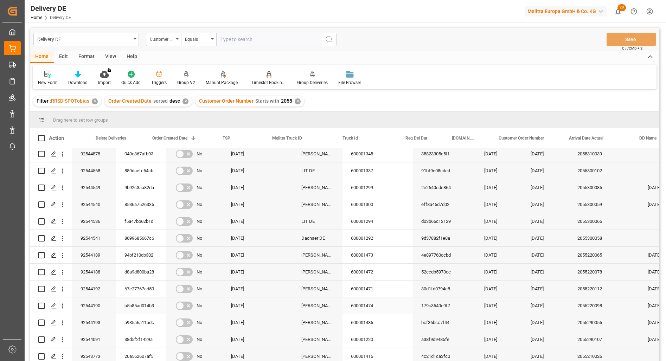
scroll to position [0, 141]
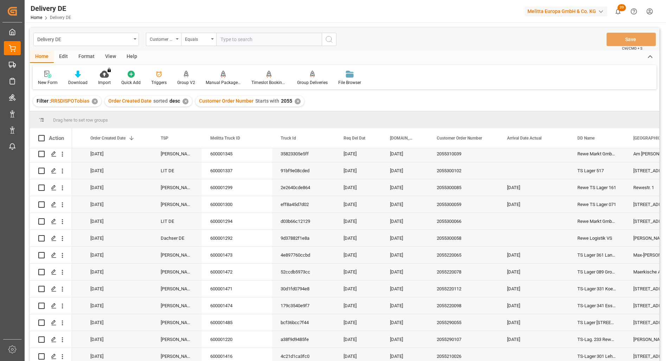
click at [439, 48] on div "Delivery DE Customer Order Number Equals Save Ctrl/CMD + S" at bounding box center [345, 39] width 630 height 23
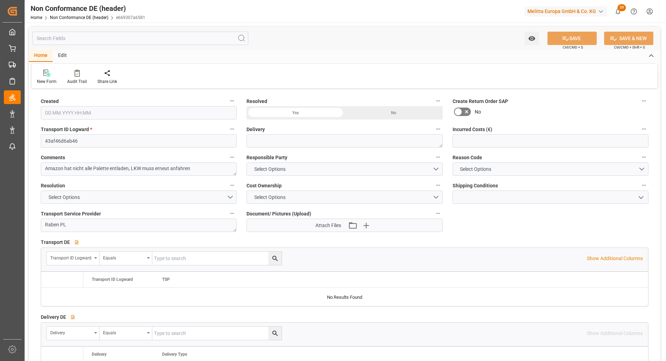
type input "180"
type input "[DATE] 11:17"
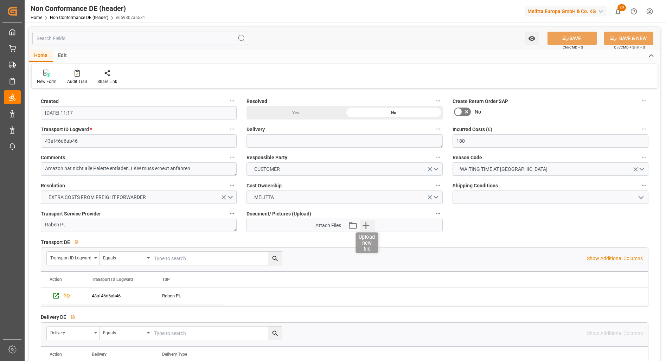
click at [368, 225] on icon "button" at bounding box center [366, 225] width 7 height 7
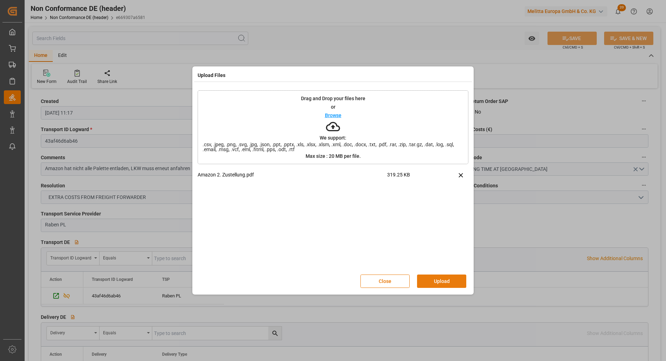
click at [442, 280] on button "Upload" at bounding box center [441, 281] width 49 height 13
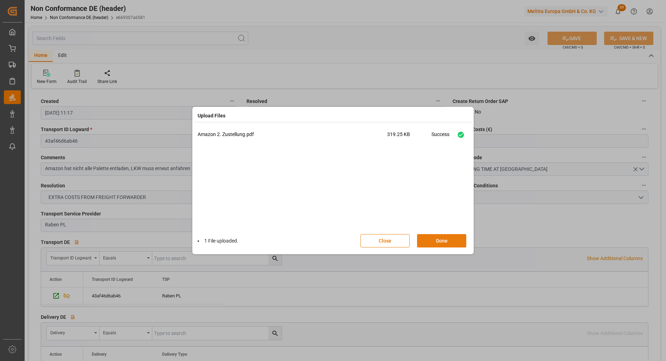
click at [442, 240] on button "Done" at bounding box center [441, 240] width 49 height 13
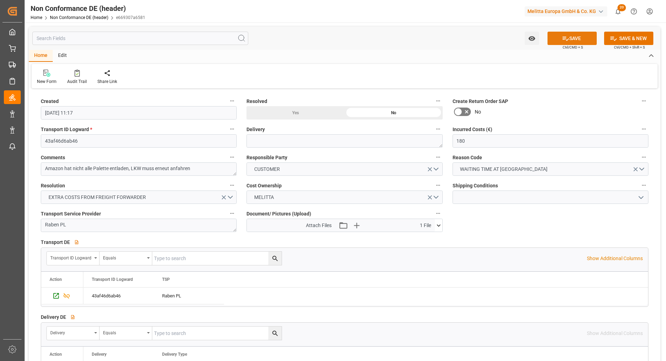
click at [571, 37] on button "SAVE" at bounding box center [572, 38] width 49 height 13
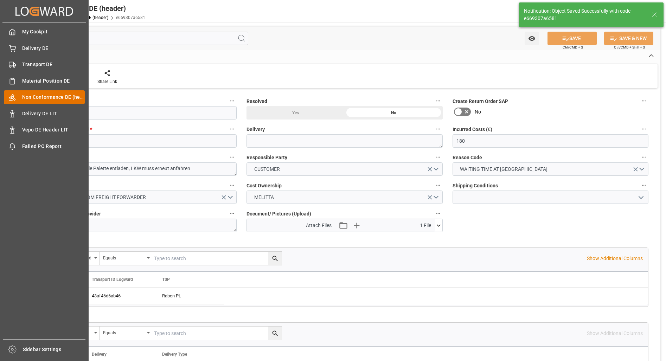
click at [44, 95] on span "Non Conformance DE (header)" at bounding box center [53, 97] width 63 height 7
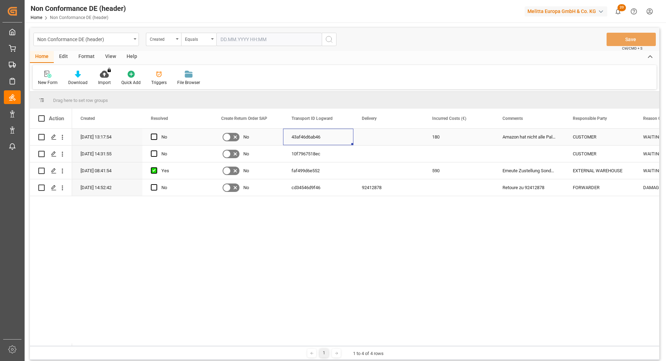
click at [308, 138] on div "43af46d6ab46" at bounding box center [318, 137] width 70 height 17
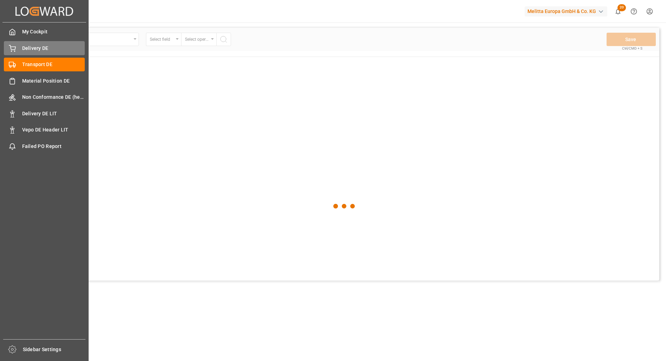
click at [45, 50] on span "Delivery DE" at bounding box center [53, 48] width 63 height 7
